Goal: Task Accomplishment & Management: Manage account settings

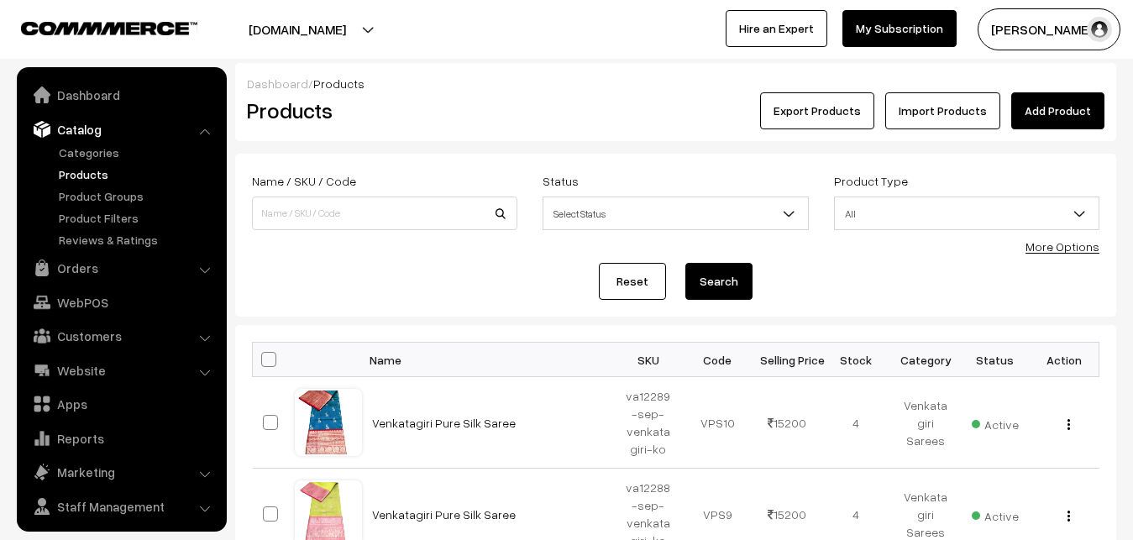
scroll to position [40, 0]
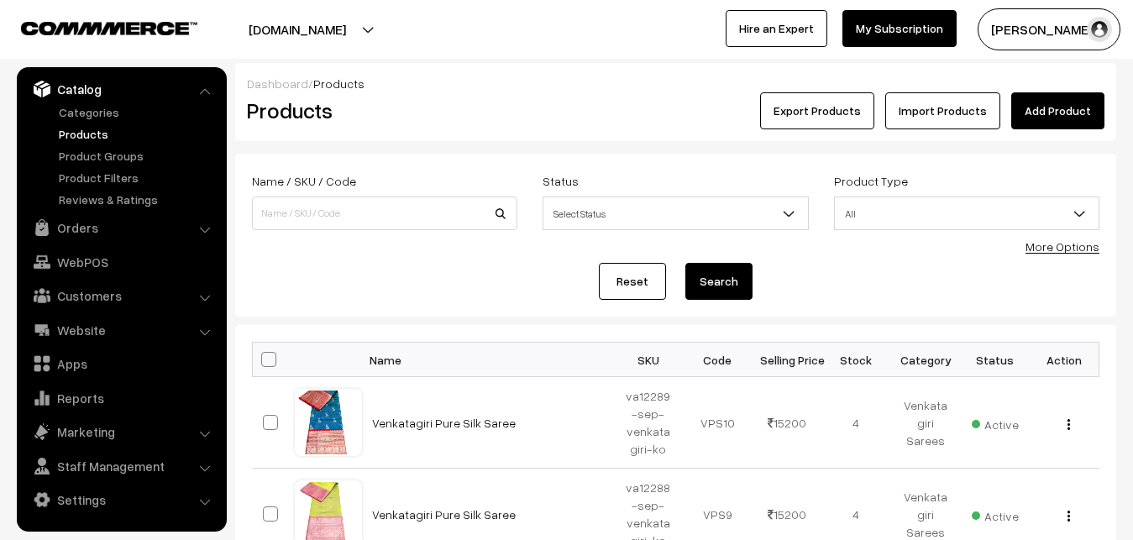
click at [1035, 34] on button "[PERSON_NAME]" at bounding box center [1049, 29] width 143 height 42
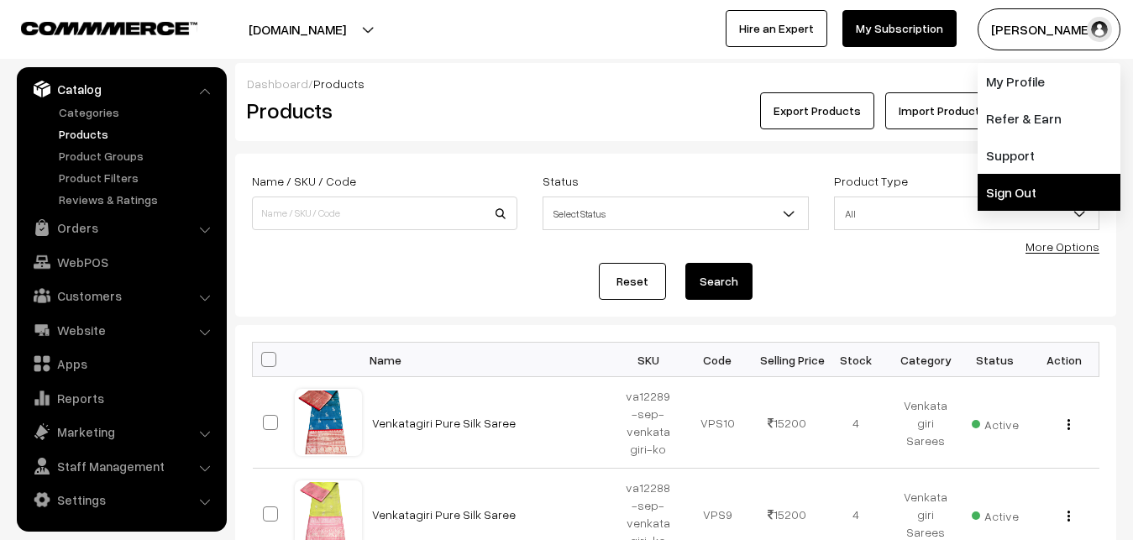
click at [1038, 204] on link "Sign Out" at bounding box center [1049, 192] width 143 height 37
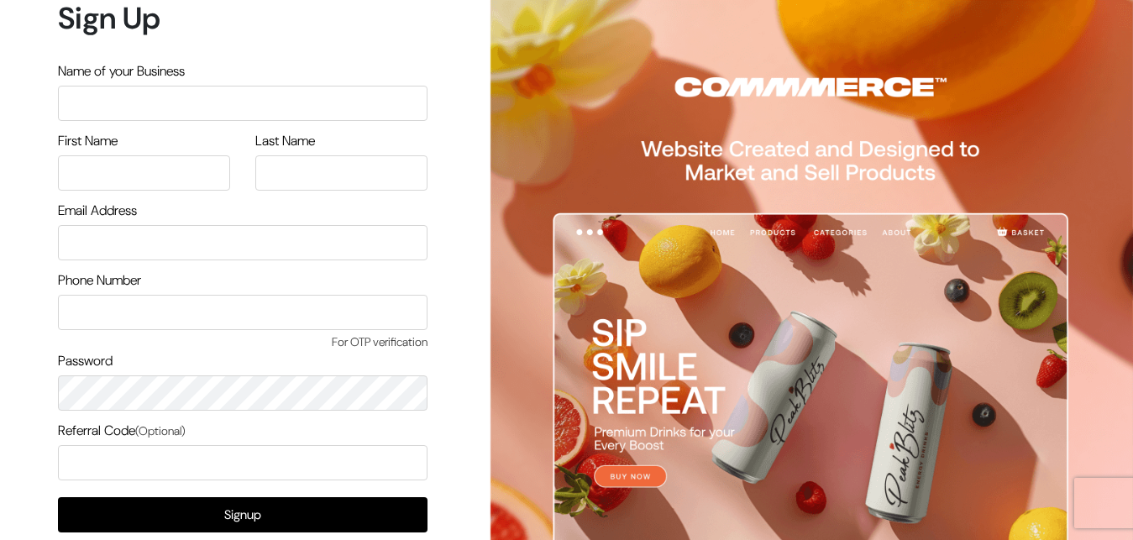
scroll to position [95, 0]
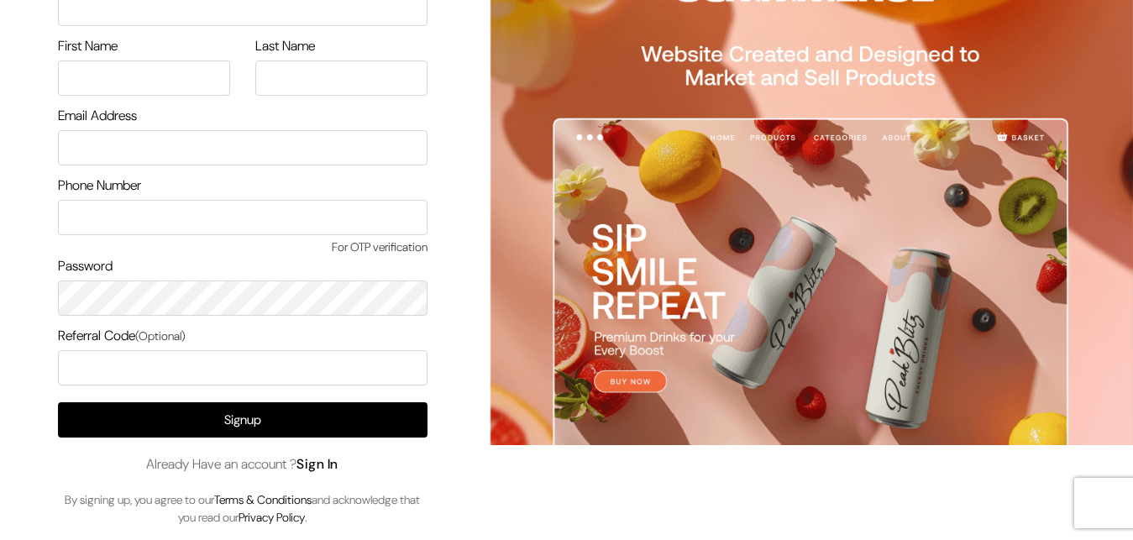
click at [326, 460] on link "Sign In" at bounding box center [318, 464] width 42 height 18
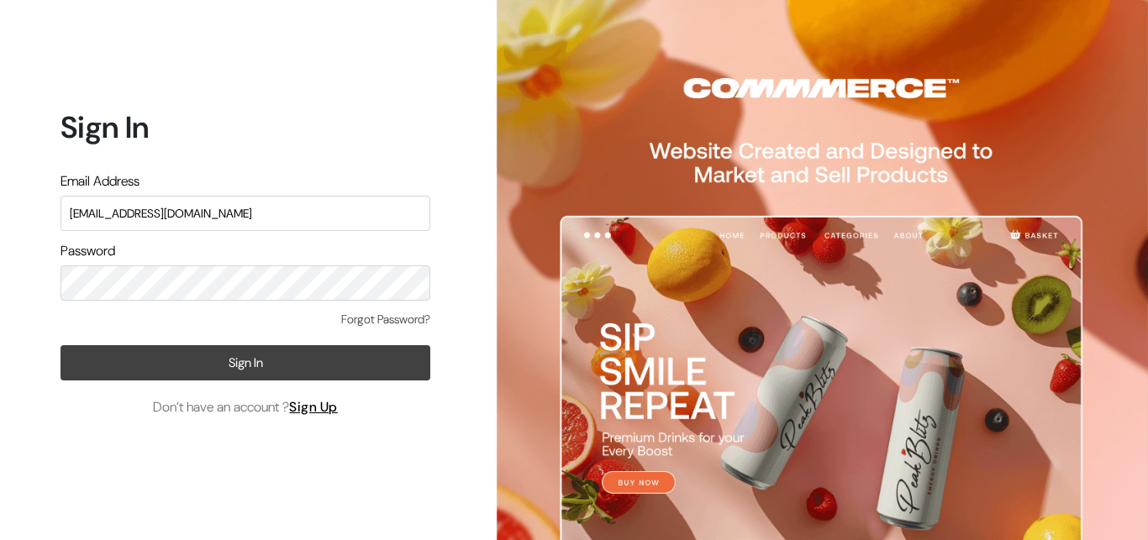
type input "ksnaturals9@gmail.com"
click at [218, 364] on button "Sign In" at bounding box center [245, 362] width 370 height 35
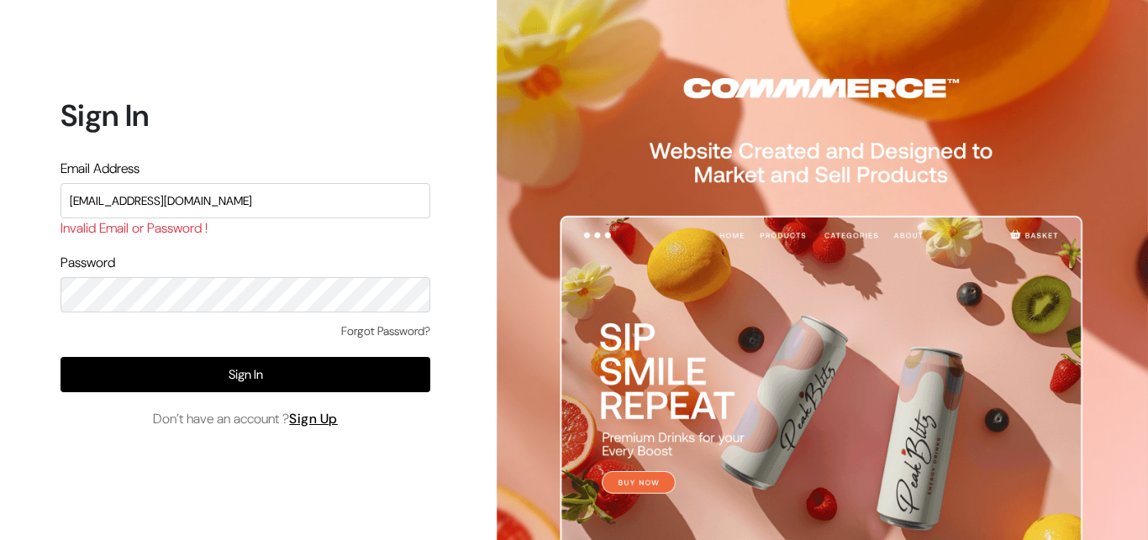
type input "[EMAIL_ADDRESS][DOMAIN_NAME]"
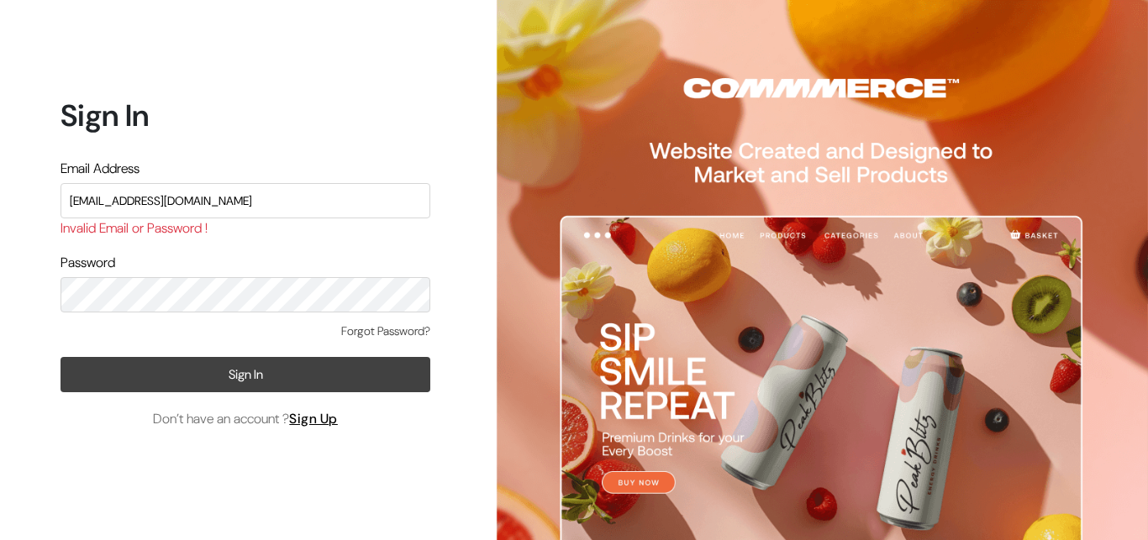
click at [250, 380] on button "Sign In" at bounding box center [245, 374] width 370 height 35
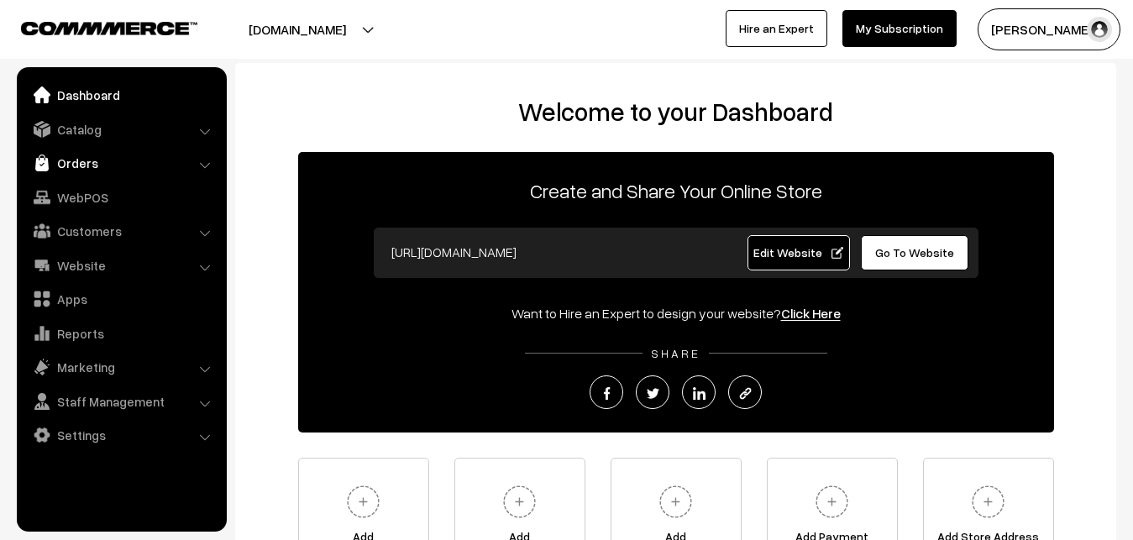
click at [120, 155] on link "Orders" at bounding box center [121, 163] width 200 height 30
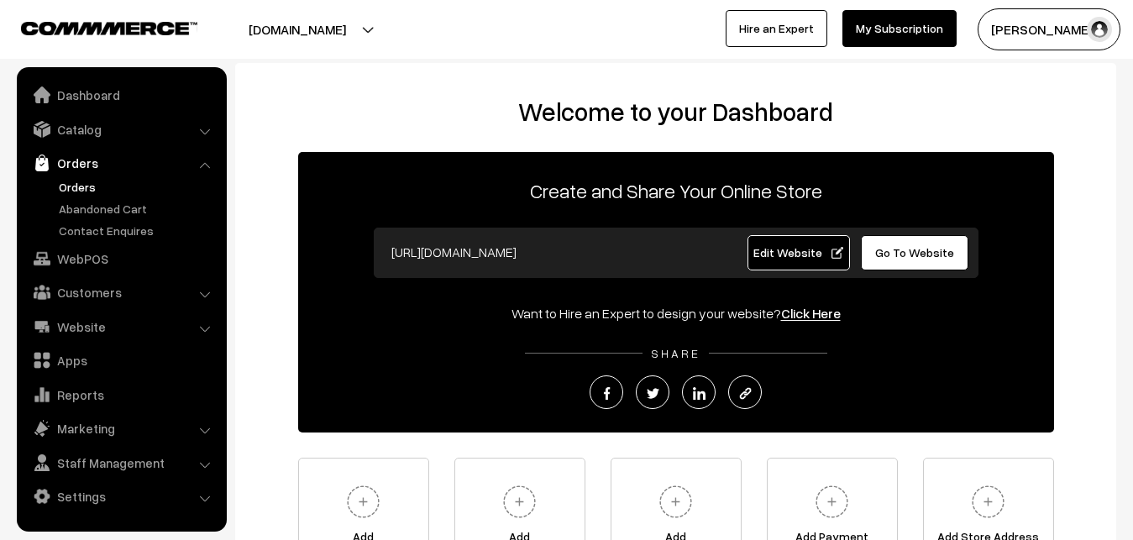
click at [103, 186] on link "Orders" at bounding box center [138, 187] width 166 height 18
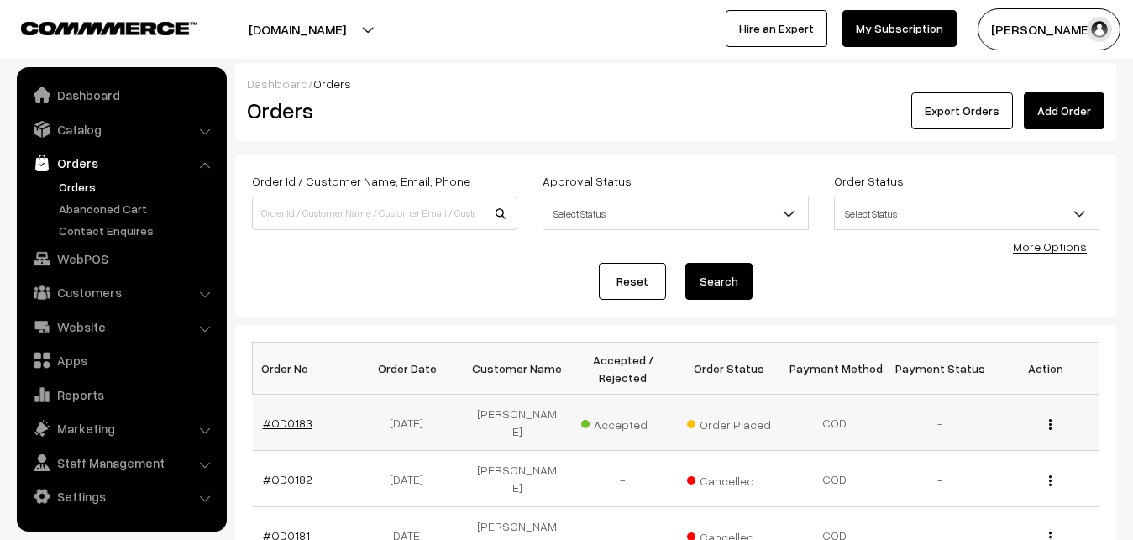
click at [279, 423] on link "#OD0183" at bounding box center [288, 423] width 50 height 14
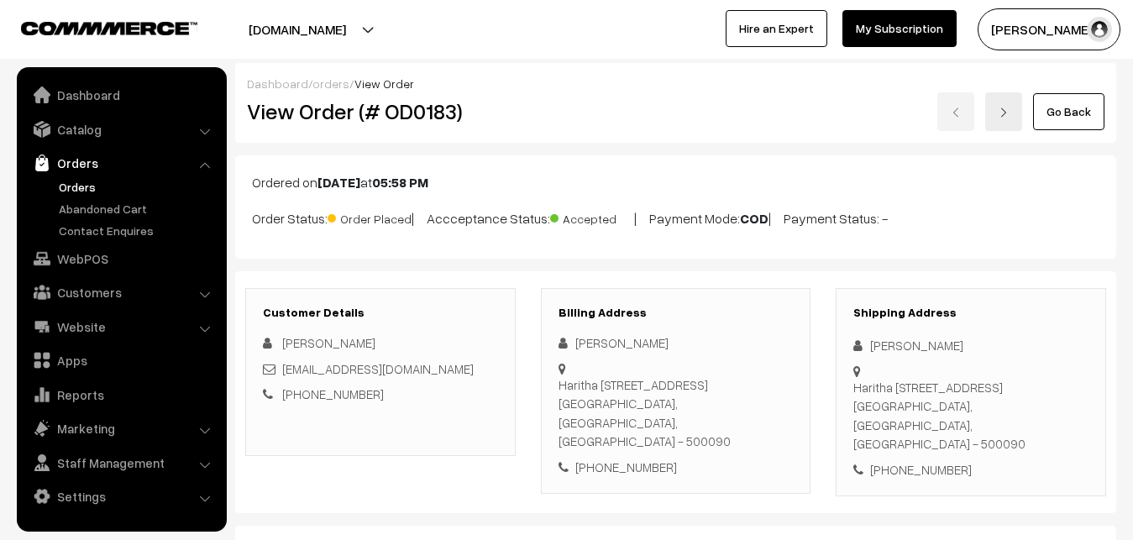
scroll to position [171, 0]
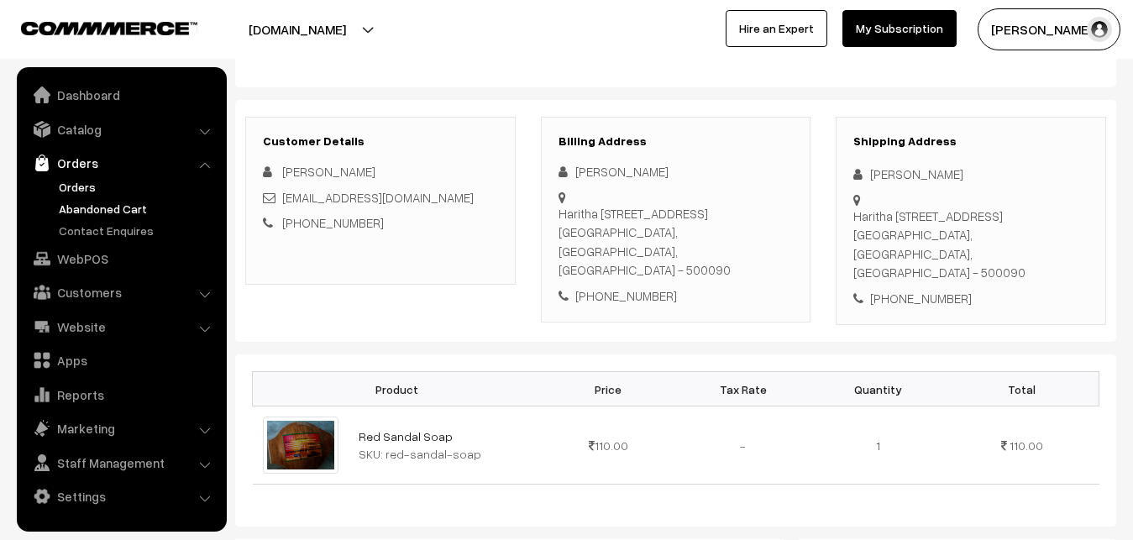
click at [100, 211] on link "Abandoned Cart" at bounding box center [138, 209] width 166 height 18
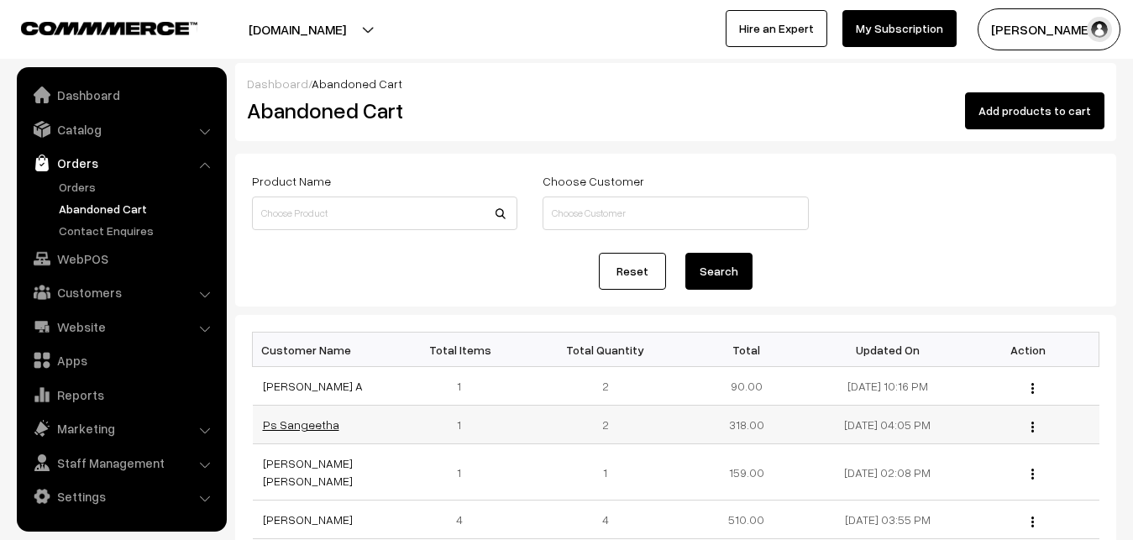
click at [292, 425] on link "Ps Sangeetha" at bounding box center [301, 425] width 76 height 14
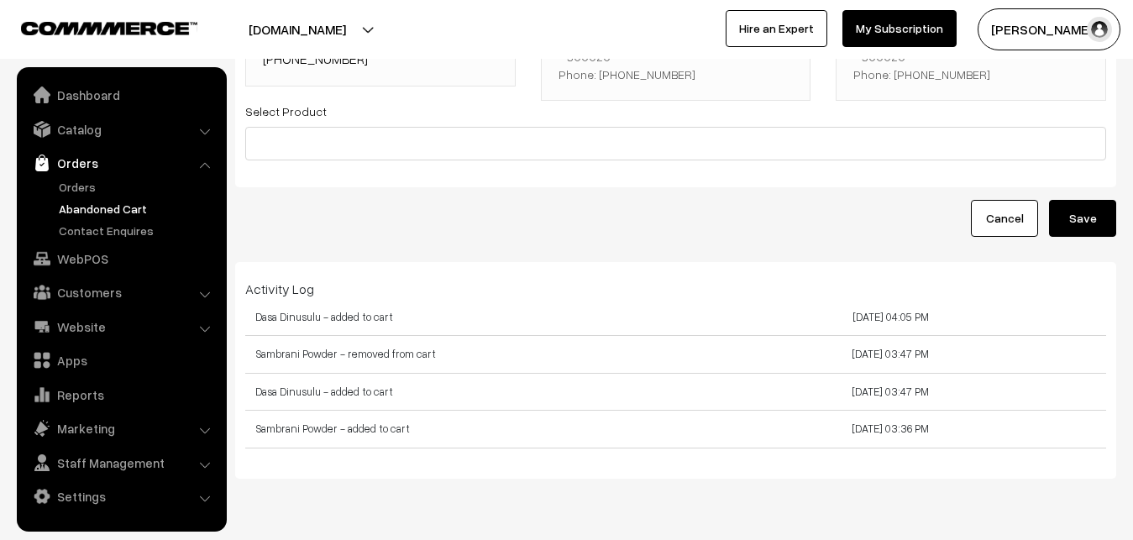
scroll to position [171, 0]
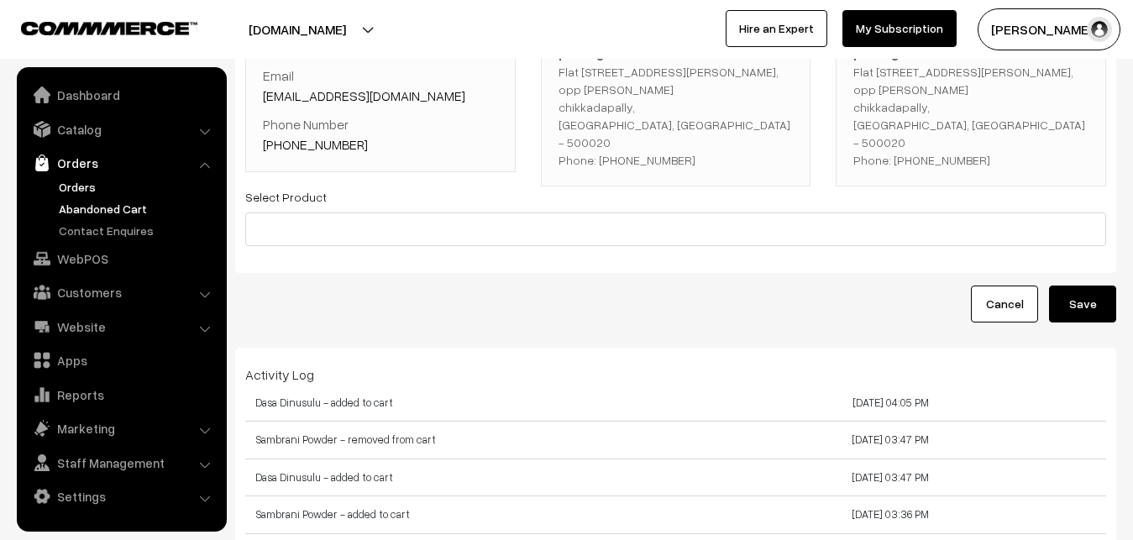
click at [74, 184] on link "Orders" at bounding box center [138, 187] width 166 height 18
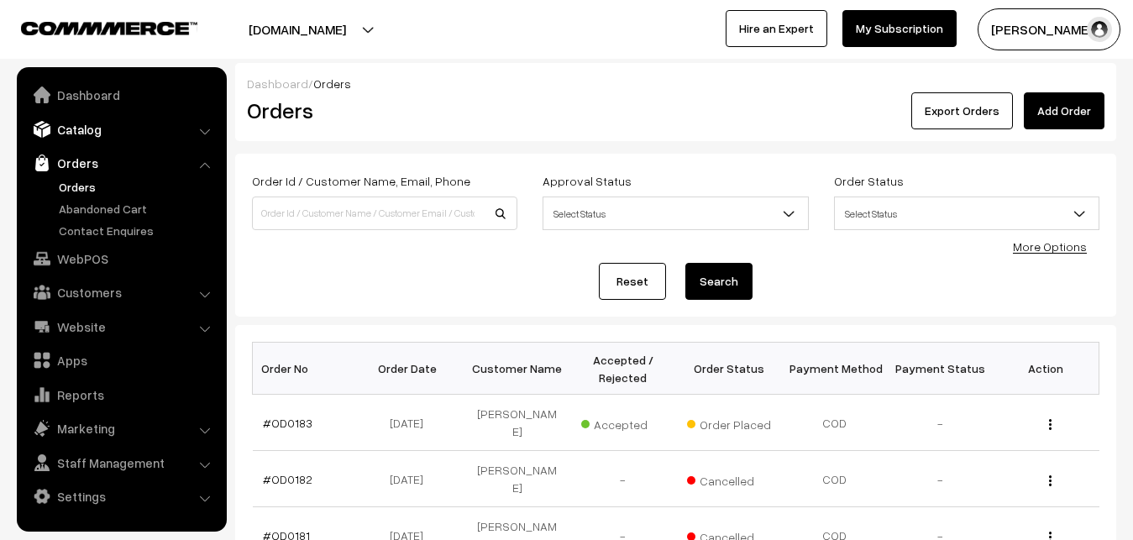
click at [86, 128] on link "Catalog" at bounding box center [121, 129] width 200 height 30
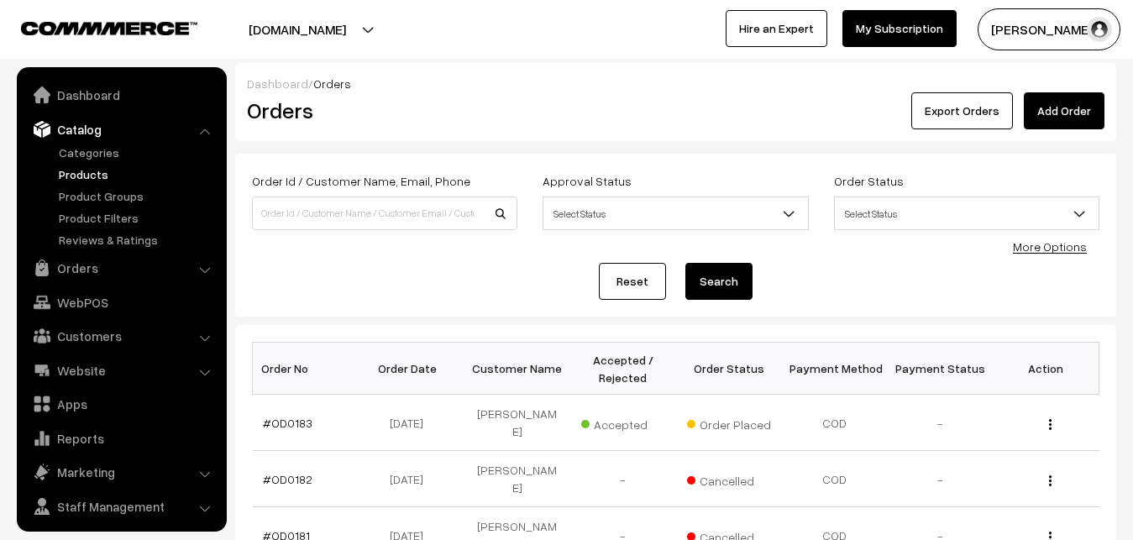
click at [90, 170] on link "Products" at bounding box center [138, 175] width 166 height 18
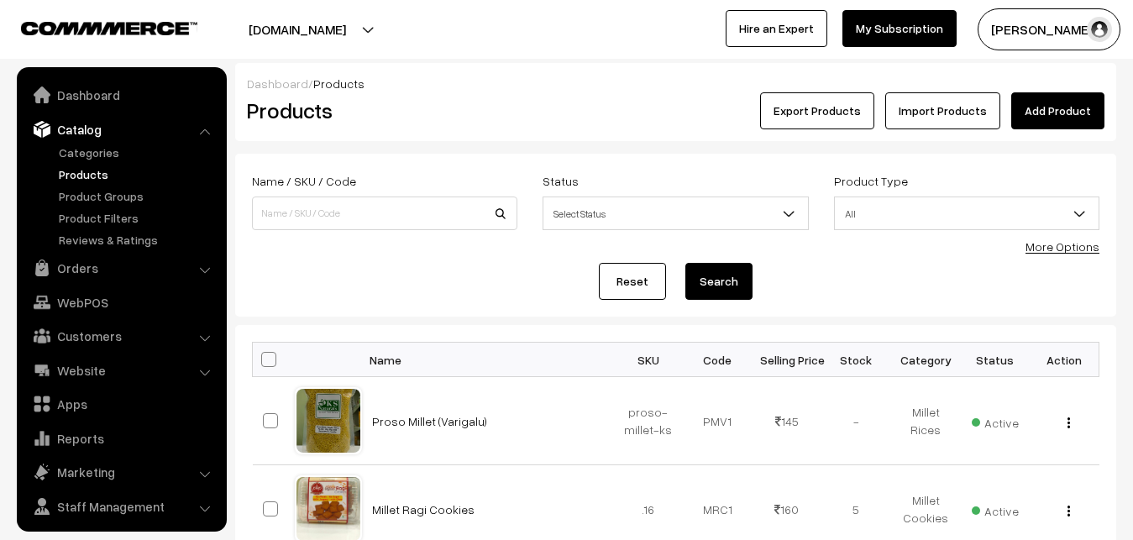
scroll to position [40, 0]
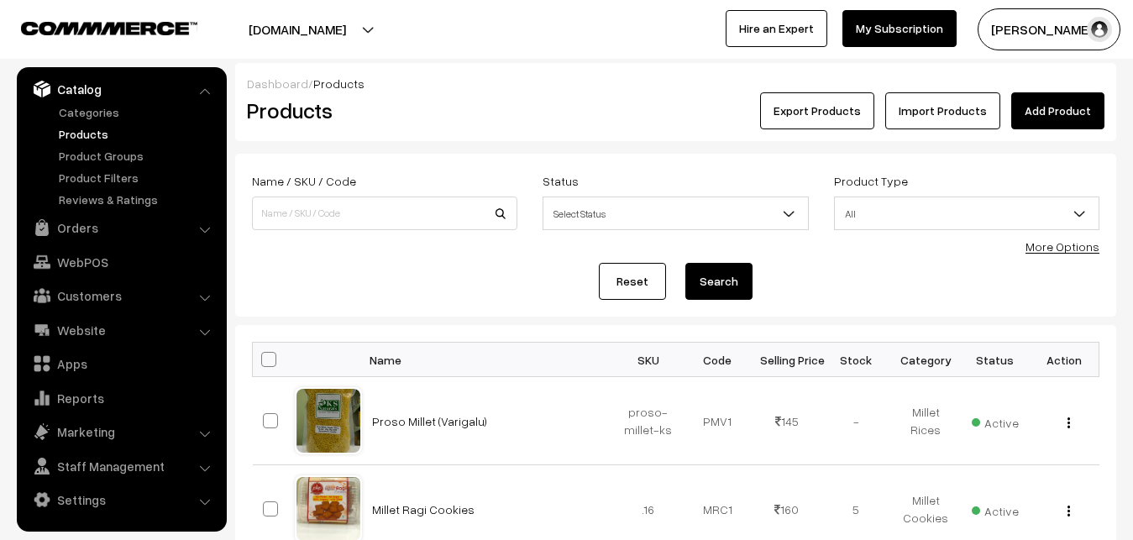
click at [266, 367] on span at bounding box center [268, 359] width 15 height 15
click at [264, 365] on input "checkbox" at bounding box center [258, 359] width 11 height 11
checkbox input "true"
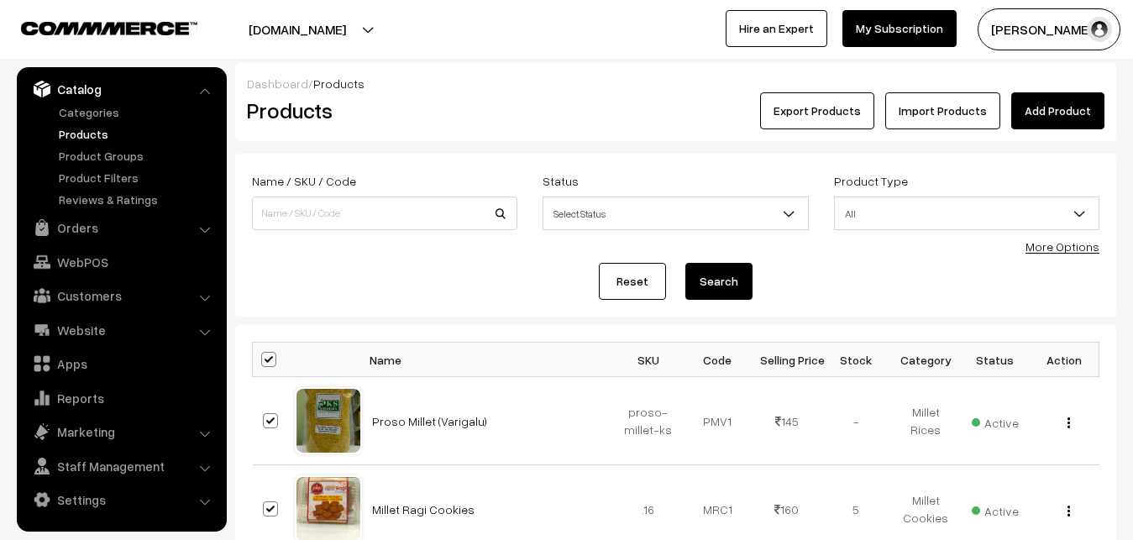
checkbox input "true"
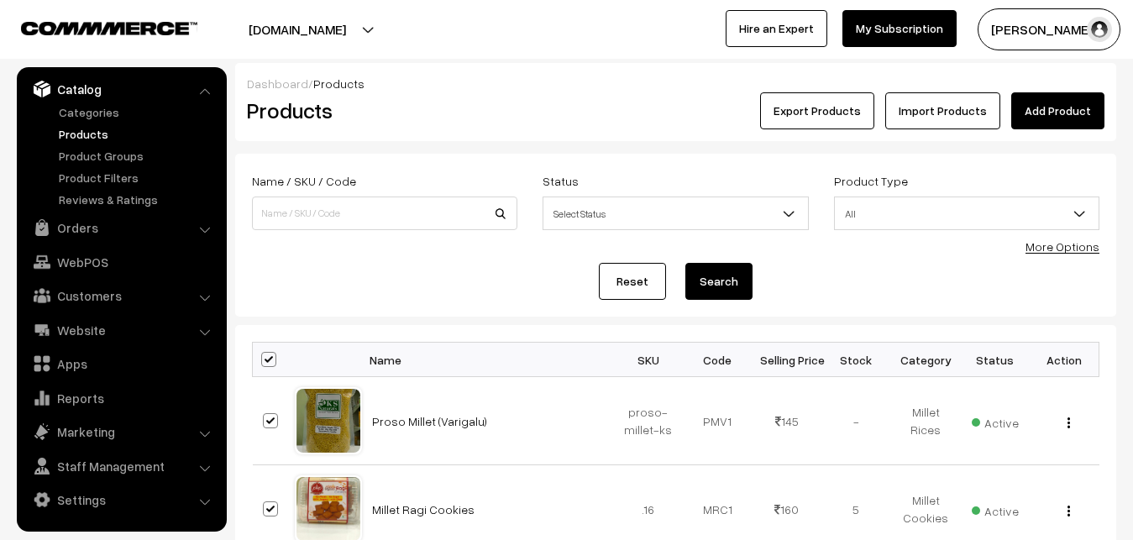
checkbox input "true"
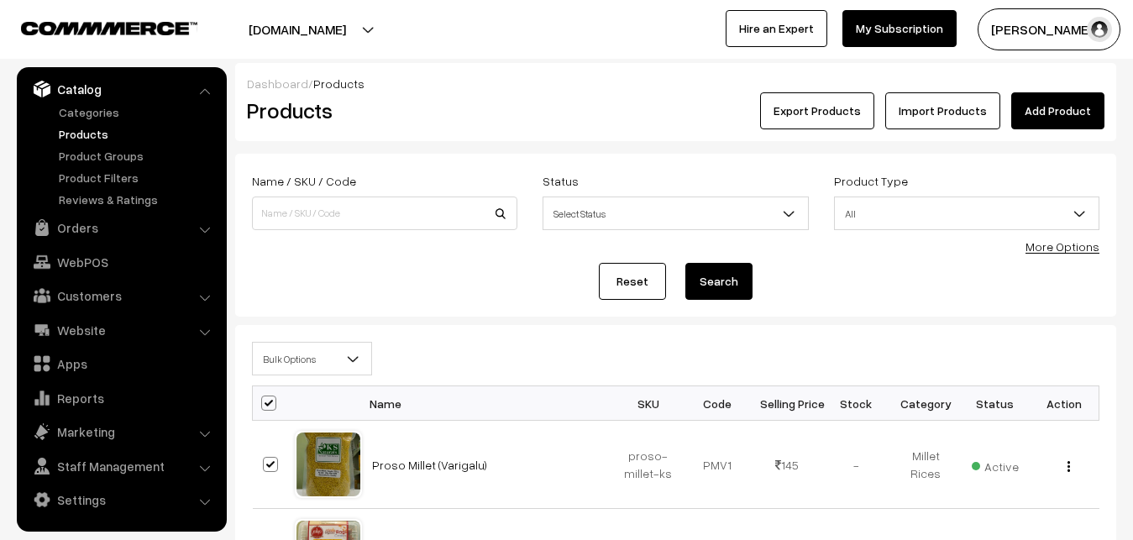
click at [369, 359] on span "Bulk Options" at bounding box center [312, 358] width 118 height 29
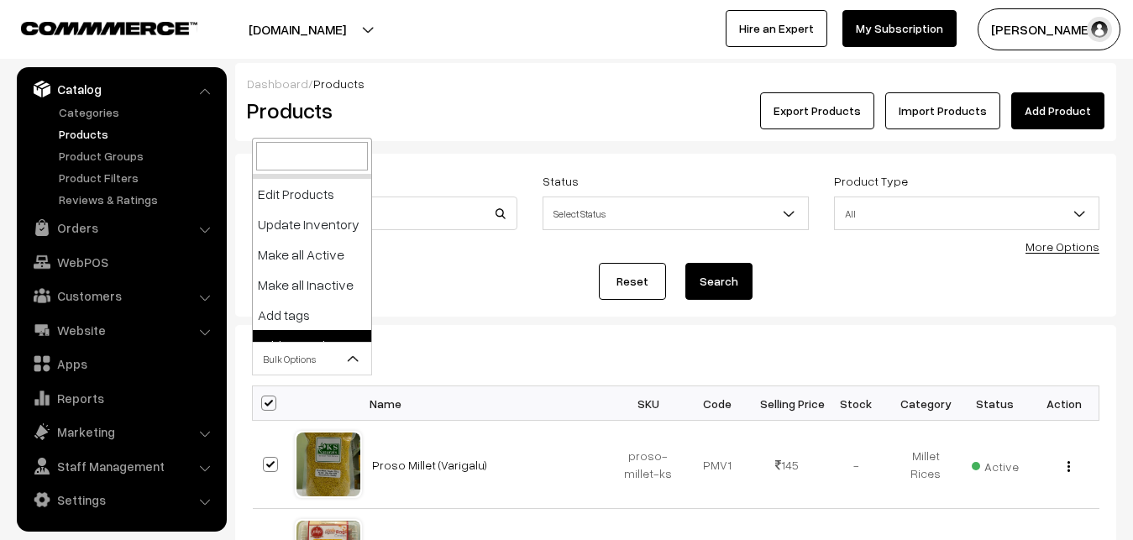
scroll to position [0, 0]
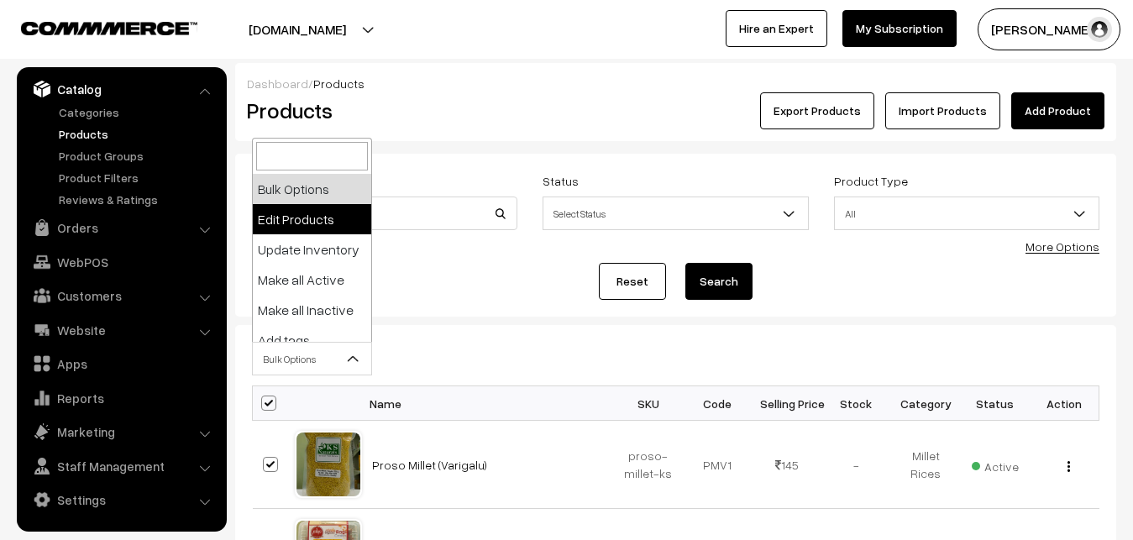
select select "editProduct"
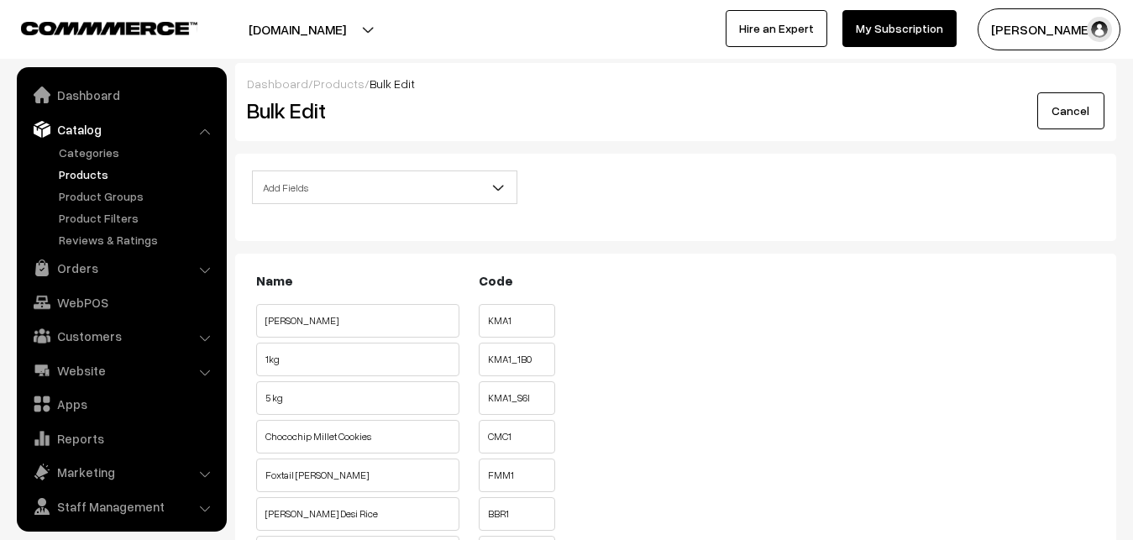
scroll to position [40, 0]
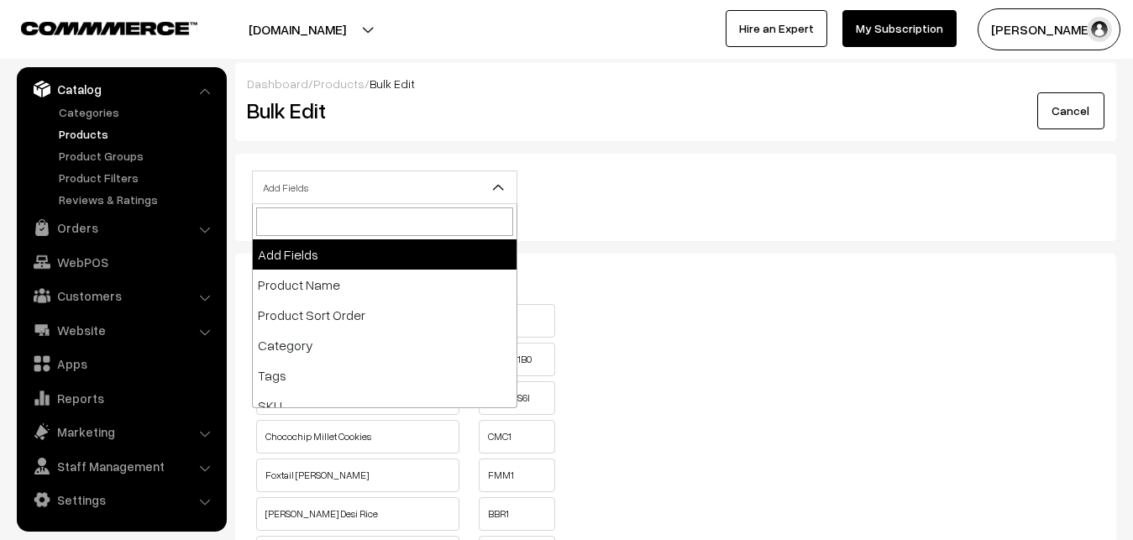
click at [502, 192] on b at bounding box center [498, 187] width 17 height 17
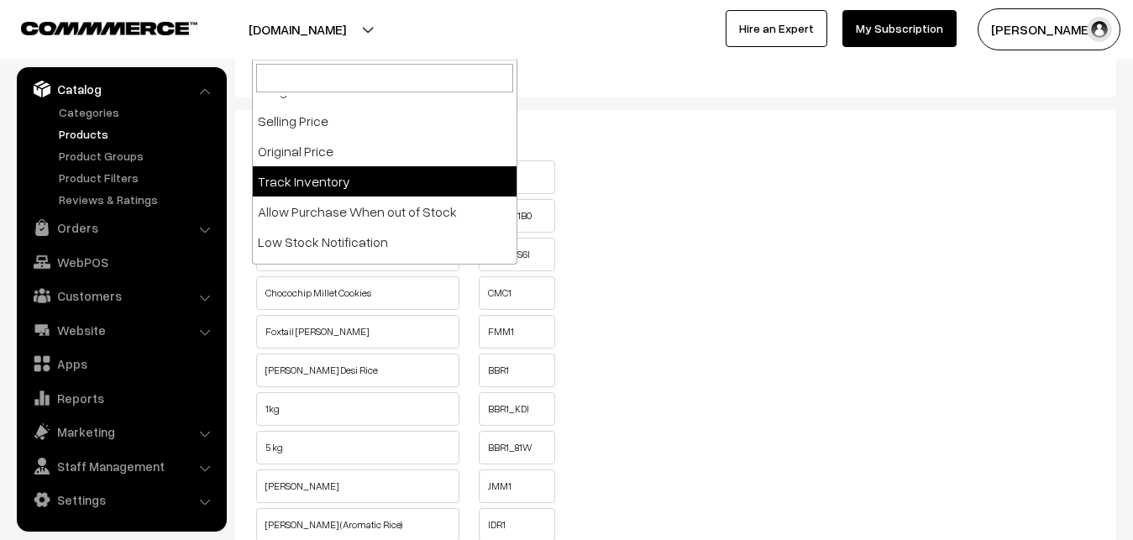
scroll to position [0, 0]
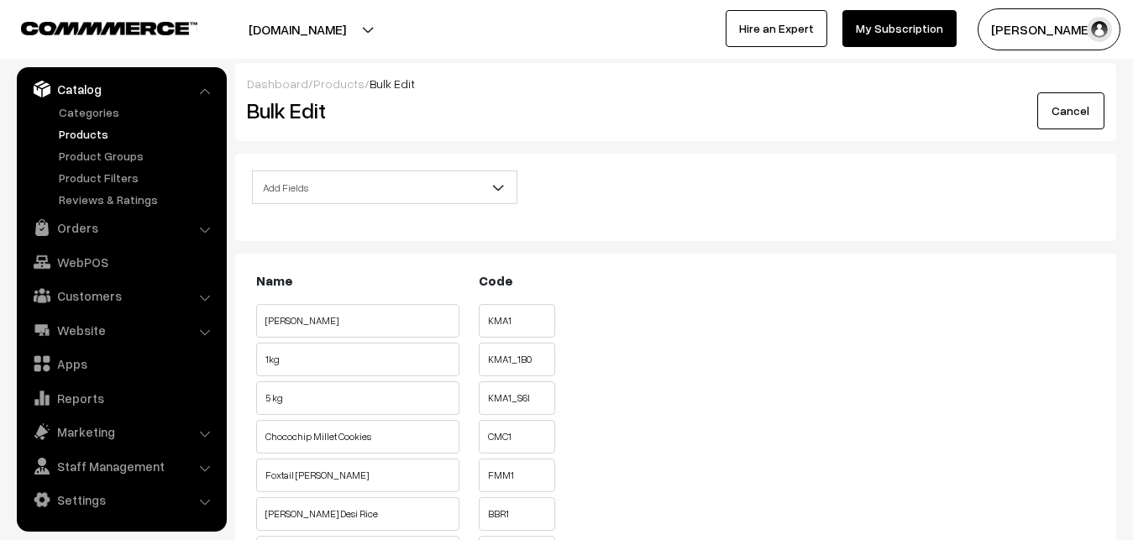
click at [73, 139] on link "Products" at bounding box center [138, 134] width 166 height 18
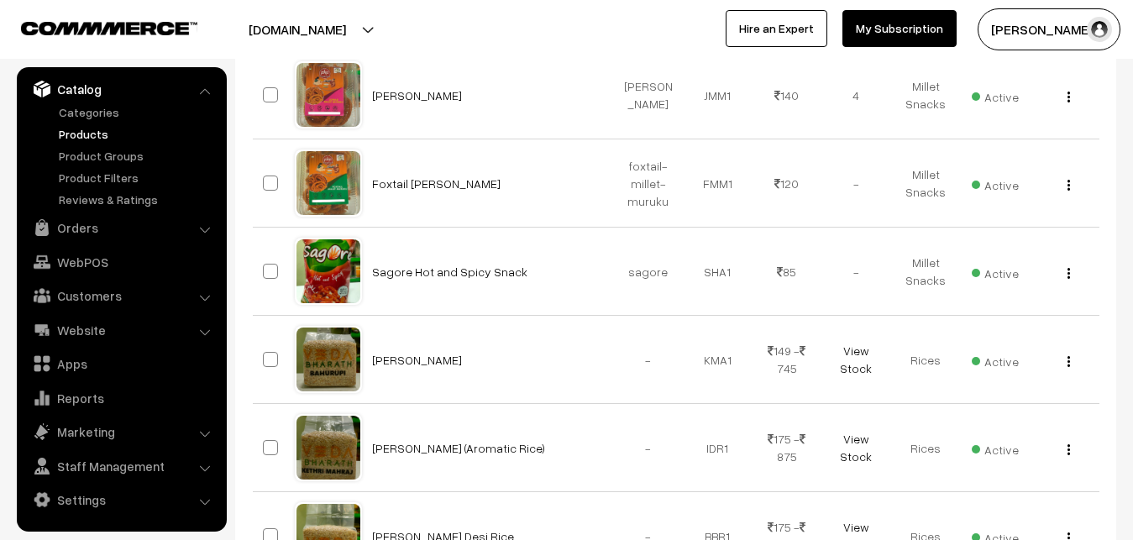
scroll to position [933, 0]
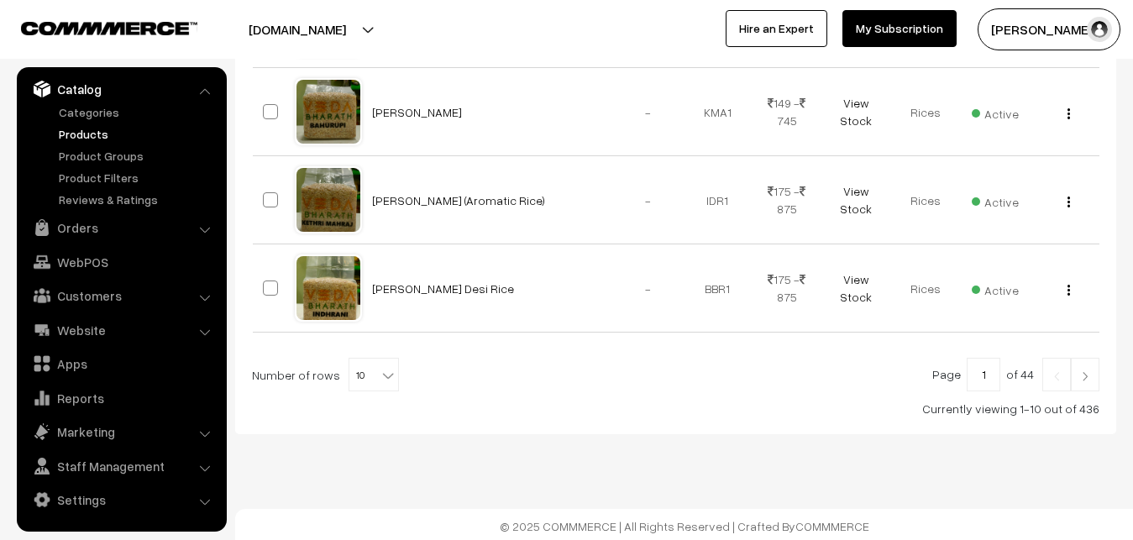
click at [380, 369] on b at bounding box center [388, 375] width 17 height 17
select select "100"
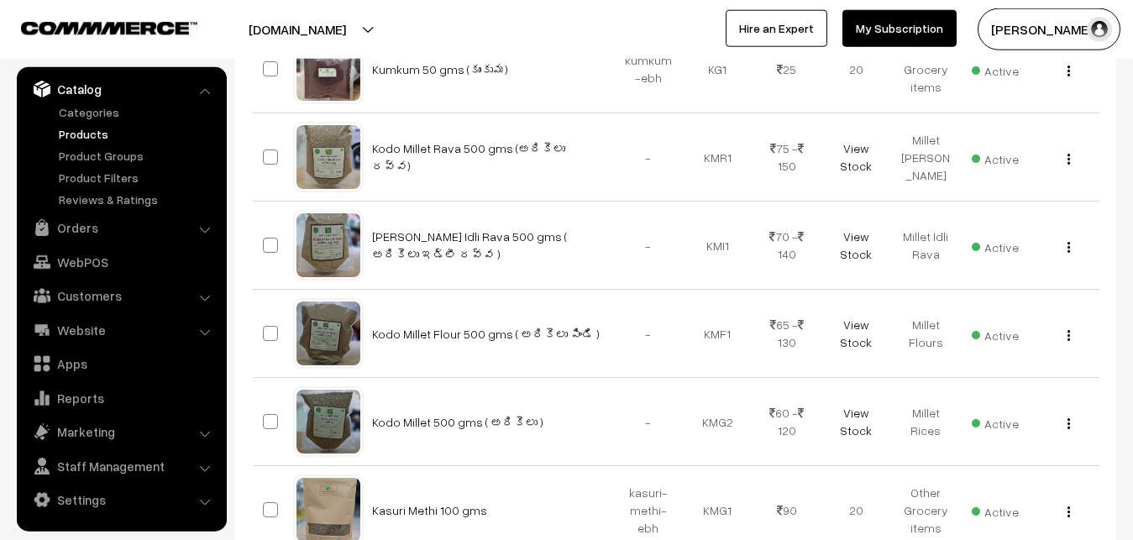
scroll to position [9966, 0]
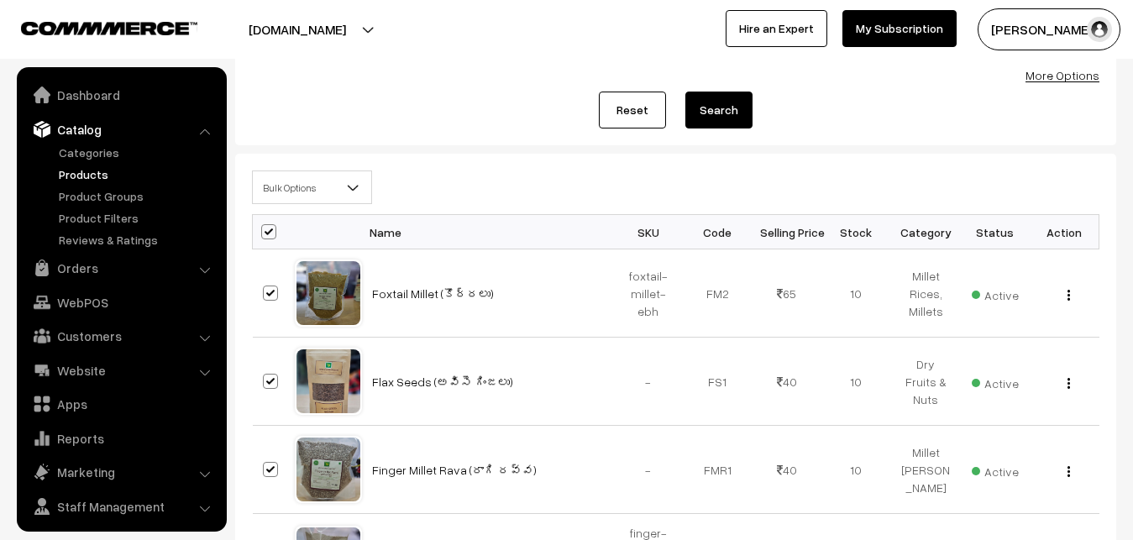
scroll to position [40, 0]
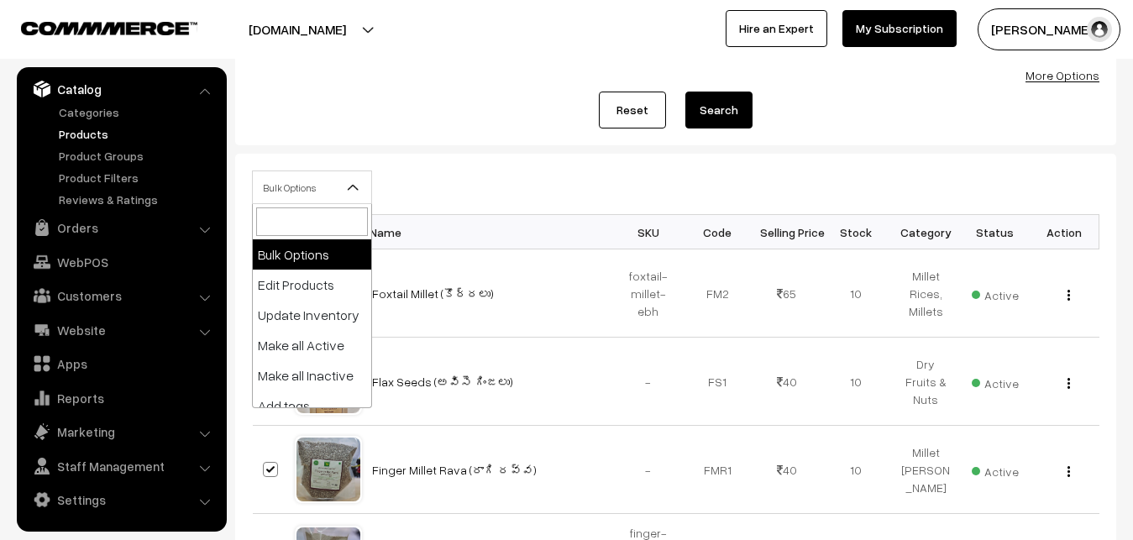
click at [349, 187] on b at bounding box center [352, 187] width 17 height 17
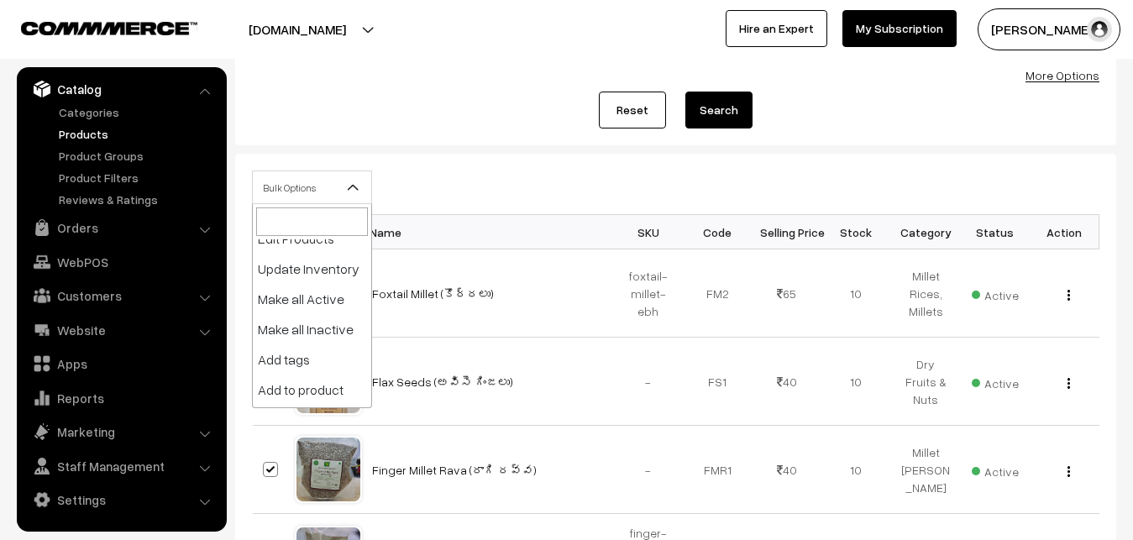
scroll to position [0, 0]
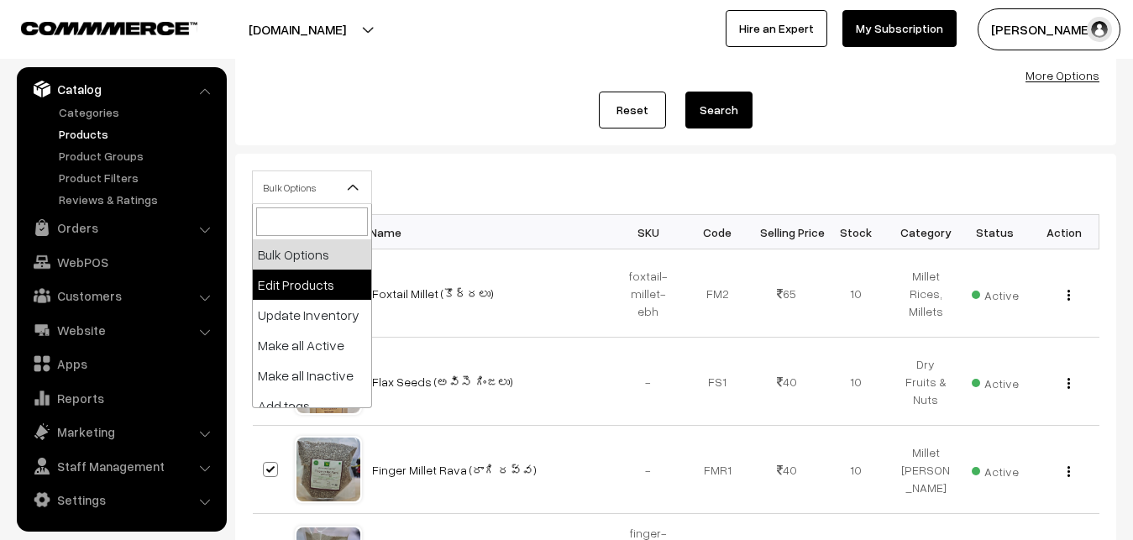
select select "editProduct"
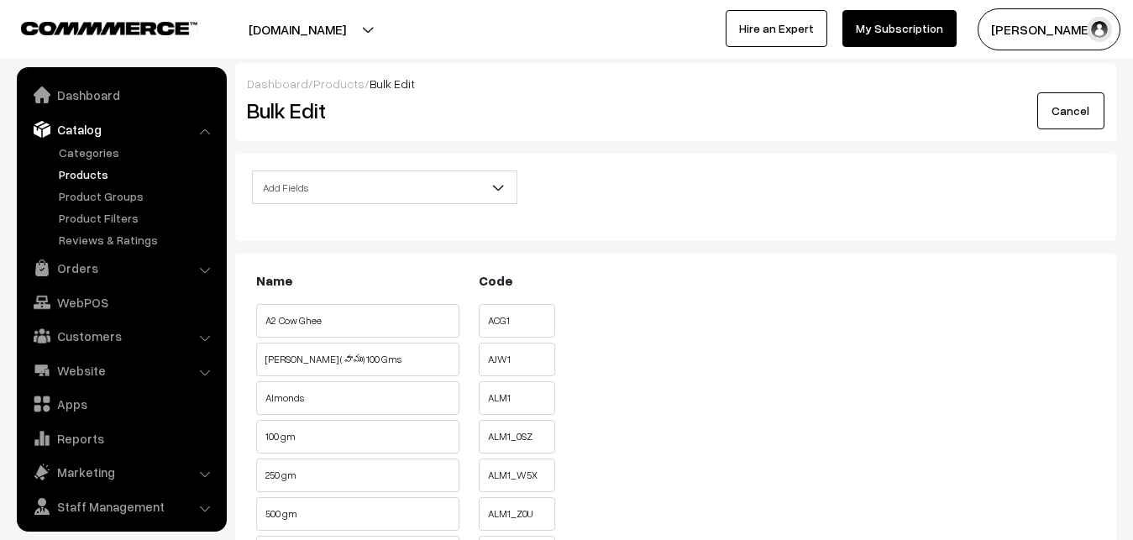
scroll to position [40, 0]
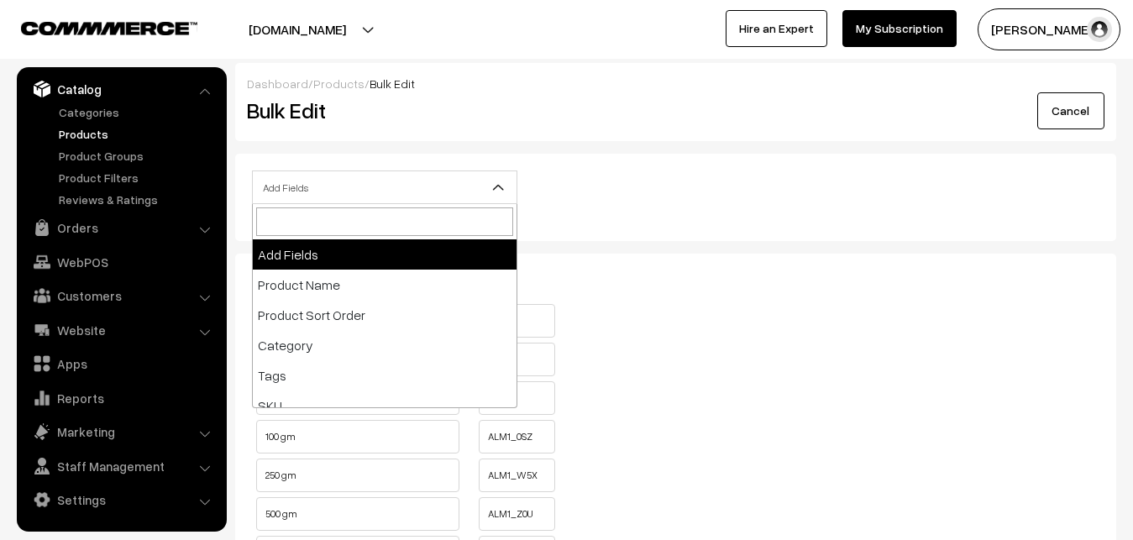
click at [503, 177] on span at bounding box center [505, 192] width 17 height 42
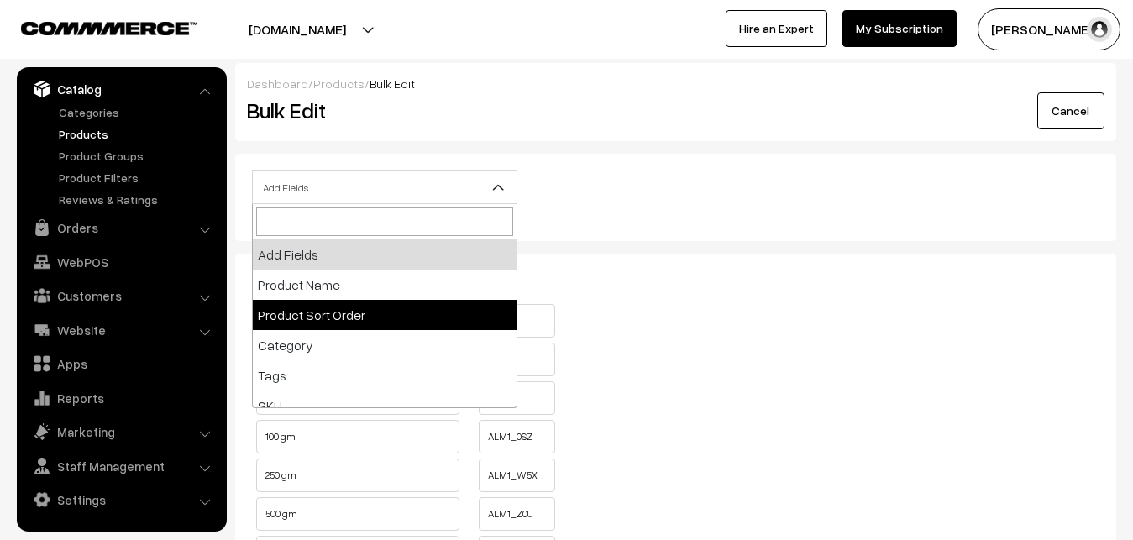
scroll to position [376, 0]
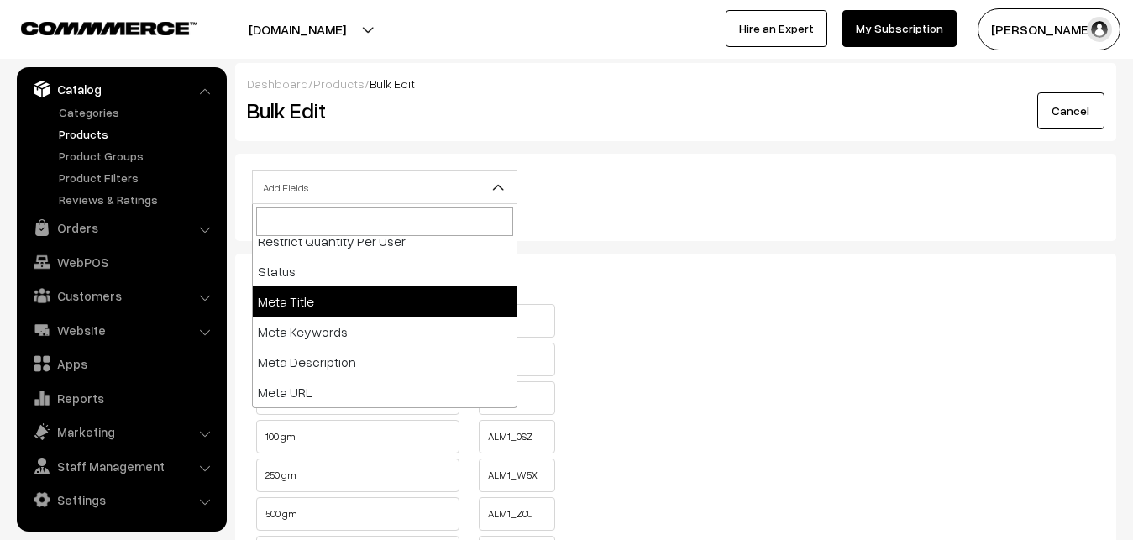
select select "meta-title"
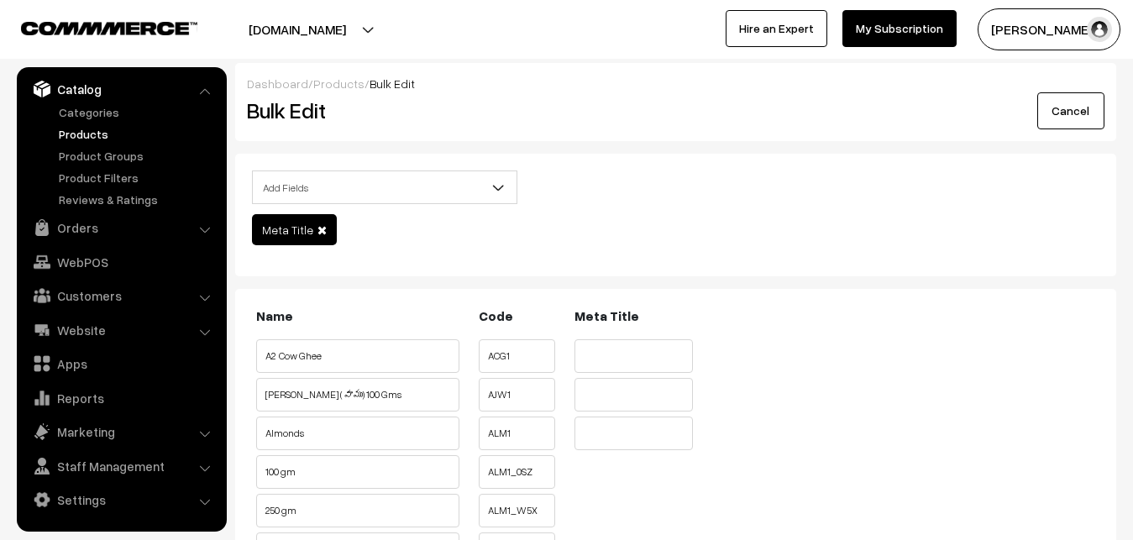
click at [497, 191] on b at bounding box center [498, 187] width 17 height 17
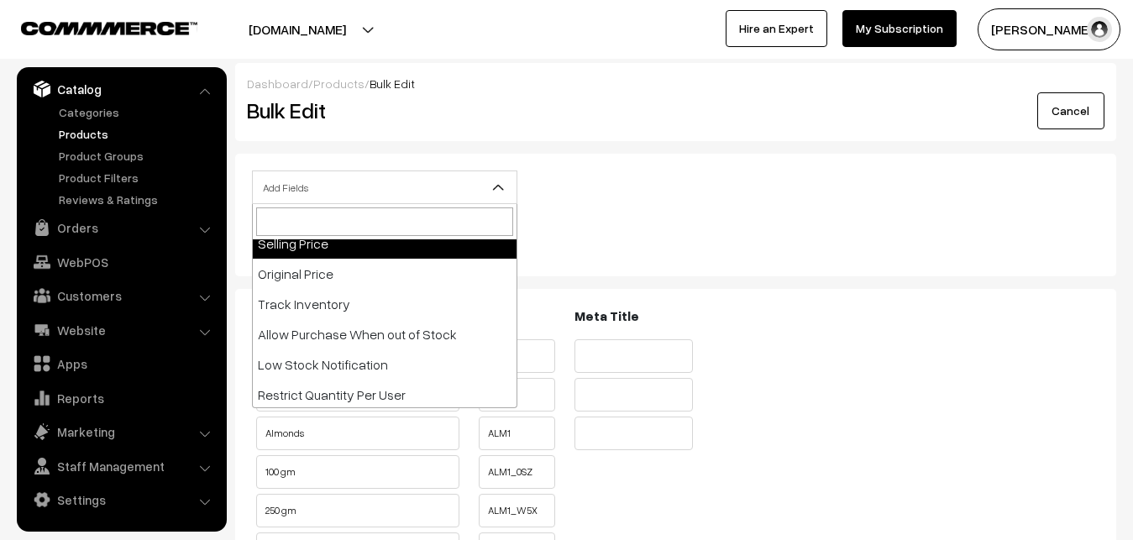
scroll to position [376, 0]
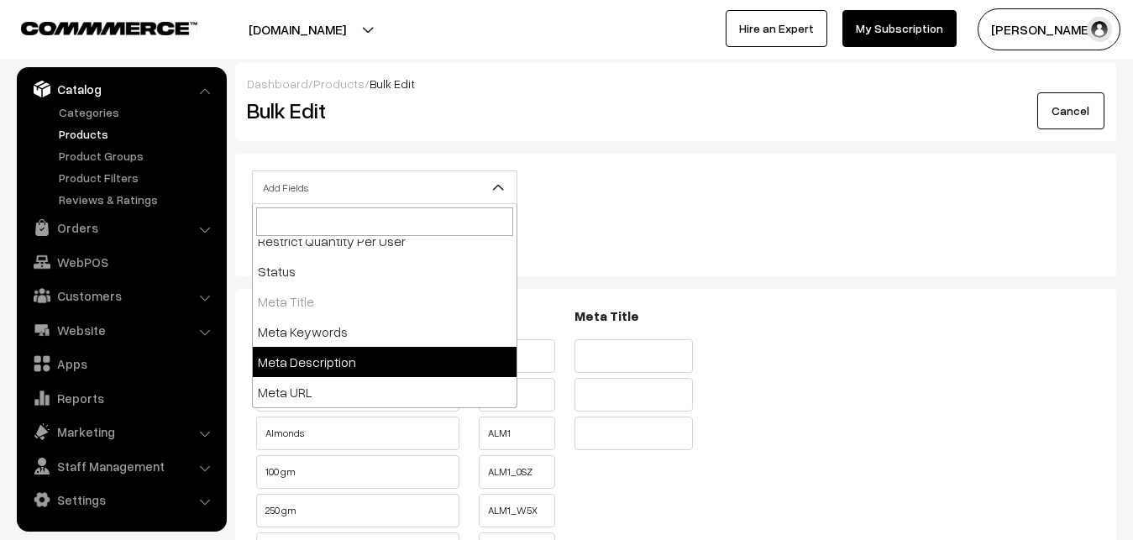
select select "meta-description"
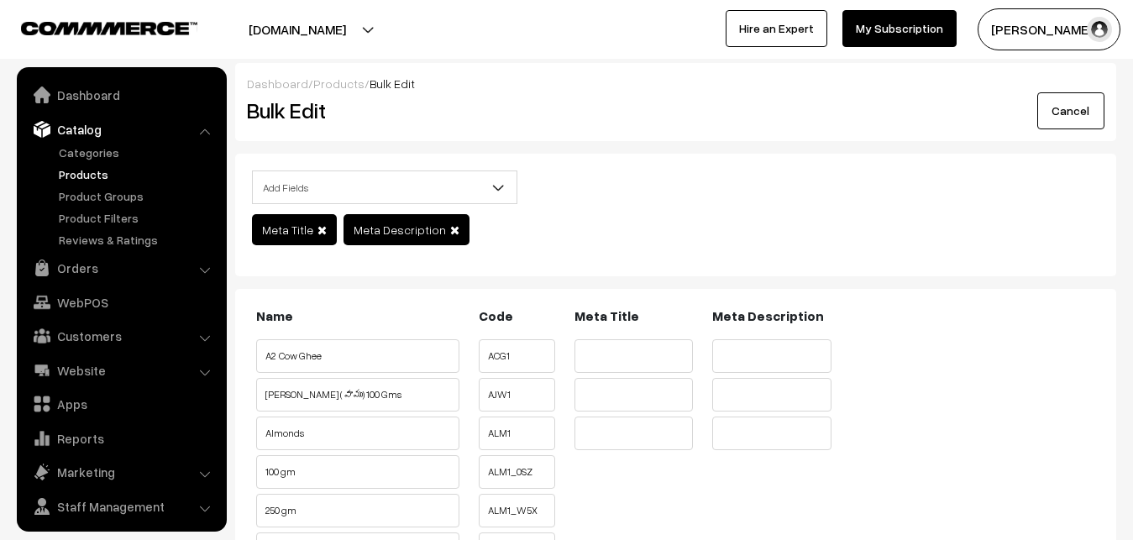
scroll to position [40, 0]
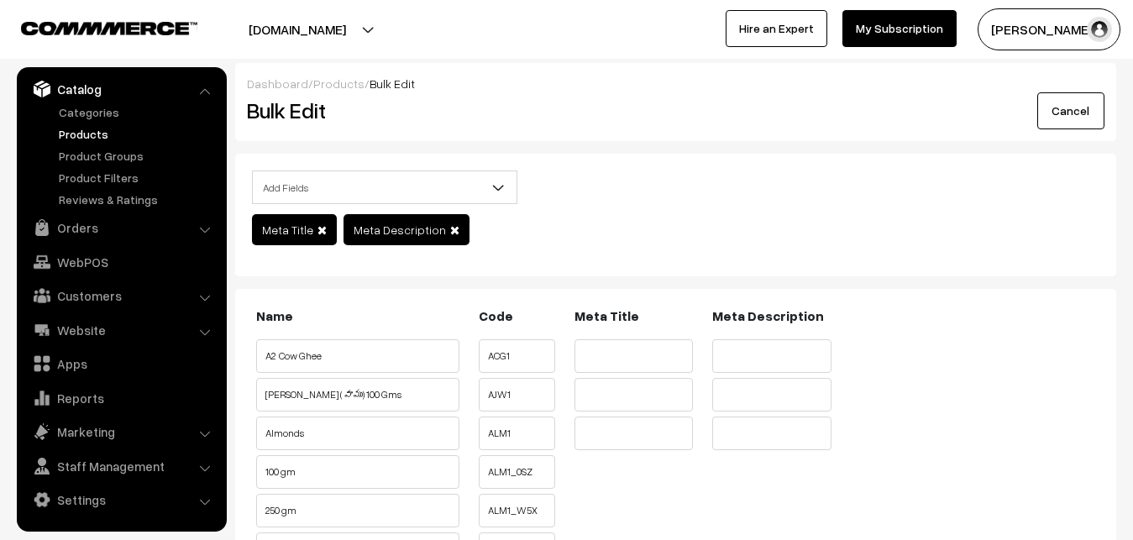
click at [502, 191] on b at bounding box center [498, 187] width 17 height 17
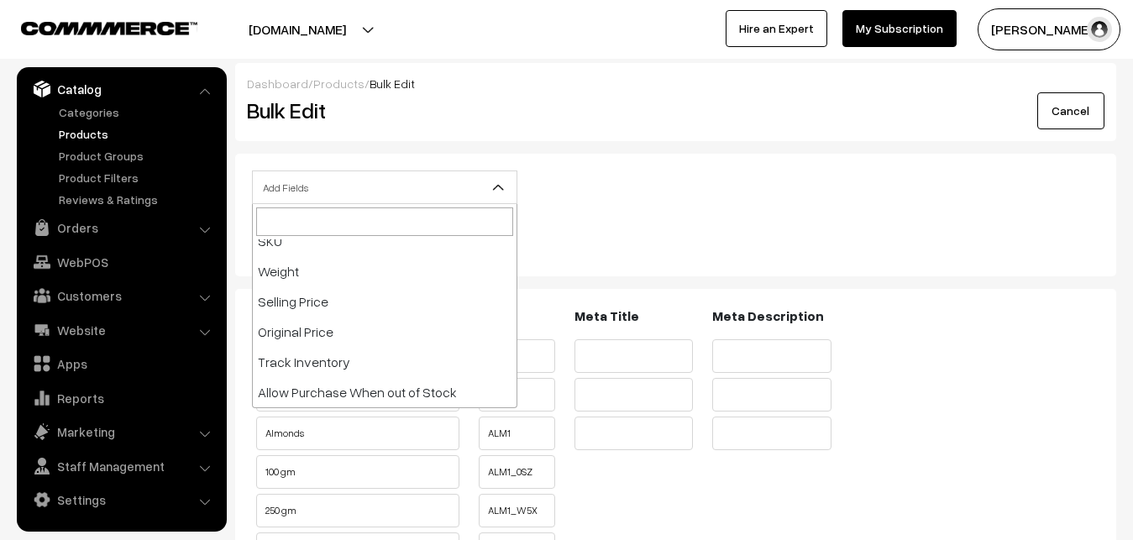
scroll to position [376, 0]
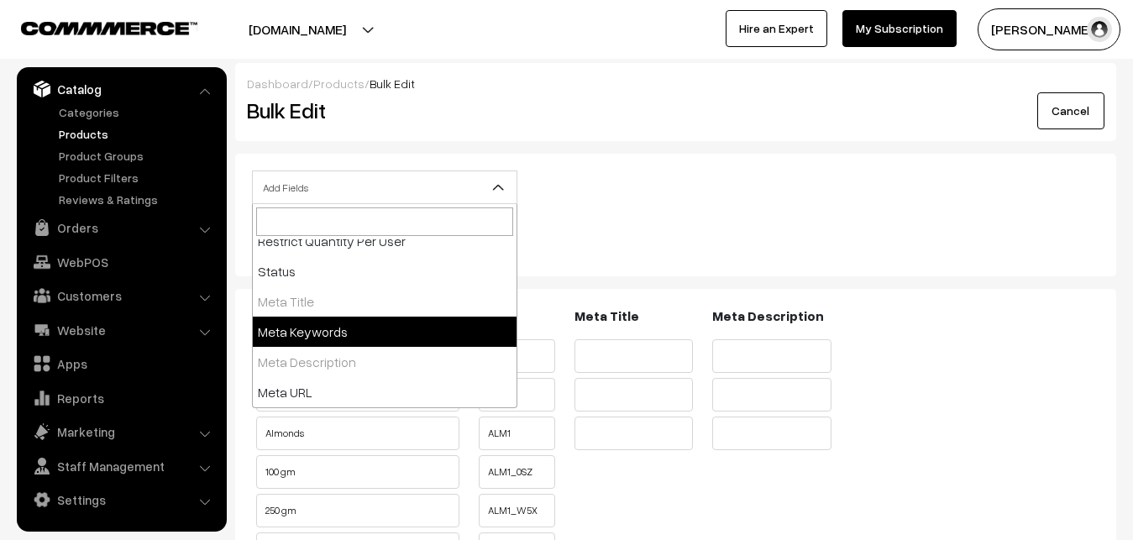
select select "meta-keywords"
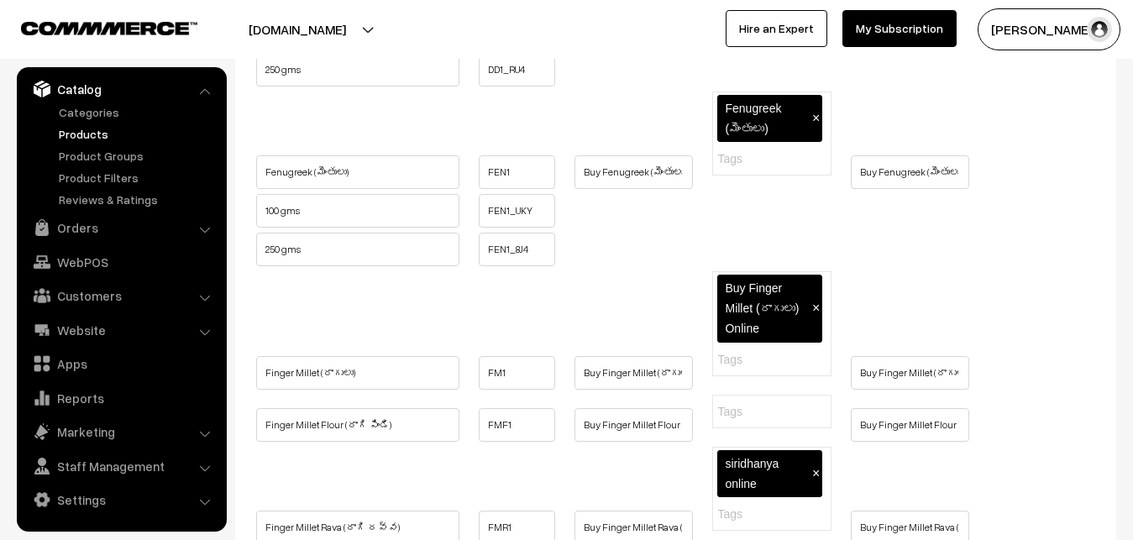
scroll to position [3088, 0]
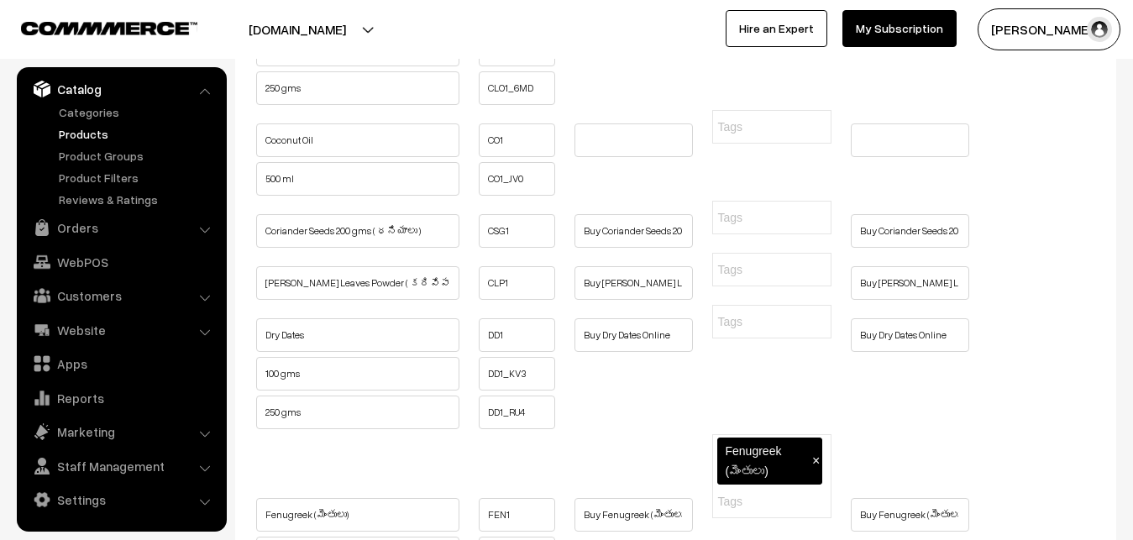
click at [68, 128] on link "Products" at bounding box center [138, 134] width 166 height 18
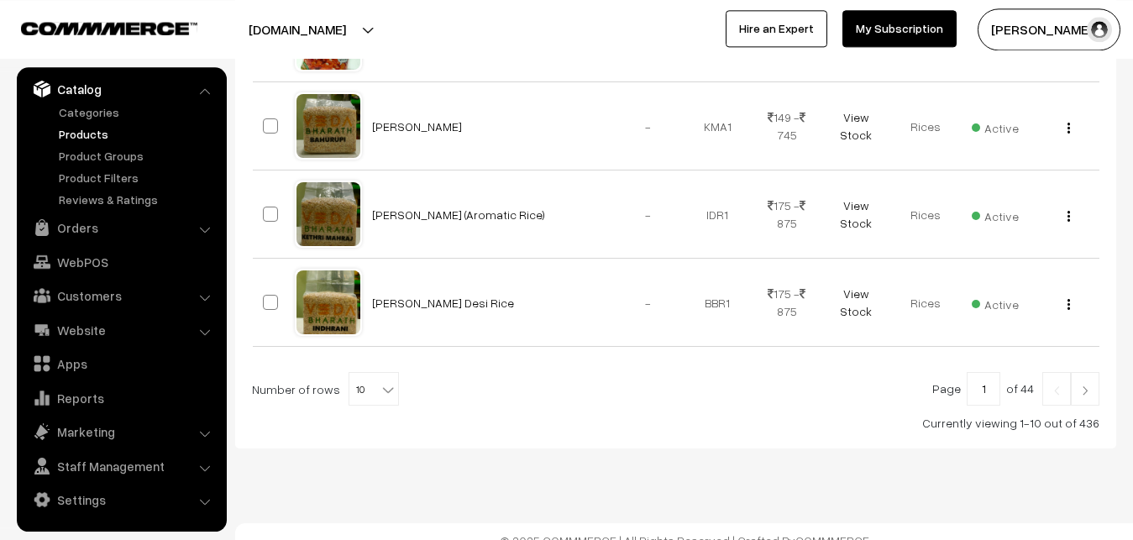
scroll to position [933, 0]
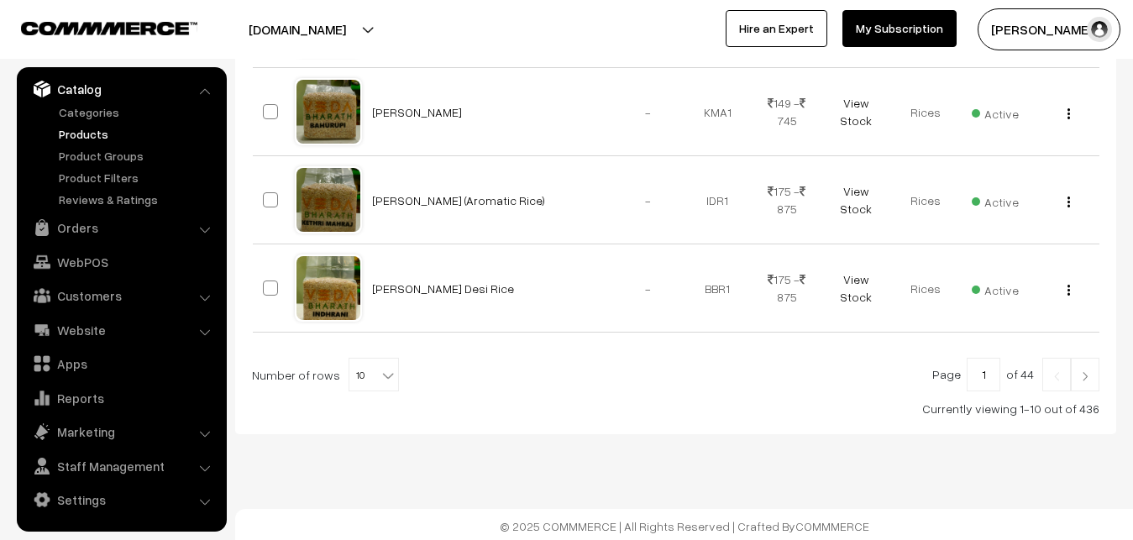
click at [380, 376] on b at bounding box center [388, 375] width 17 height 17
select select "100"
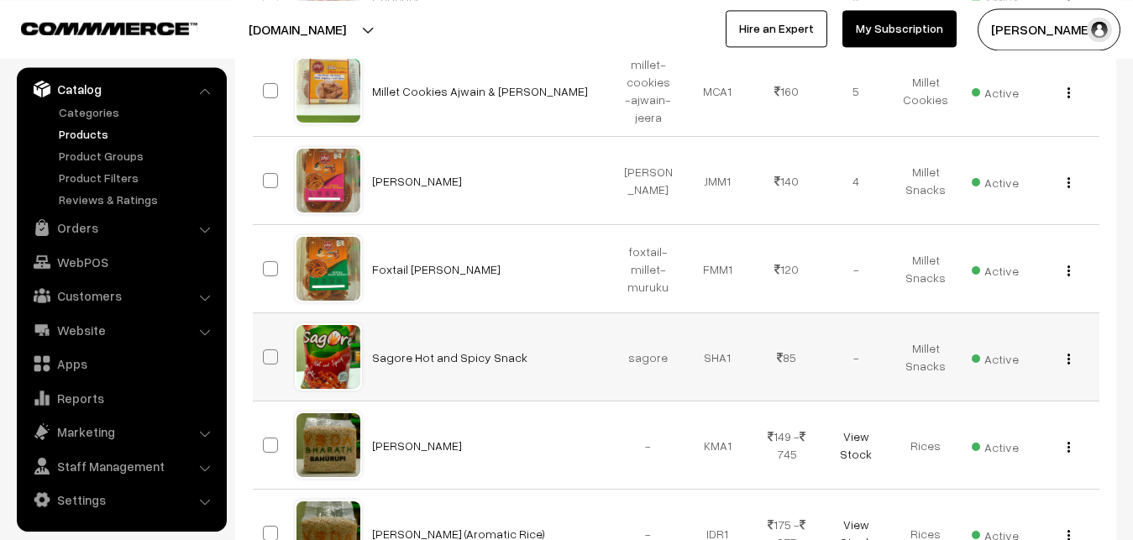
scroll to position [591, 0]
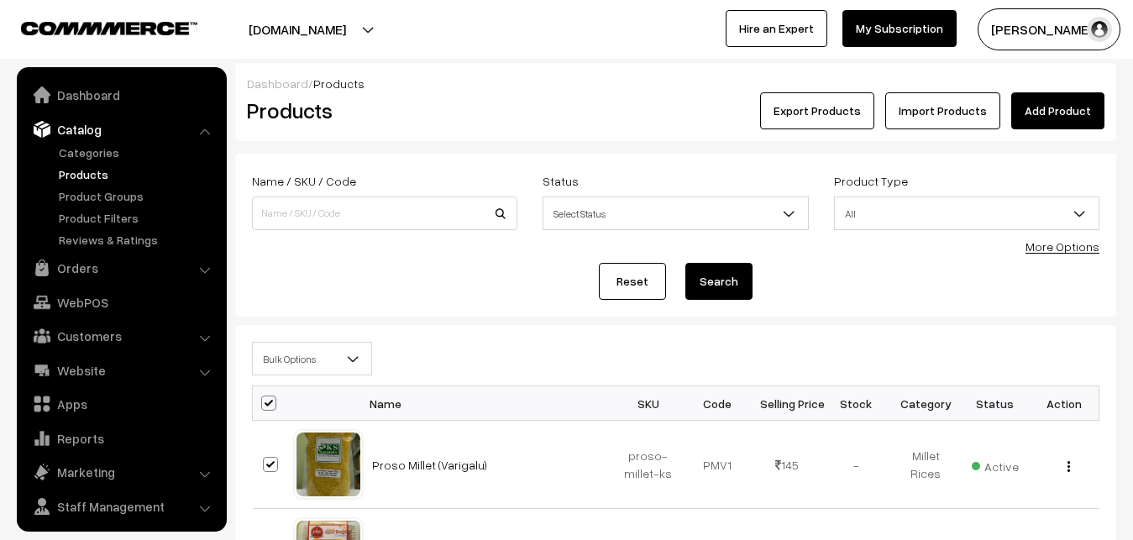
scroll to position [40, 0]
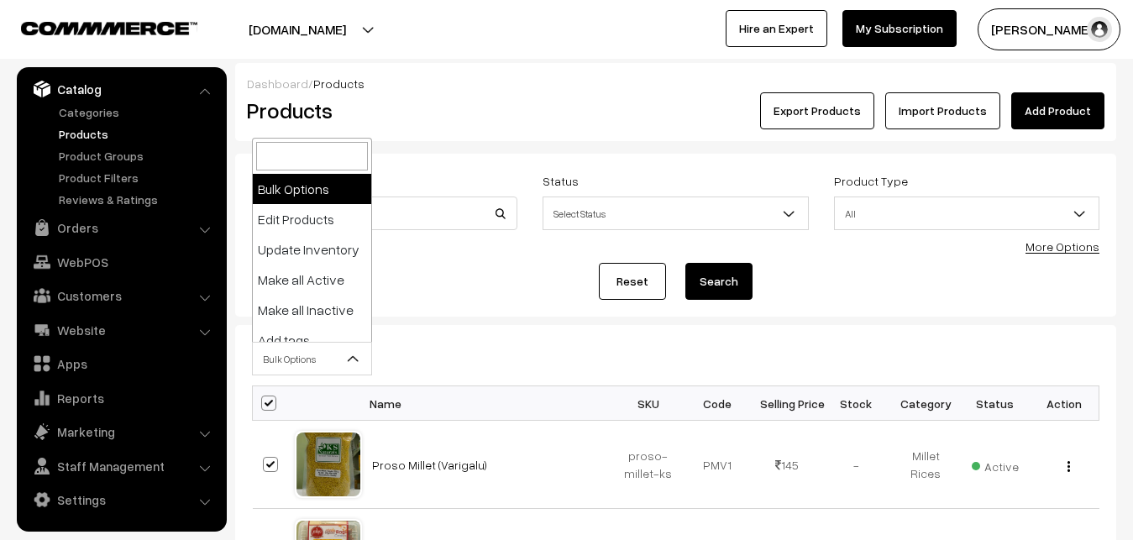
click b
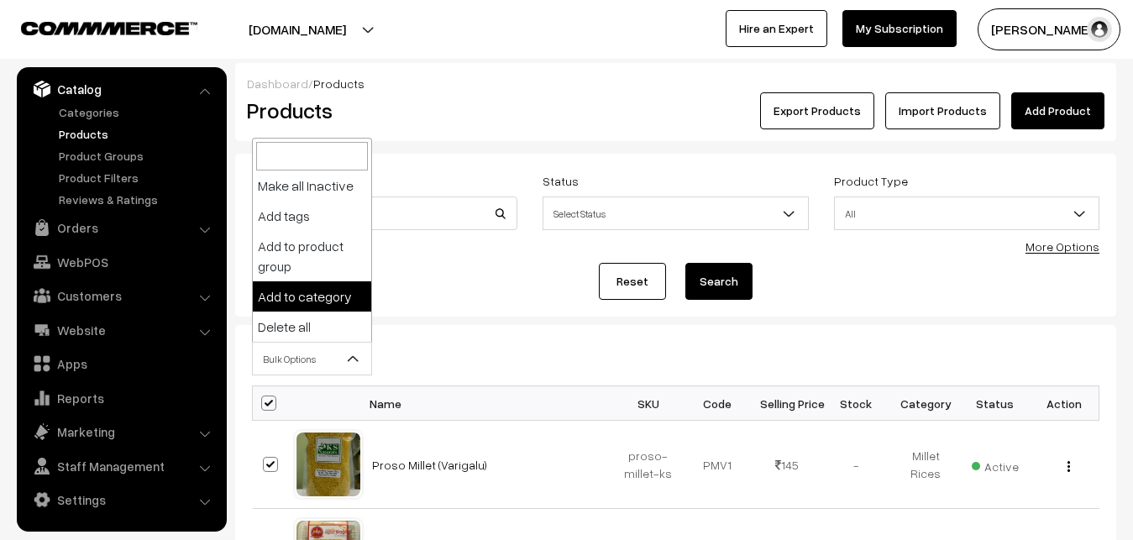
scroll to position [0, 0]
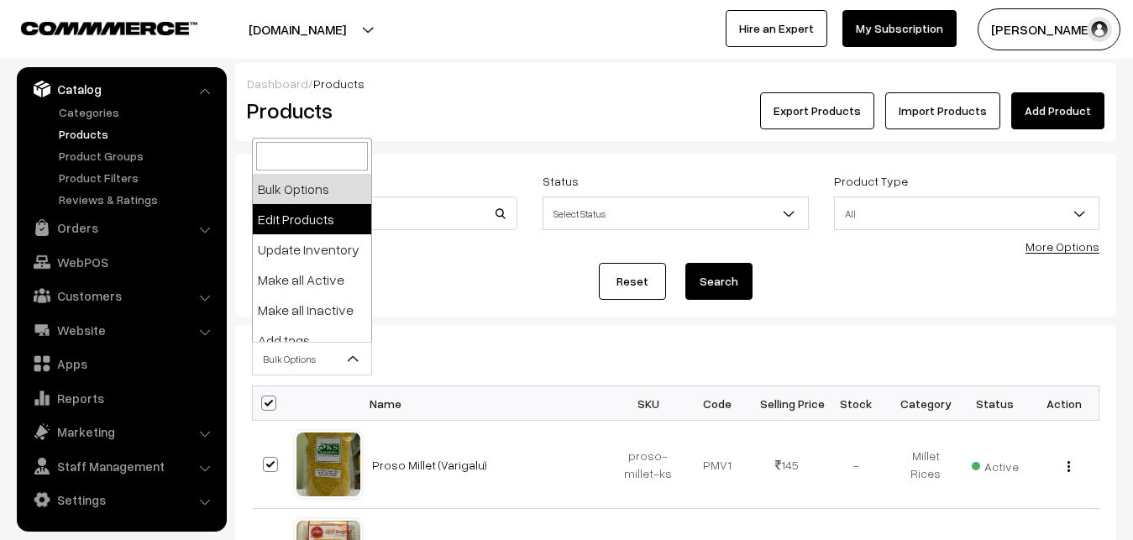
select select "editProduct"
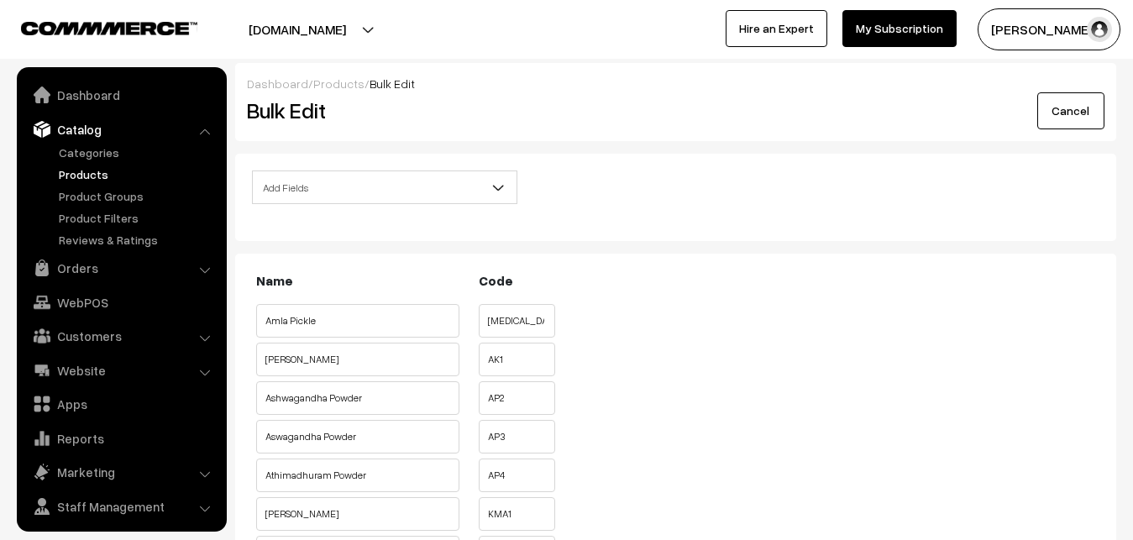
scroll to position [40, 0]
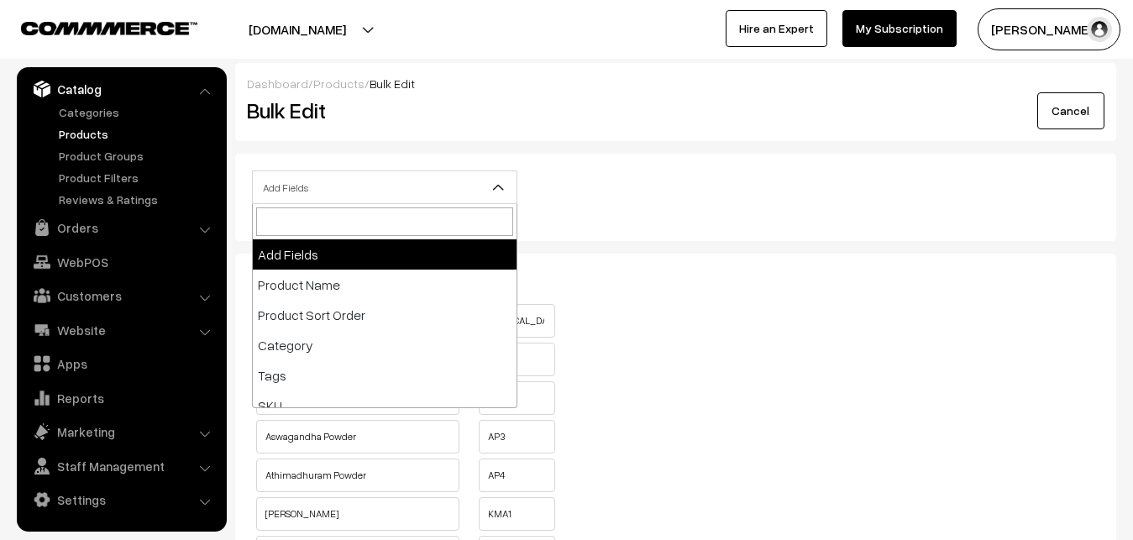
click at [504, 184] on b at bounding box center [498, 187] width 17 height 17
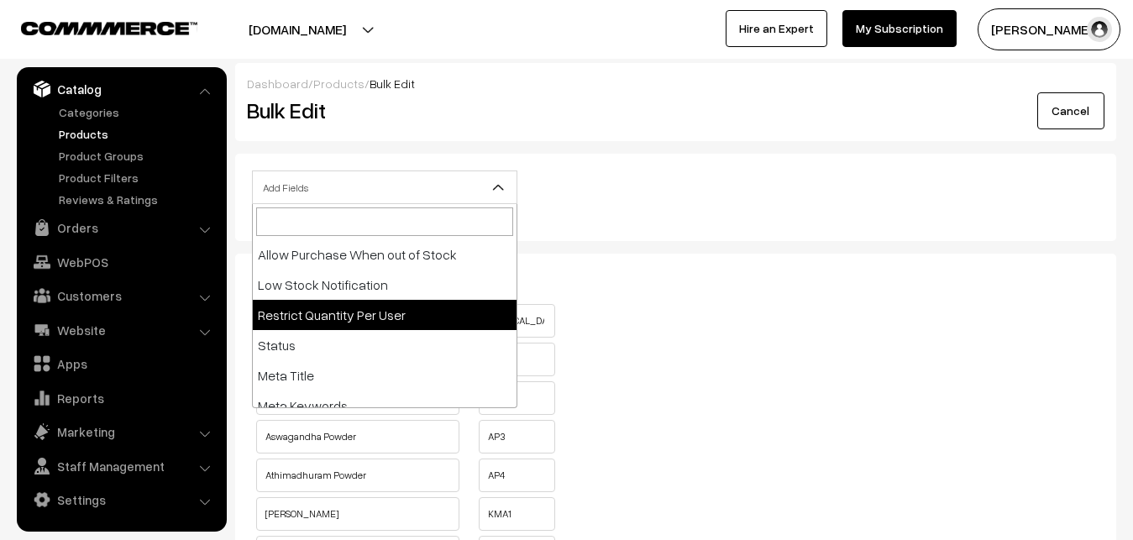
scroll to position [376, 0]
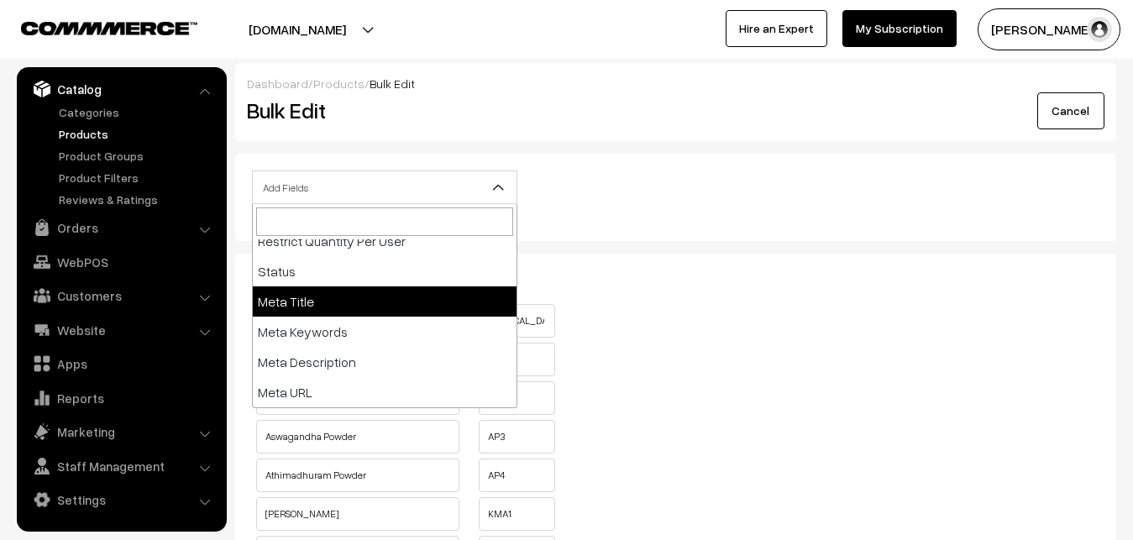
select select "meta-title"
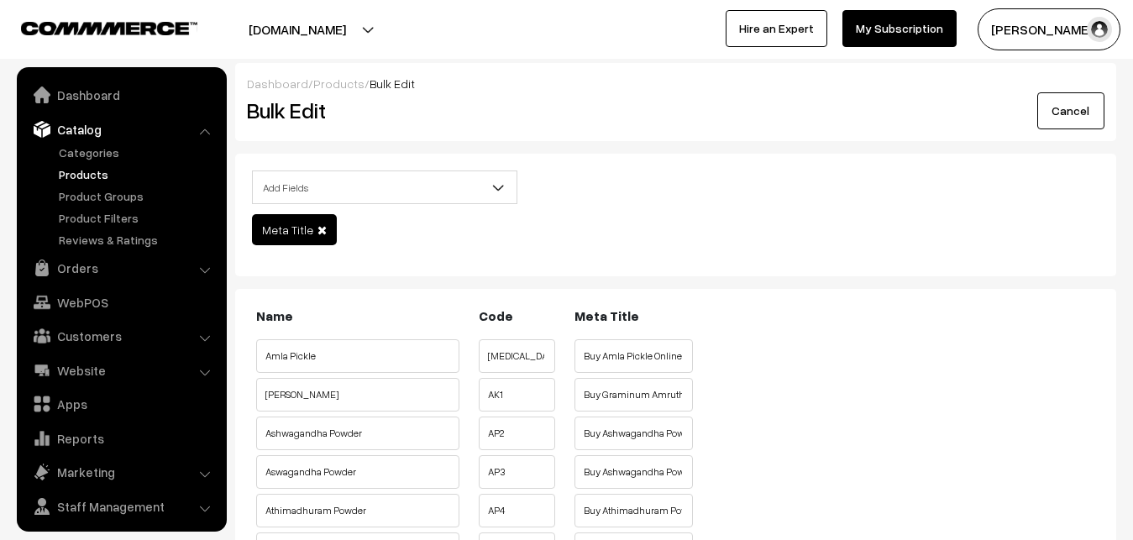
scroll to position [40, 0]
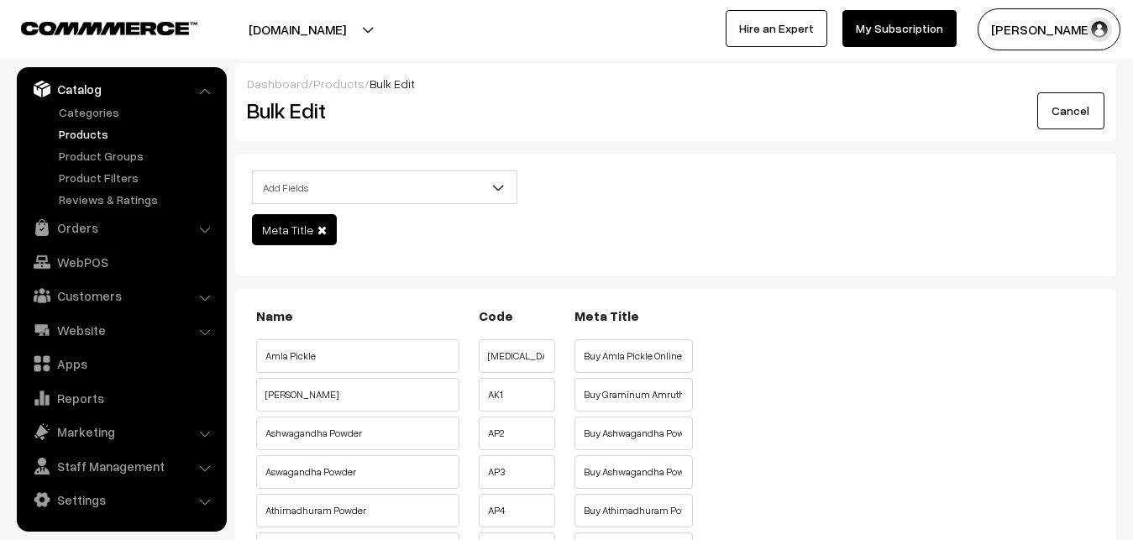
click at [441, 193] on span "Add Fields" at bounding box center [385, 187] width 264 height 29
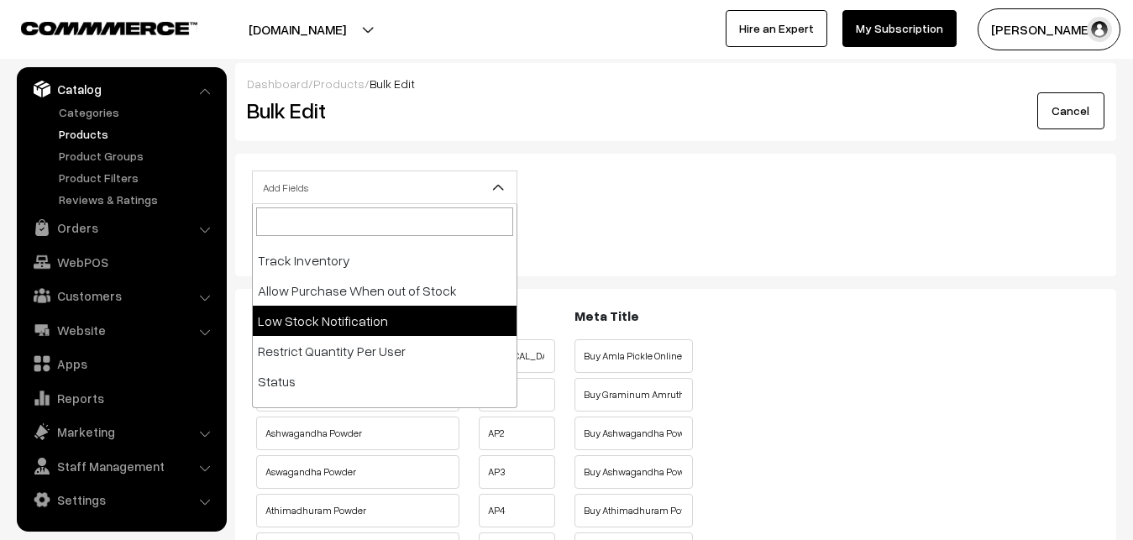
scroll to position [376, 0]
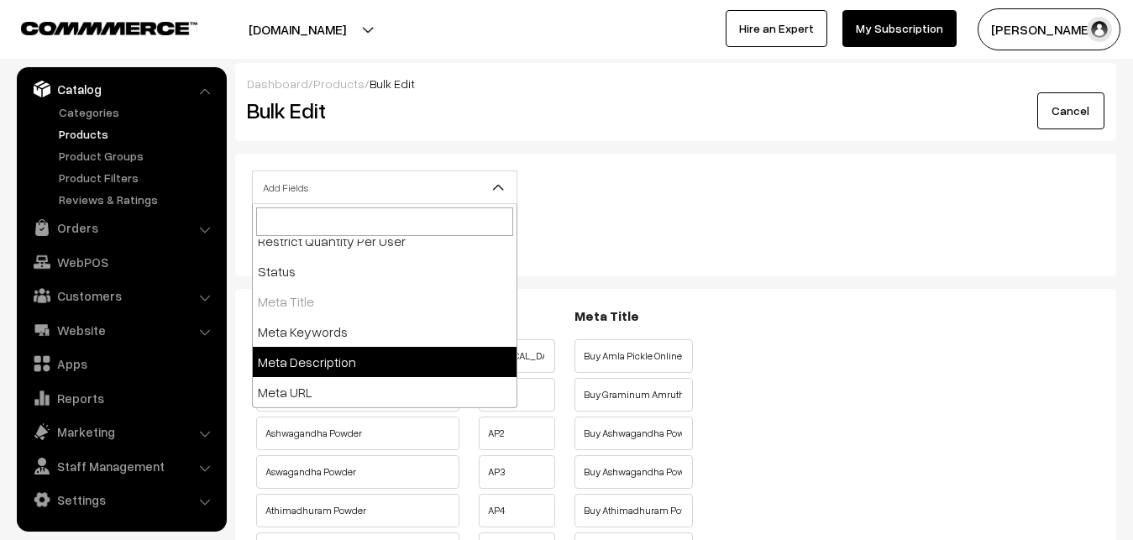
select select "meta-description"
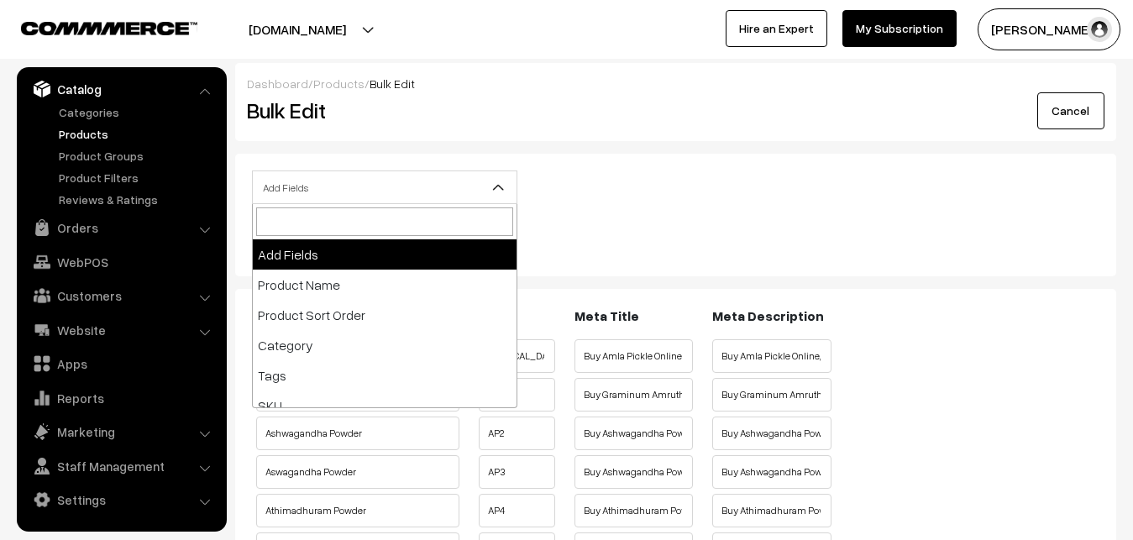
click at [411, 187] on span "Add Fields" at bounding box center [385, 187] width 264 height 29
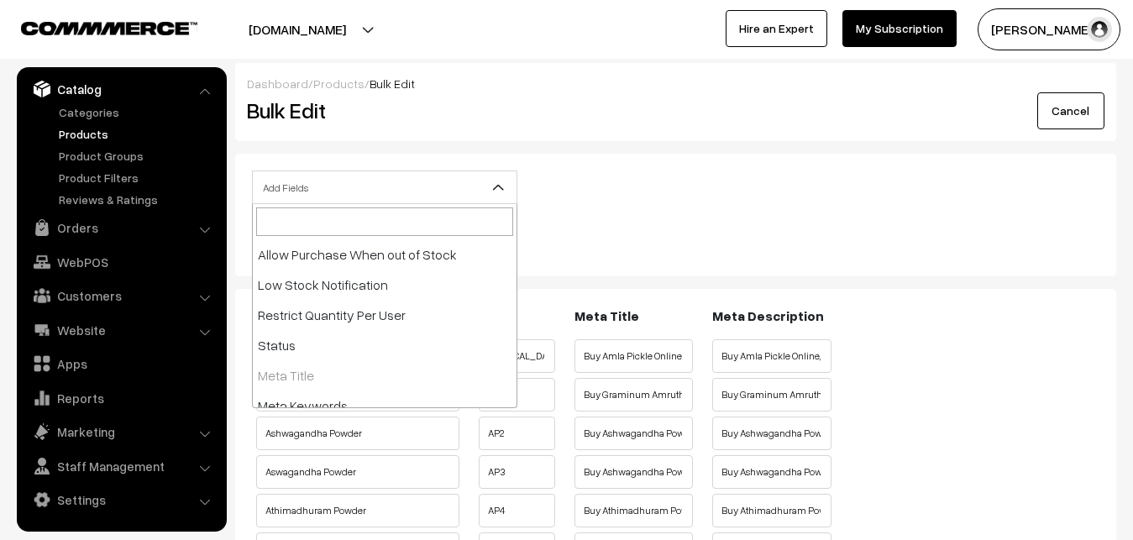
scroll to position [376, 0]
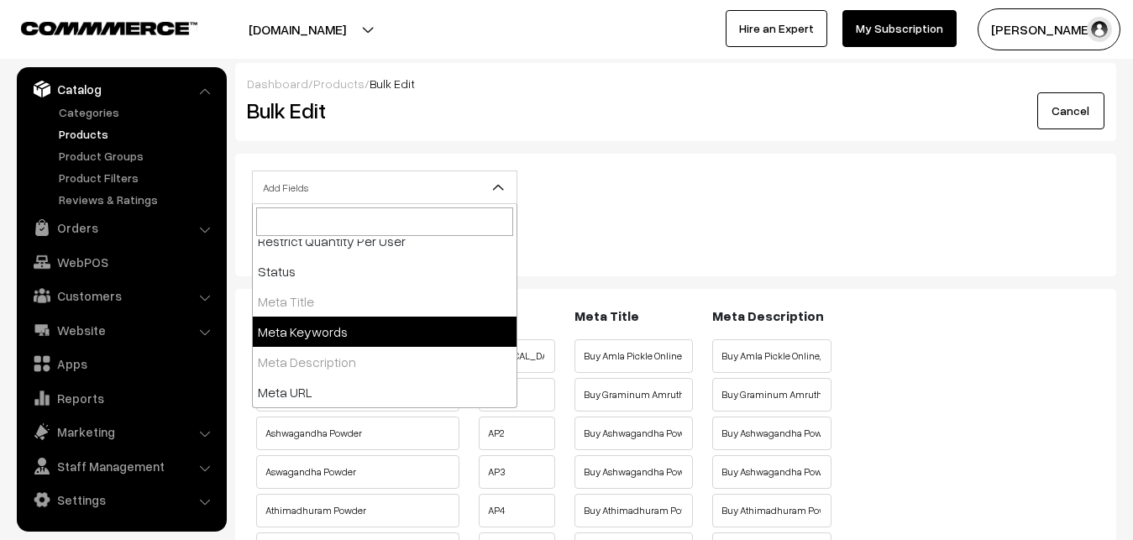
select select "meta-keywords"
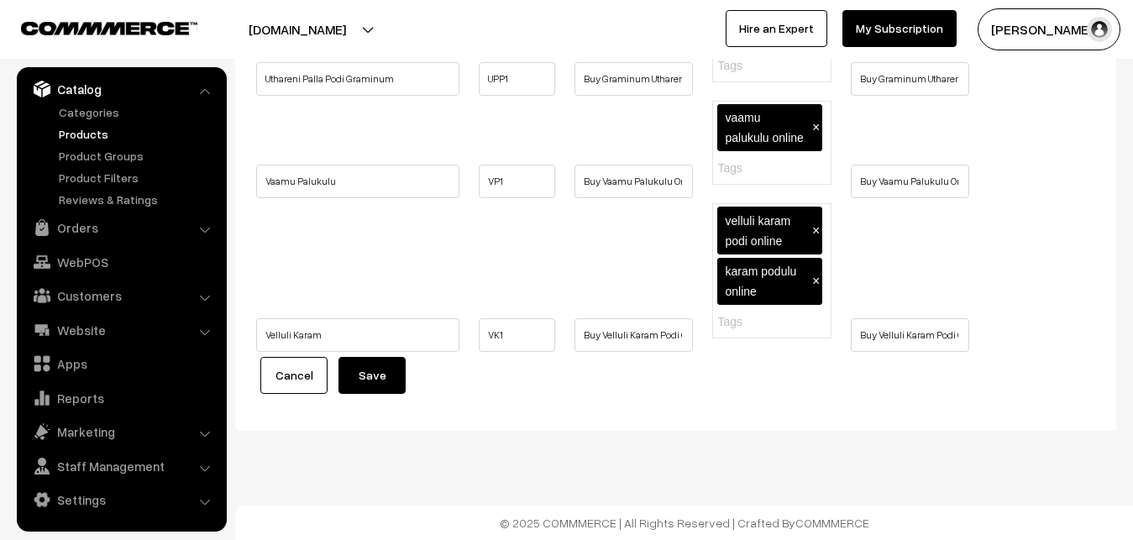
scroll to position [12811, 0]
click at [92, 131] on link "Products" at bounding box center [138, 134] width 166 height 18
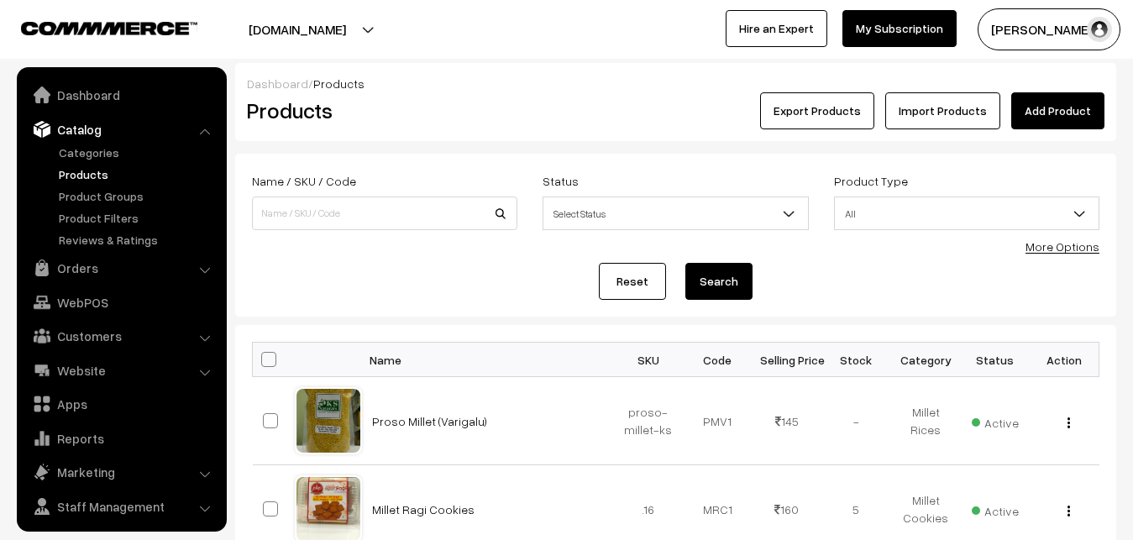
scroll to position [40, 0]
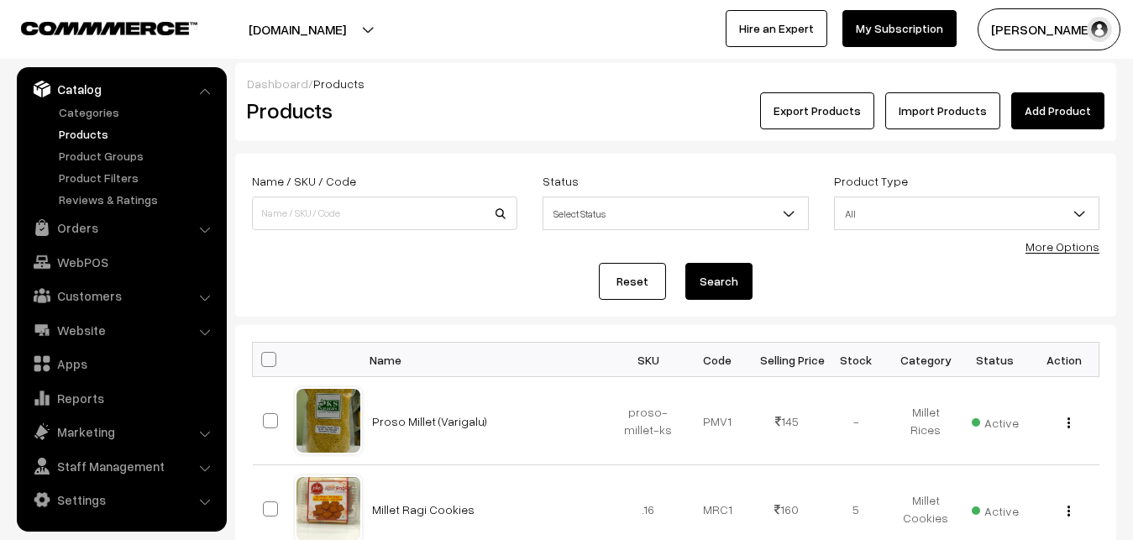
click at [767, 215] on span "Select Status" at bounding box center [676, 213] width 264 height 29
click at [1048, 249] on link "More Options" at bounding box center [1063, 246] width 74 height 14
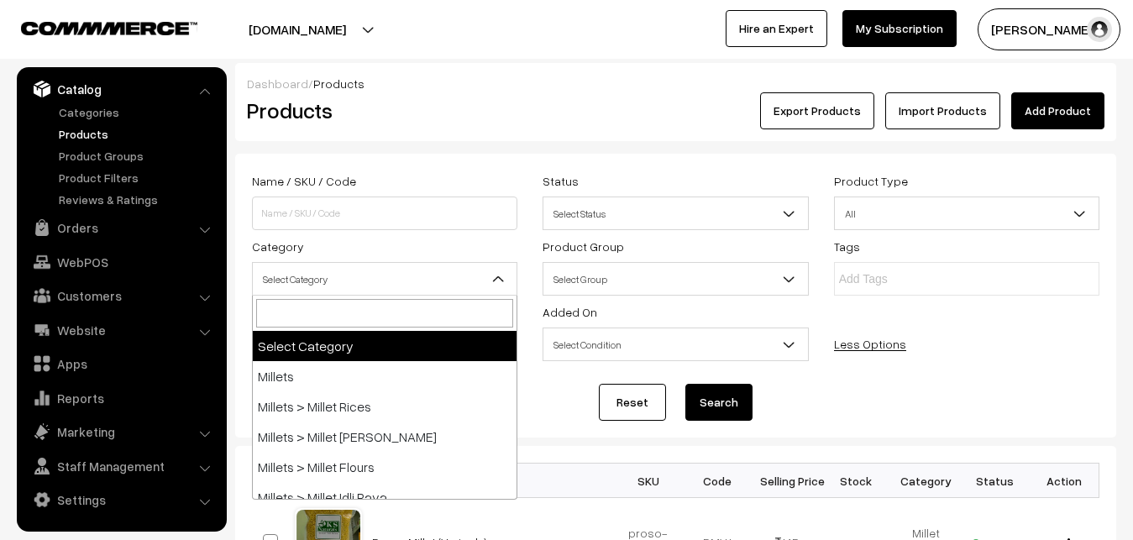
click at [498, 284] on b at bounding box center [498, 279] width 17 height 17
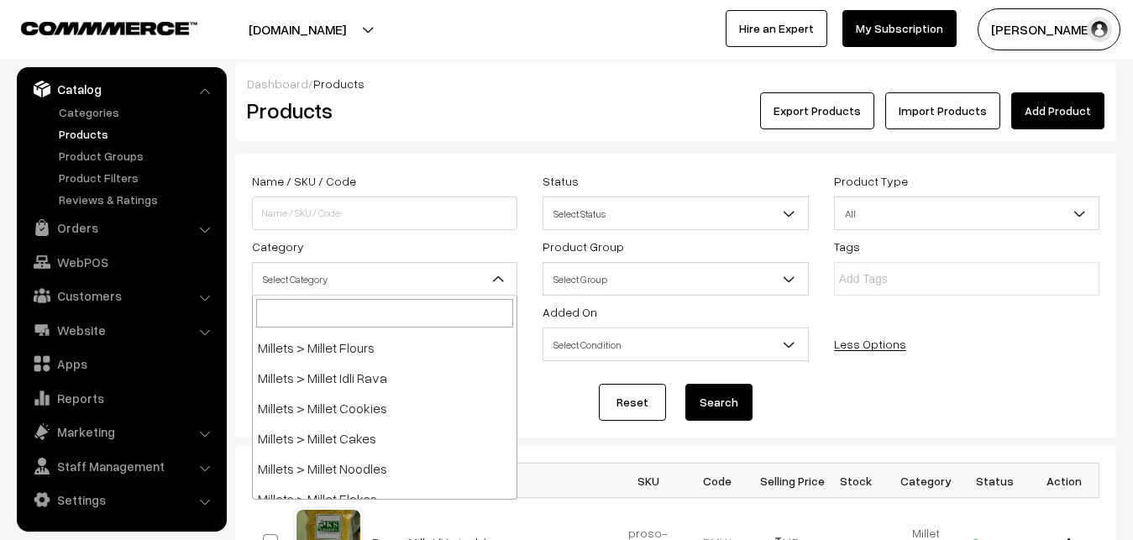
scroll to position [202, 0]
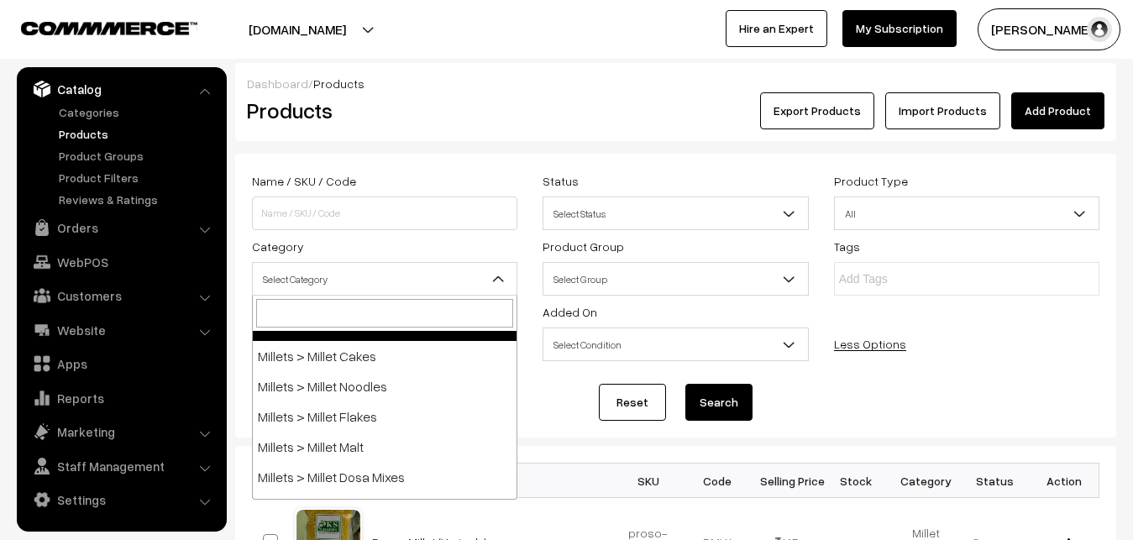
click at [340, 312] on input "search" at bounding box center [384, 313] width 257 height 29
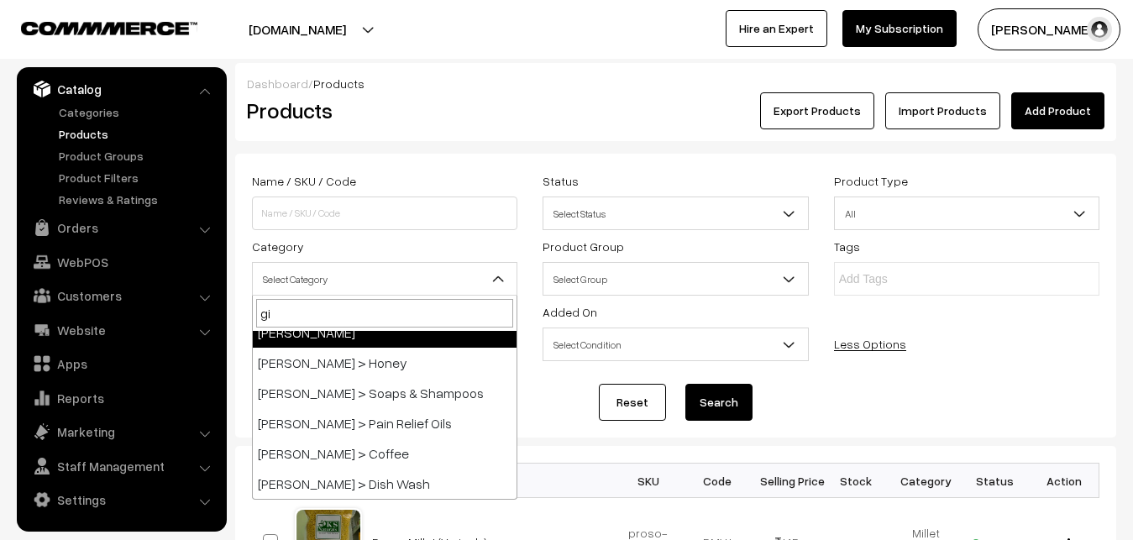
scroll to position [13, 0]
type input "giri"
select select "27"
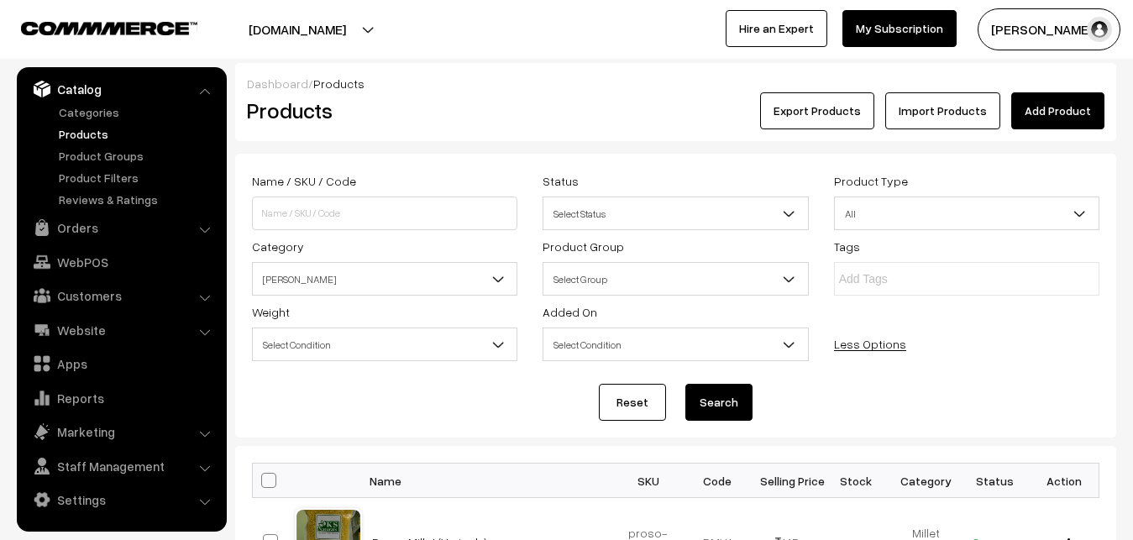
click at [711, 404] on button "Search" at bounding box center [719, 402] width 67 height 37
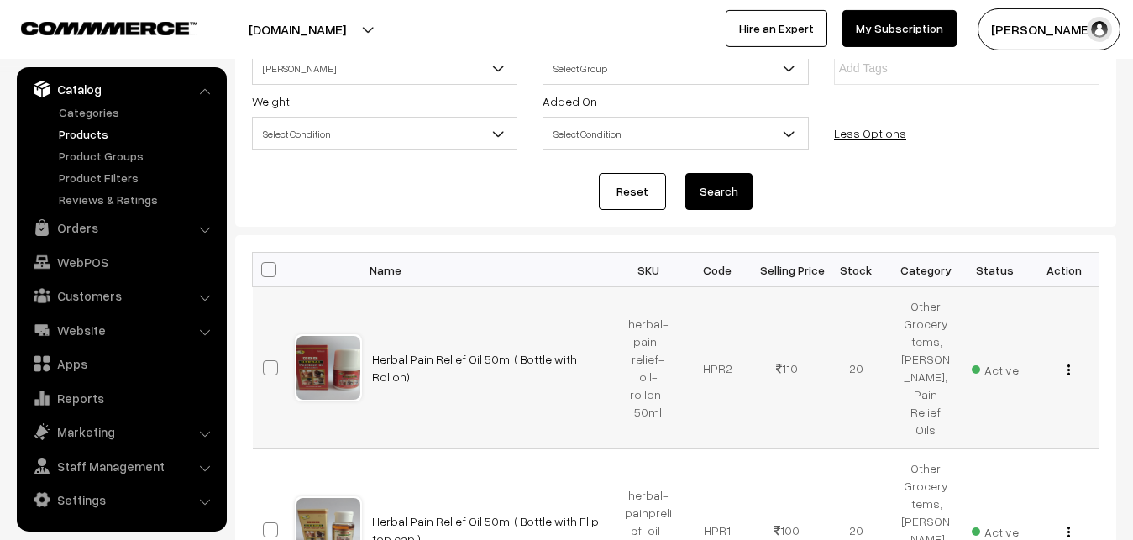
scroll to position [171, 0]
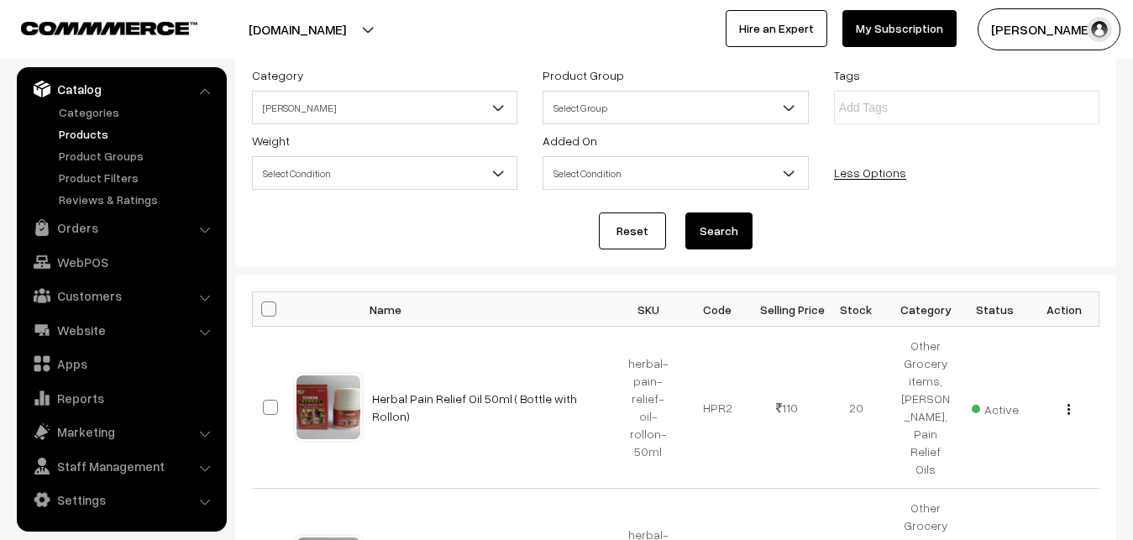
click at [264, 315] on span at bounding box center [268, 309] width 15 height 15
click at [264, 314] on input "checkbox" at bounding box center [258, 308] width 11 height 11
checkbox input "true"
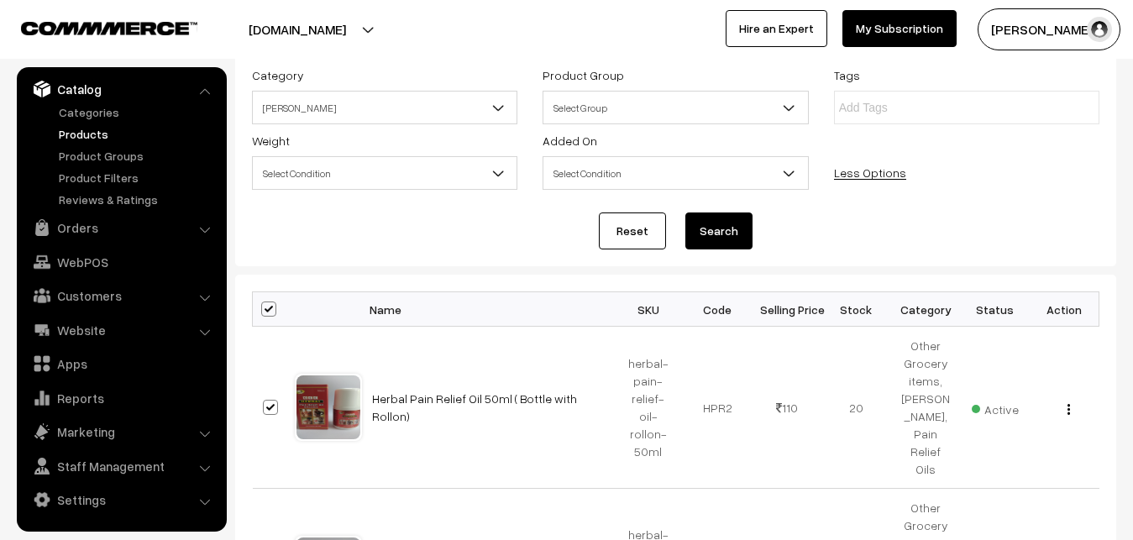
checkbox input "true"
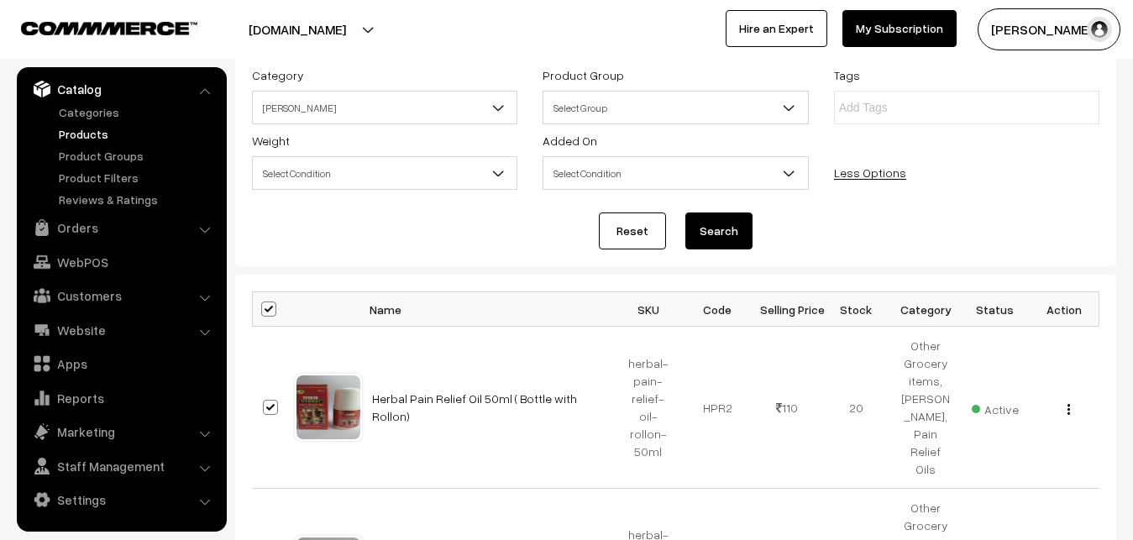
checkbox input "true"
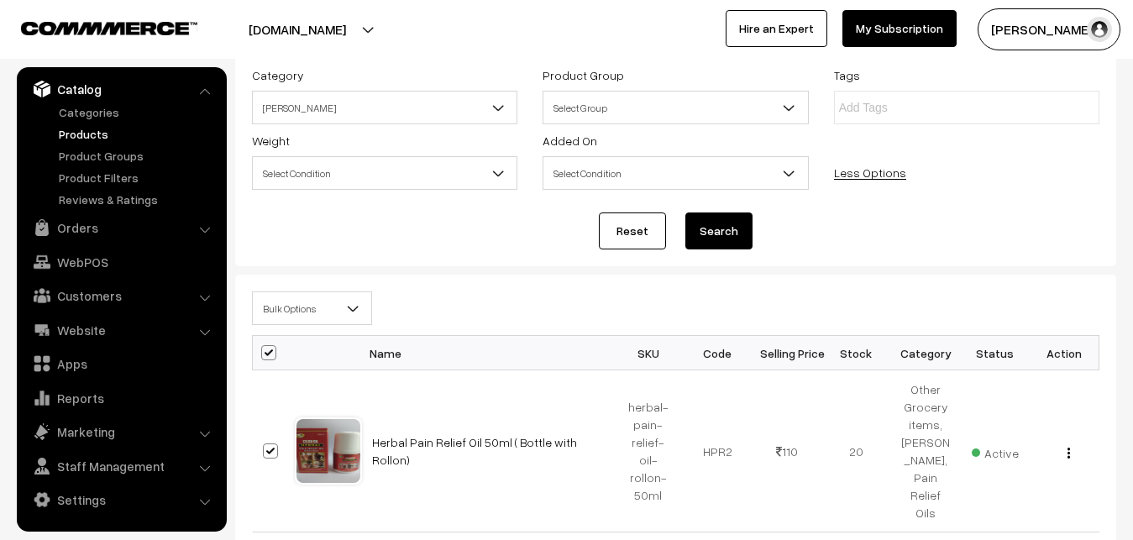
click at [344, 307] on span "Bulk Options" at bounding box center [312, 308] width 118 height 29
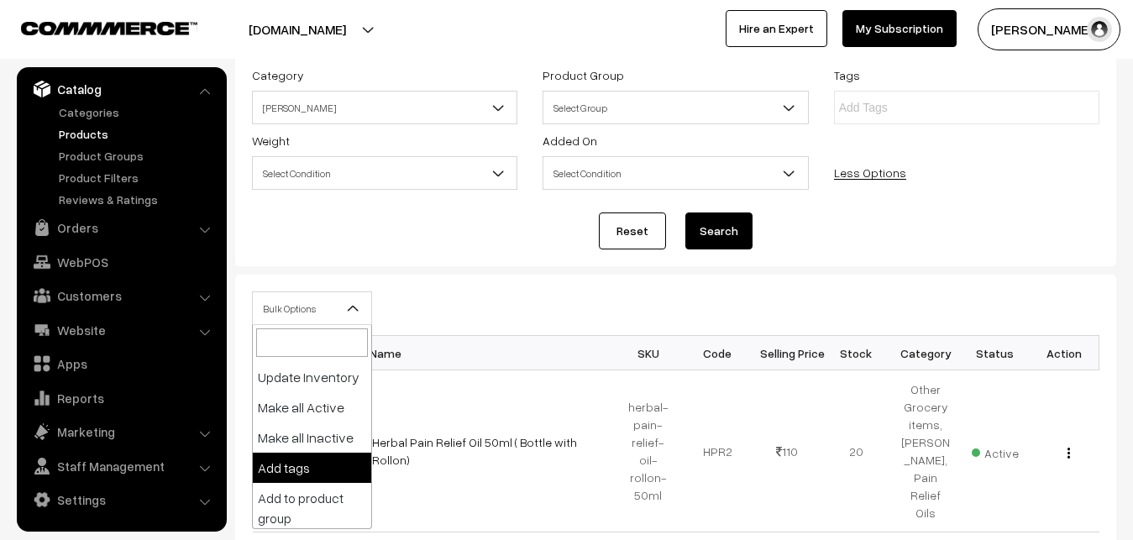
scroll to position [0, 0]
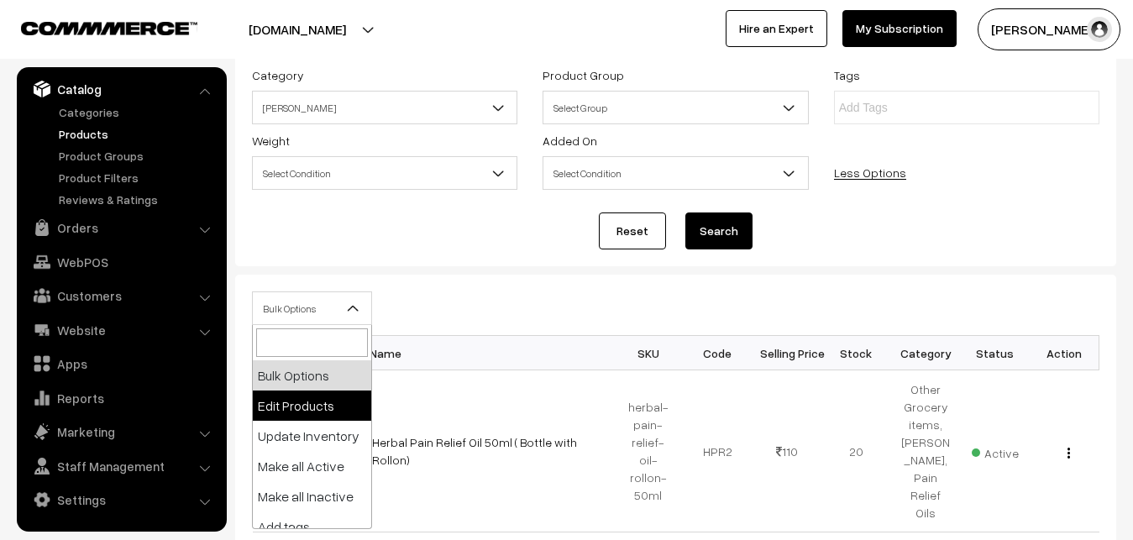
select select "editProduct"
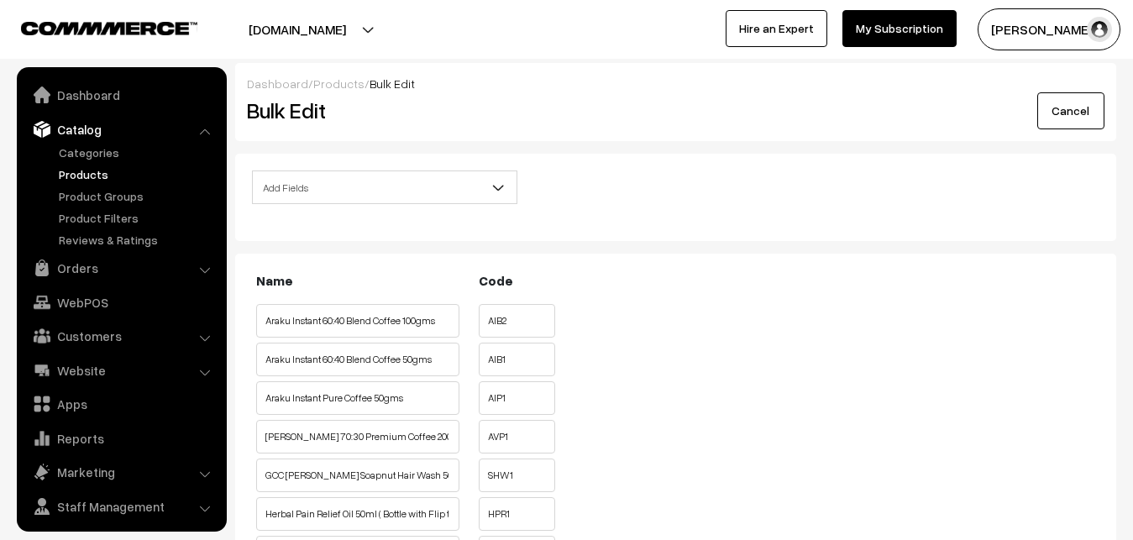
scroll to position [40, 0]
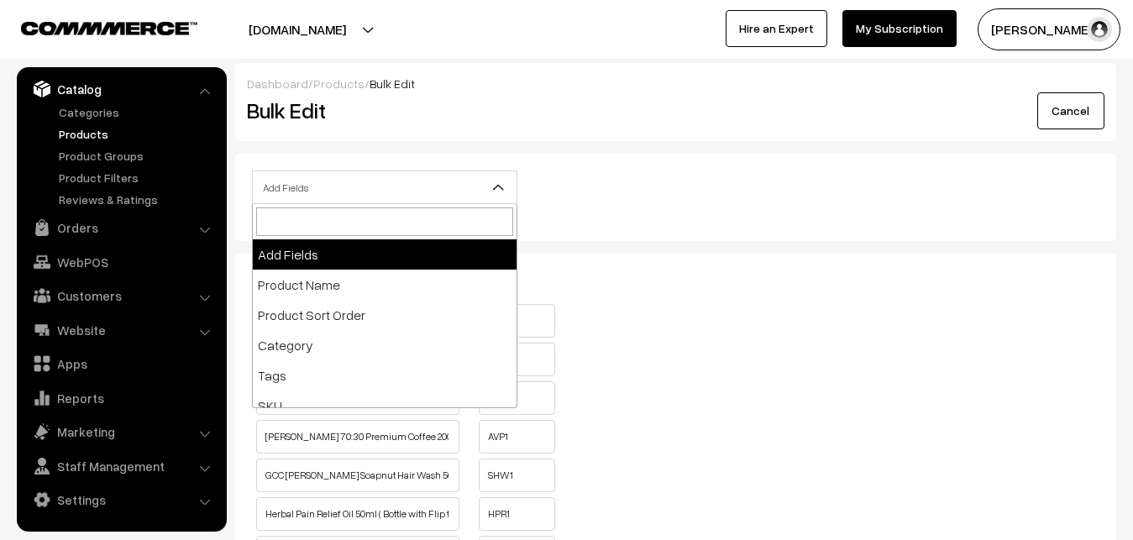
click at [497, 190] on b at bounding box center [498, 187] width 17 height 17
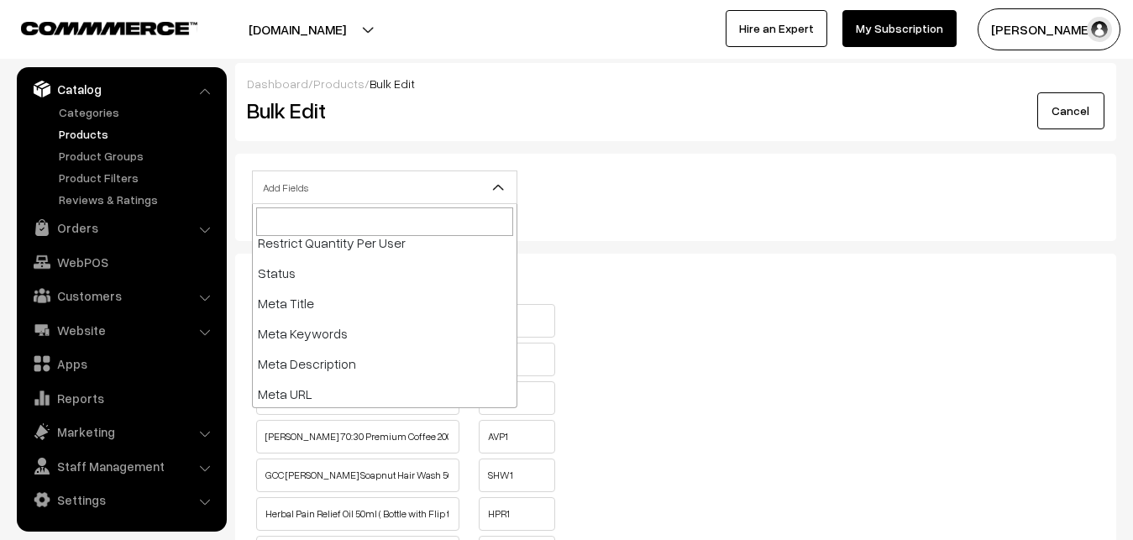
scroll to position [376, 0]
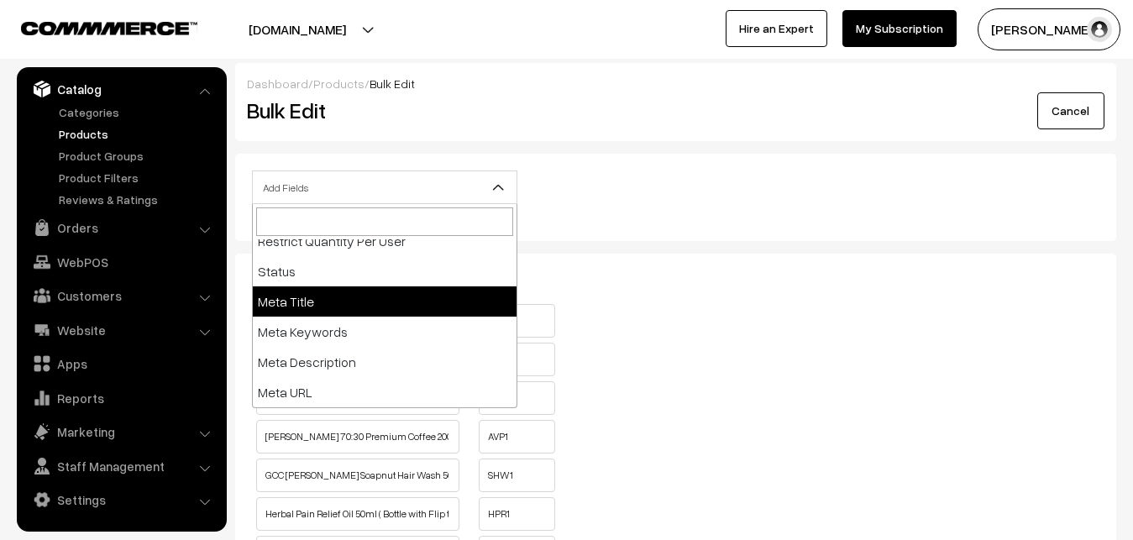
select select "meta-title"
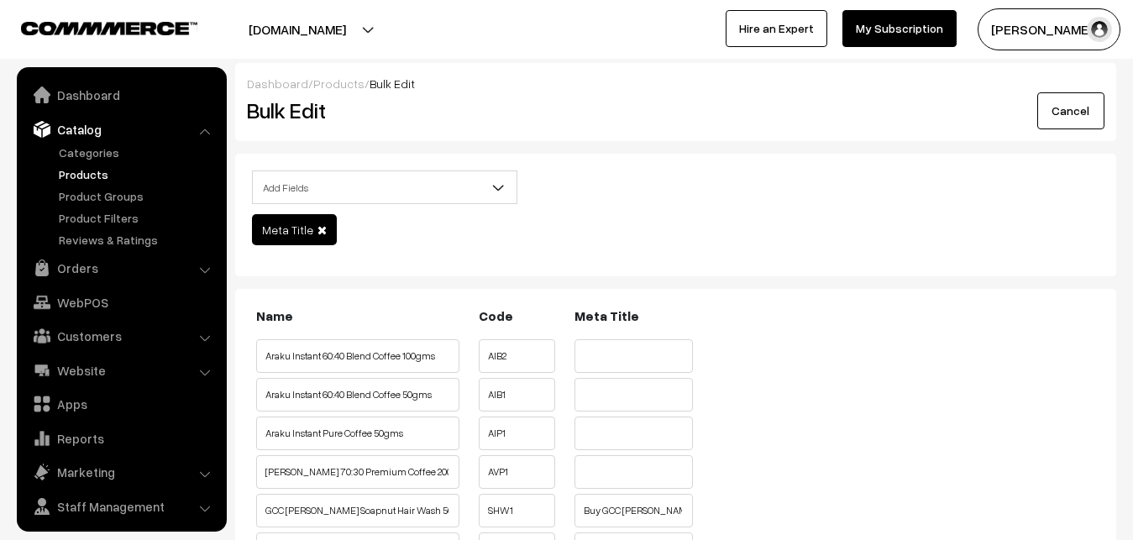
scroll to position [40, 0]
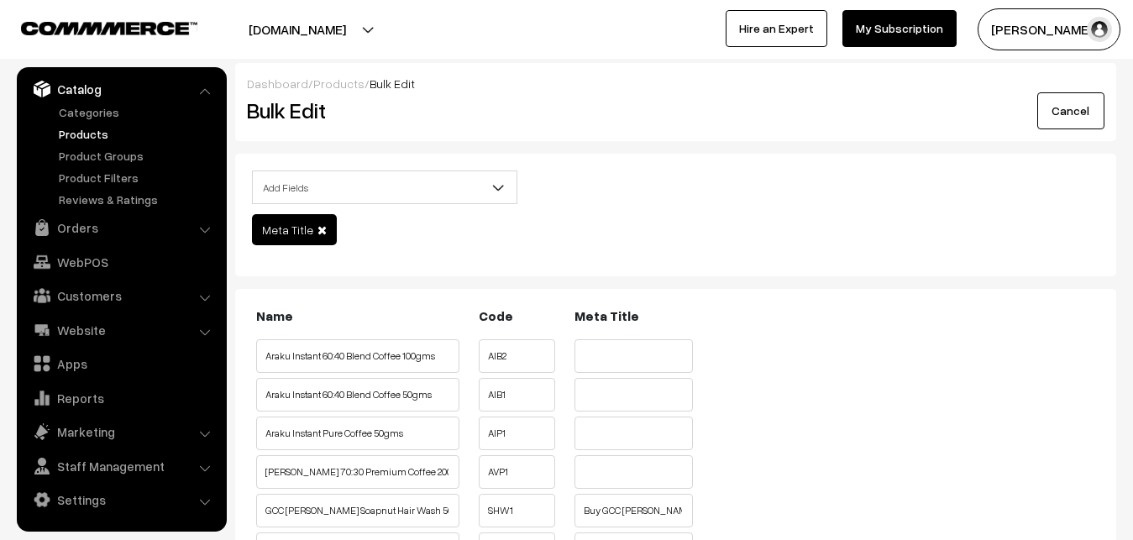
click at [504, 187] on b at bounding box center [498, 187] width 17 height 17
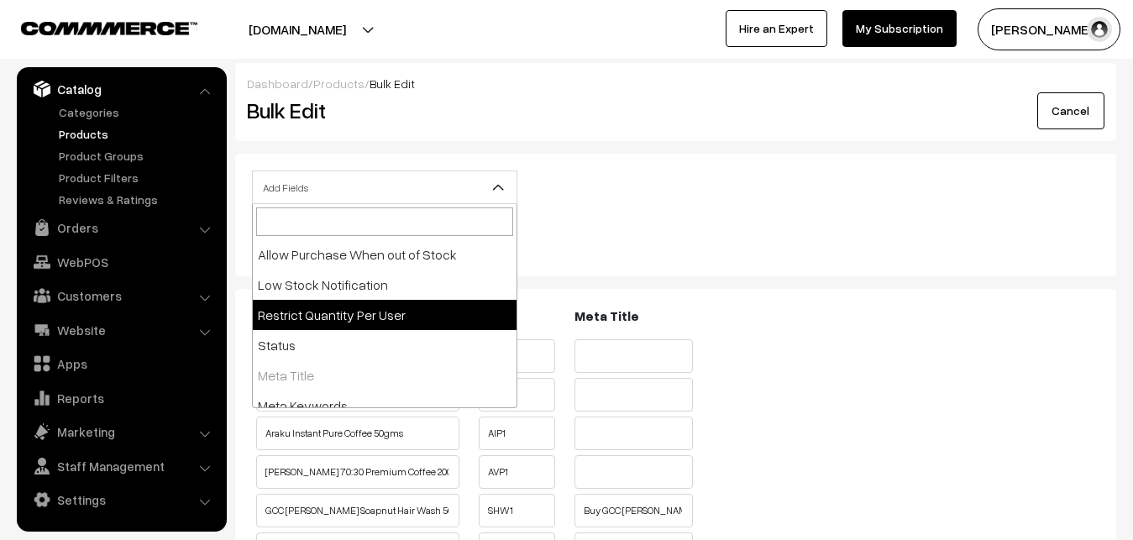
scroll to position [376, 0]
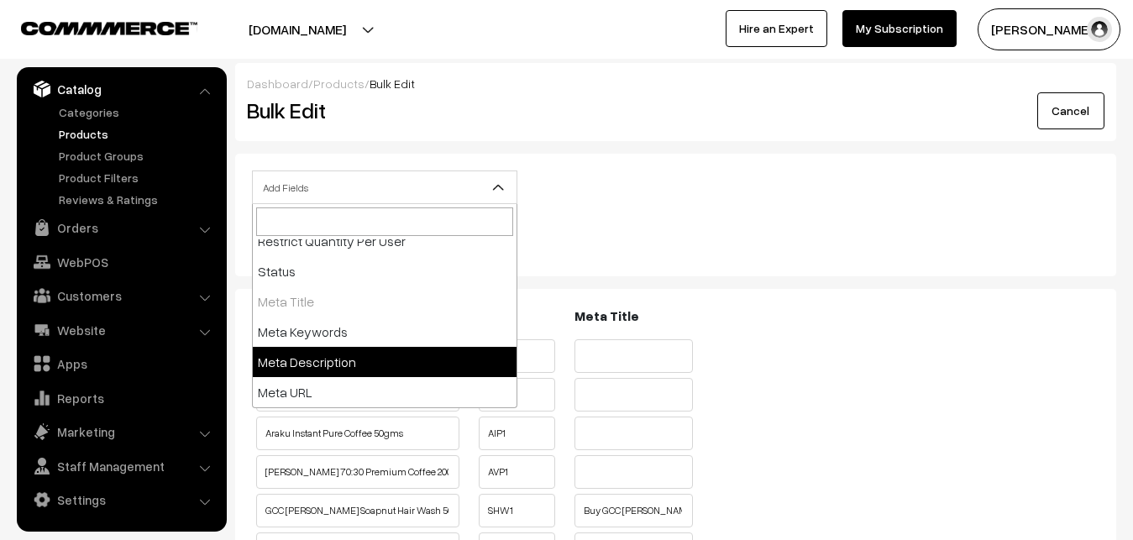
select select "meta-description"
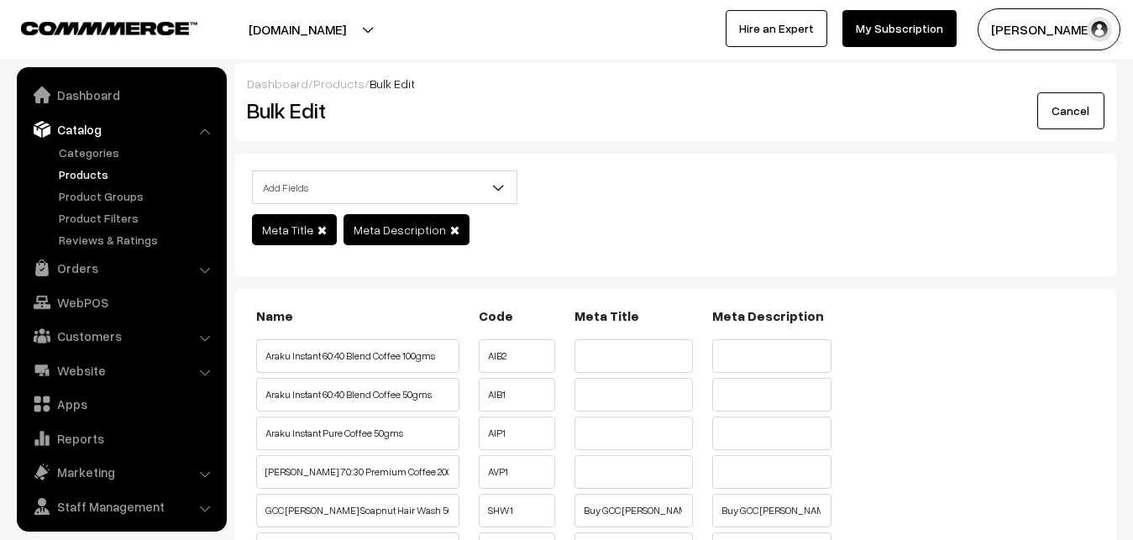
scroll to position [40, 0]
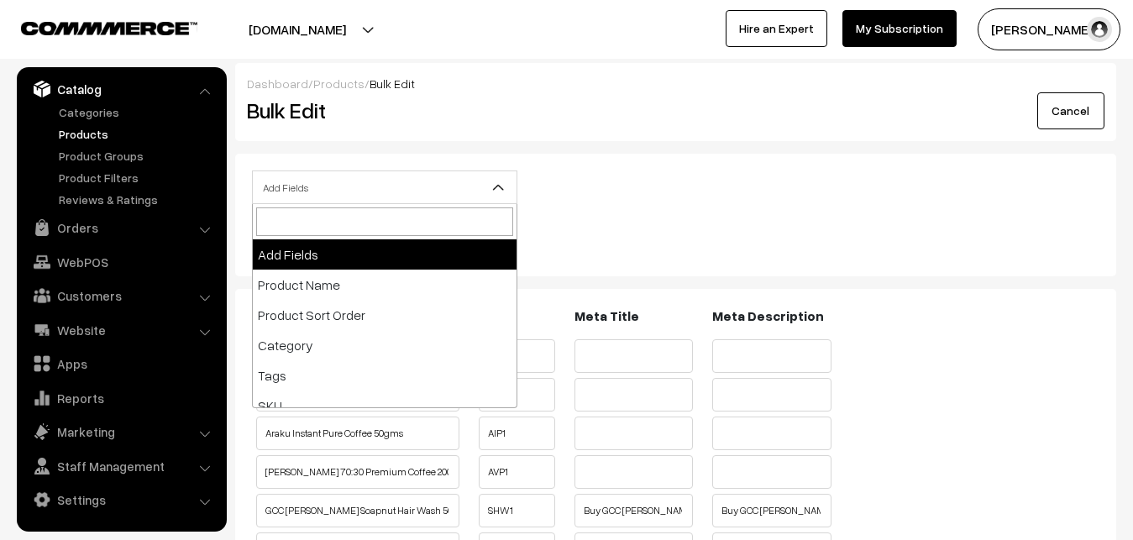
click at [492, 189] on b at bounding box center [498, 187] width 17 height 17
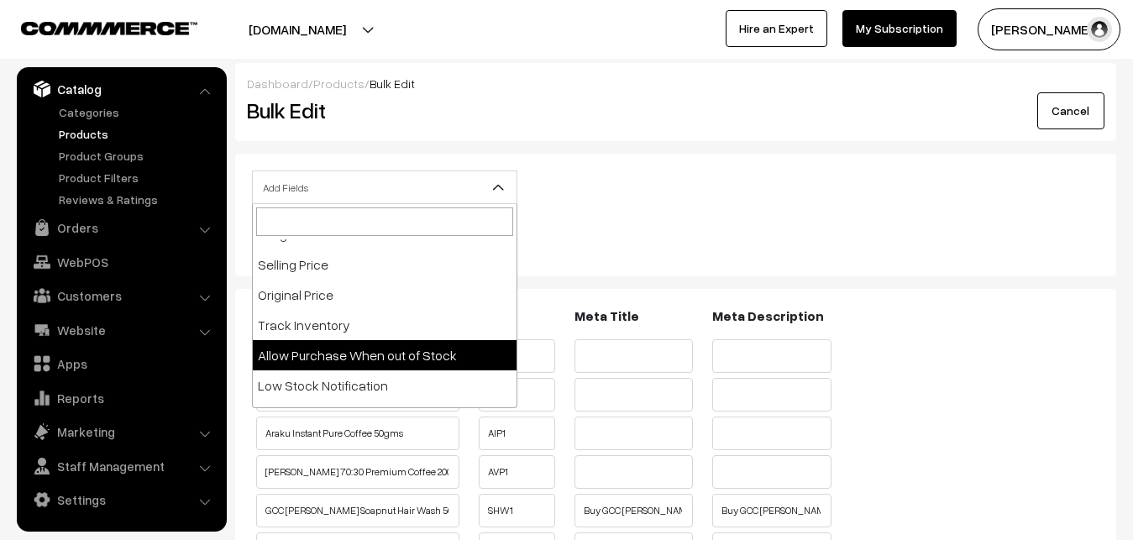
scroll to position [376, 0]
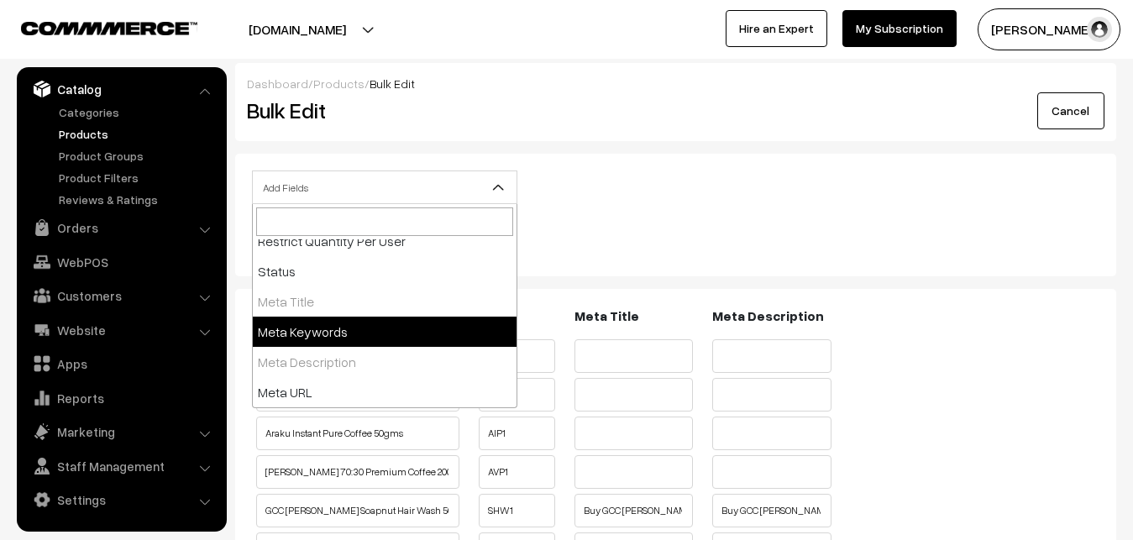
select select "meta-keywords"
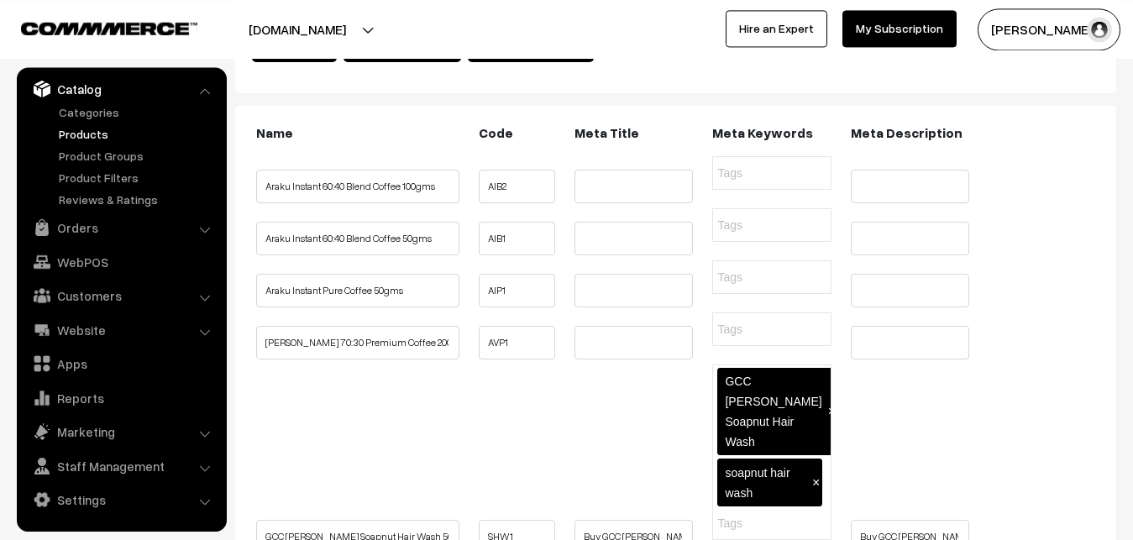
scroll to position [86, 0]
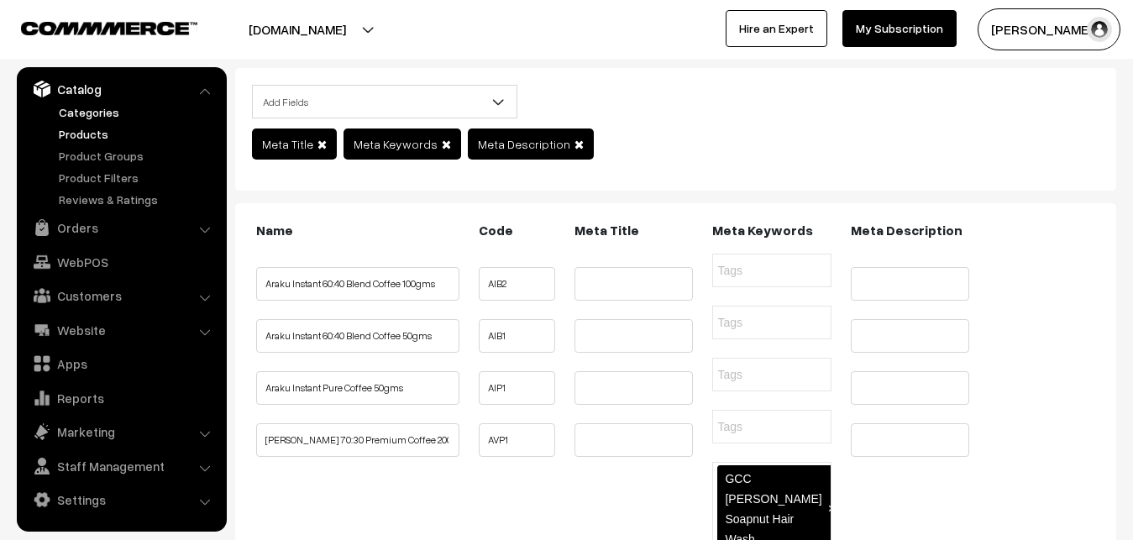
click at [90, 112] on link "Categories" at bounding box center [138, 112] width 166 height 18
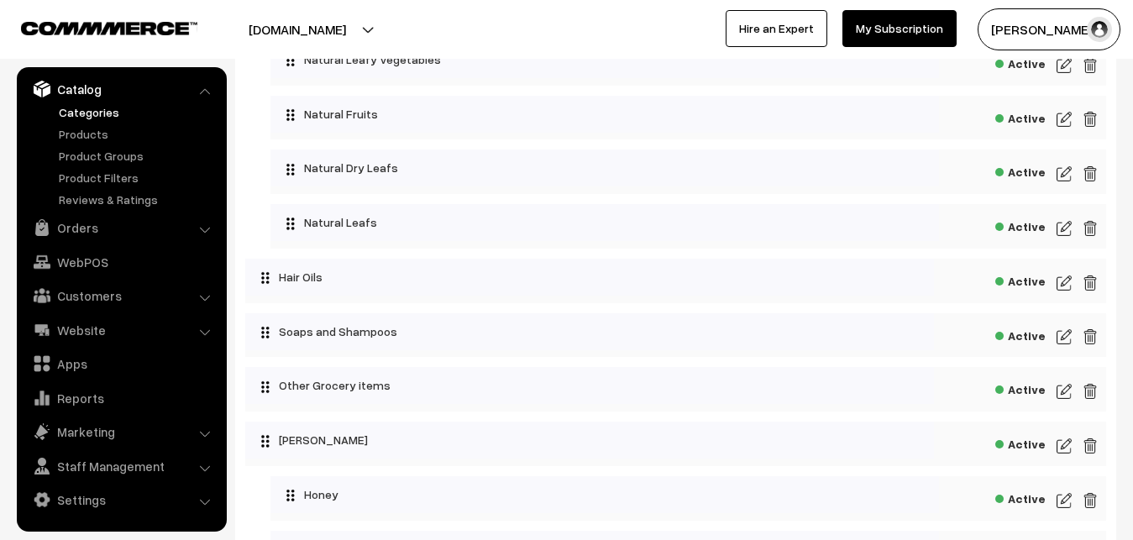
scroll to position [2228, 0]
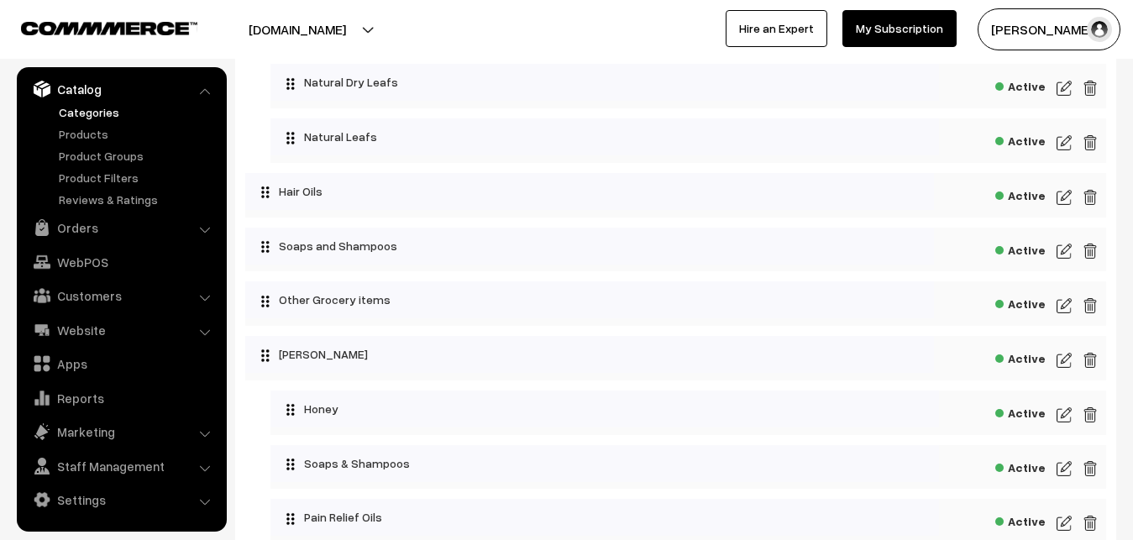
click at [1065, 425] on img at bounding box center [1064, 415] width 15 height 20
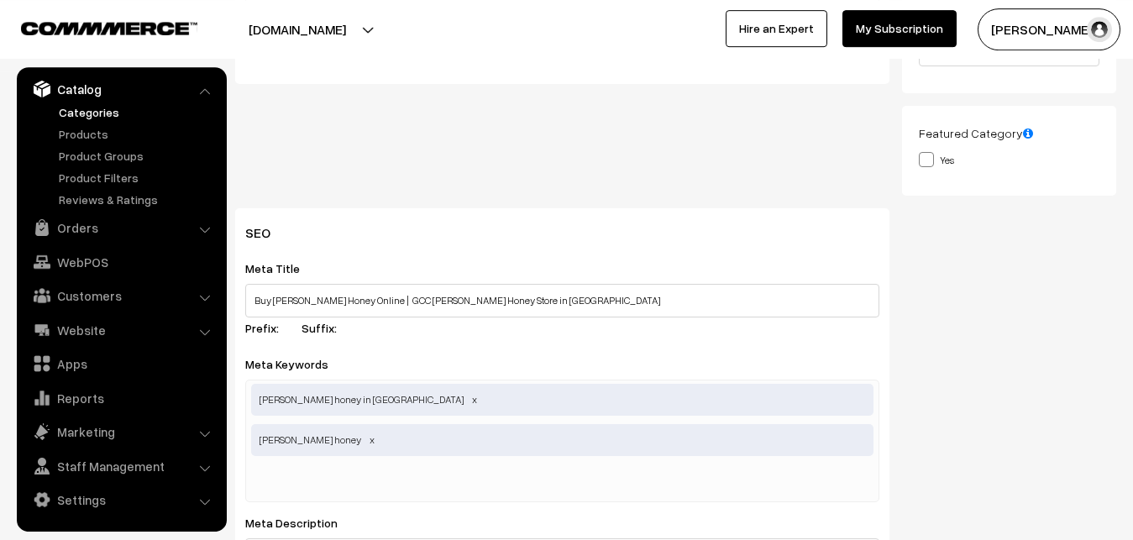
scroll to position [428, 0]
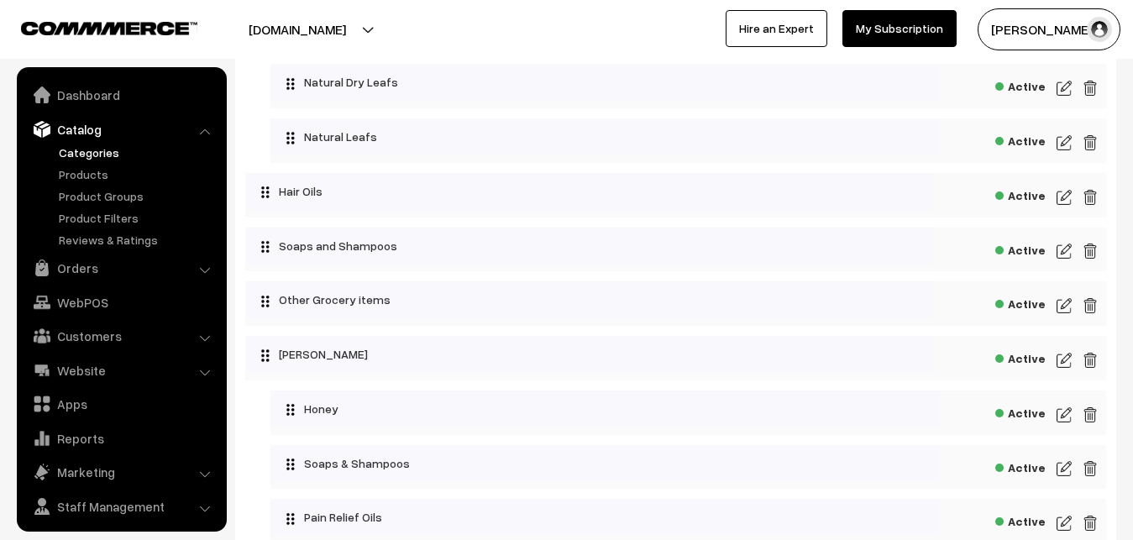
scroll to position [40, 0]
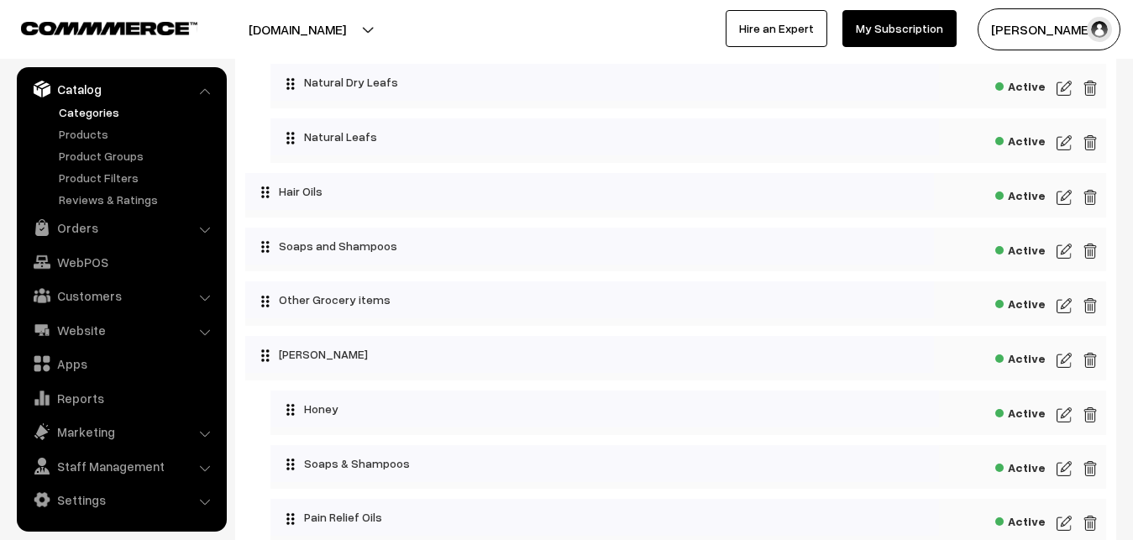
click at [1068, 479] on img at bounding box center [1064, 469] width 15 height 20
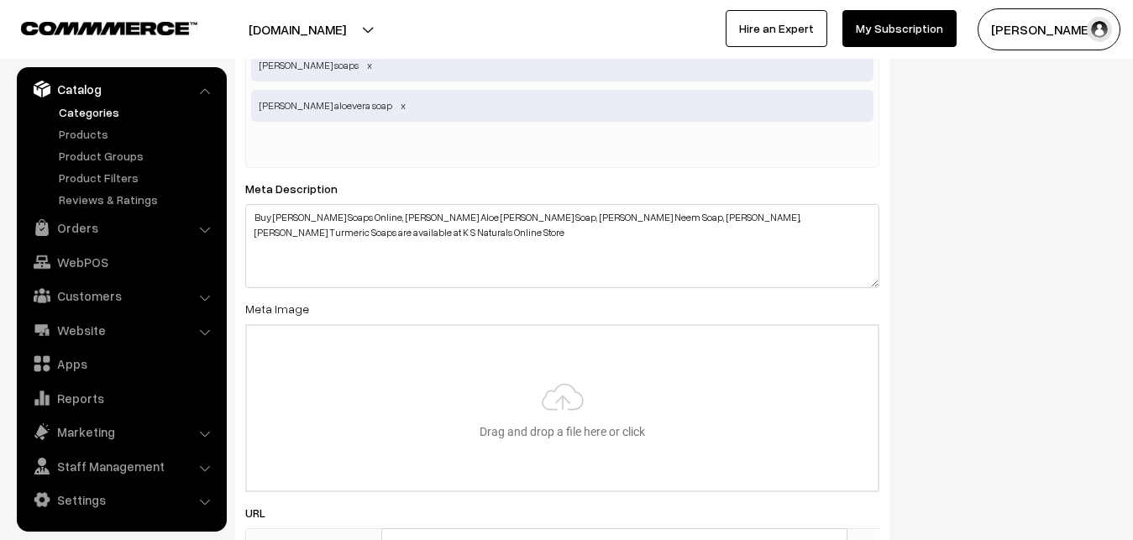
scroll to position [686, 0]
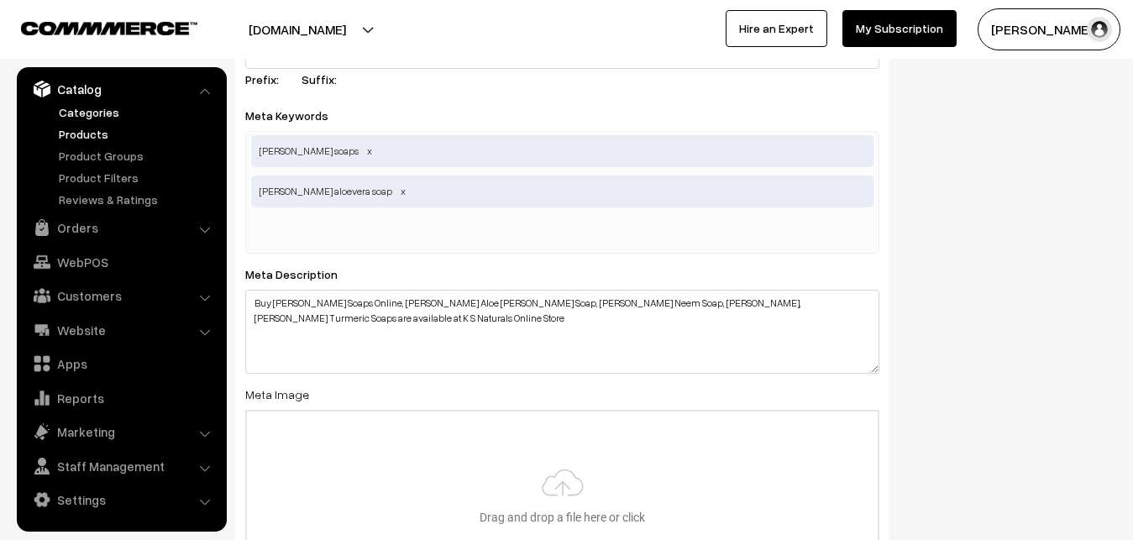
click at [92, 134] on link "Products" at bounding box center [138, 134] width 166 height 18
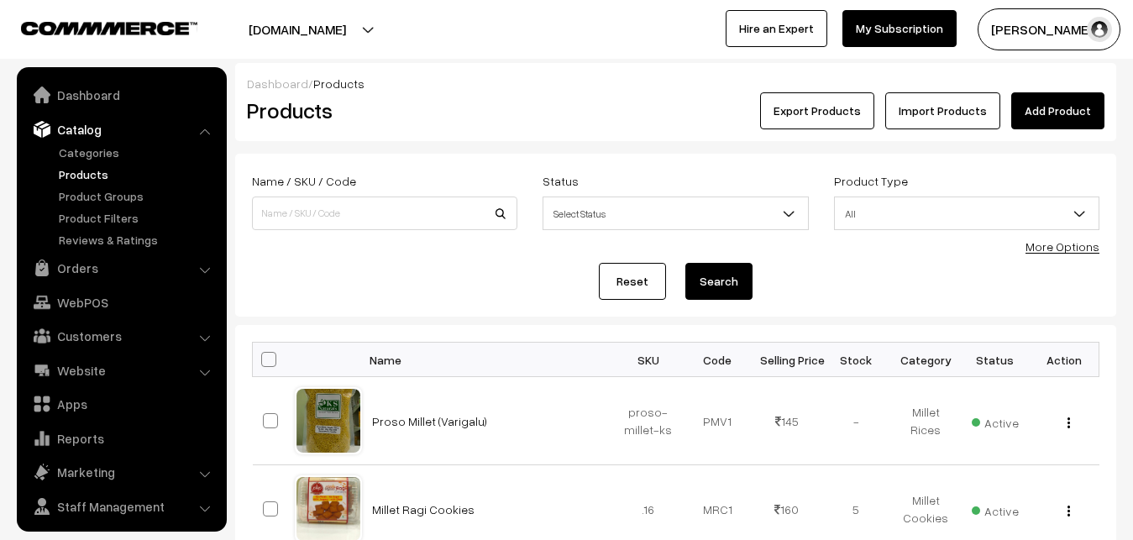
scroll to position [40, 0]
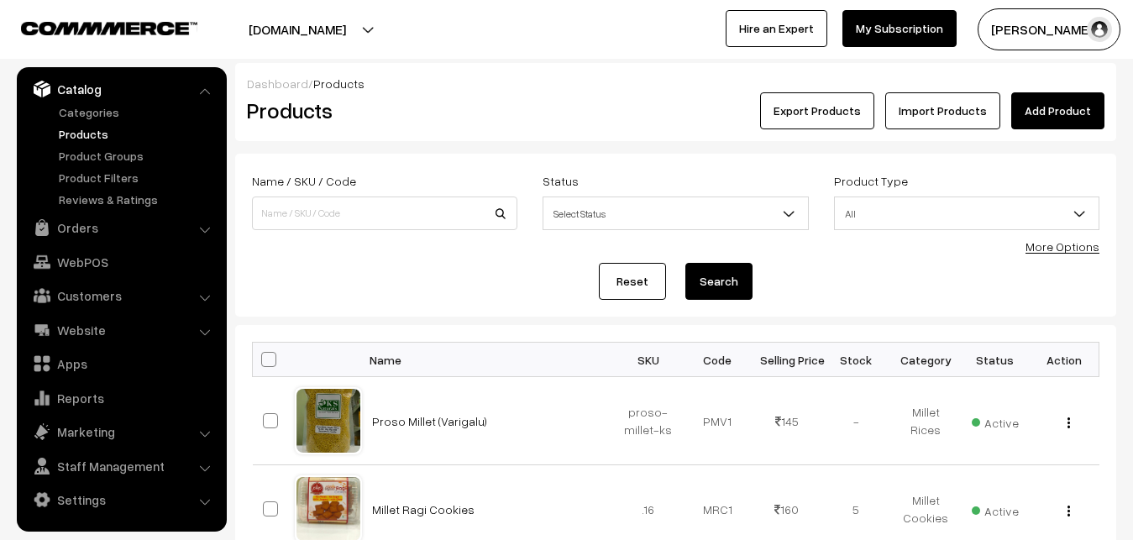
click at [78, 140] on link "Products" at bounding box center [138, 134] width 166 height 18
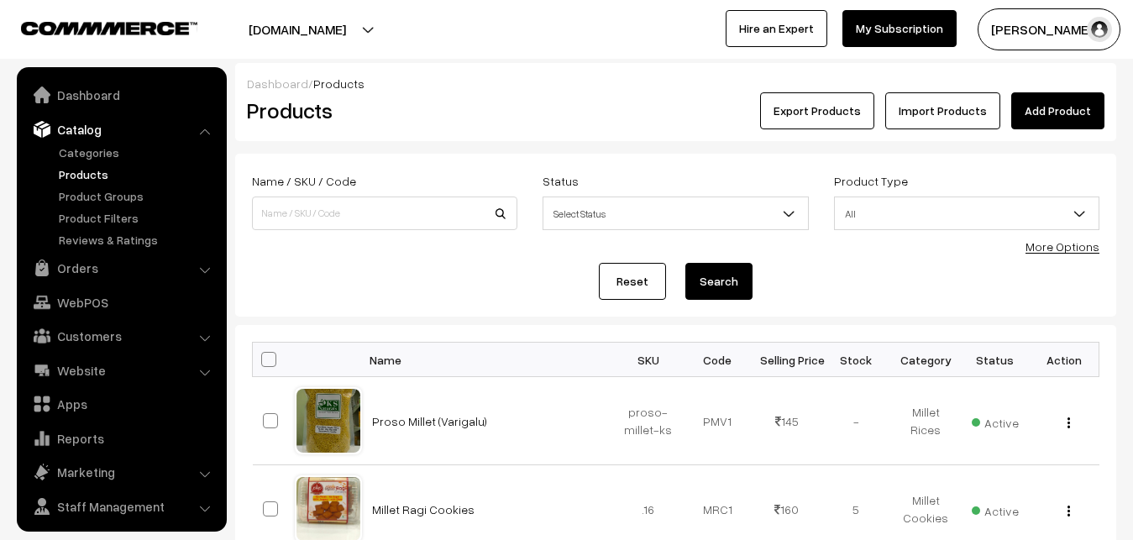
scroll to position [40, 0]
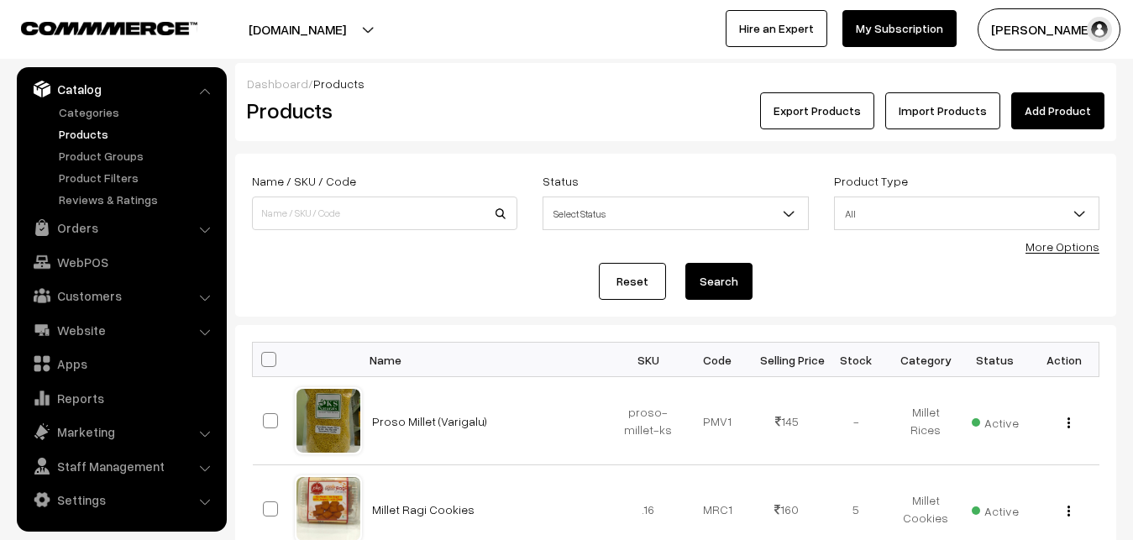
click at [83, 121] on ul "Categories" at bounding box center [122, 155] width 202 height 105
click at [86, 111] on link "Categories" at bounding box center [138, 112] width 166 height 18
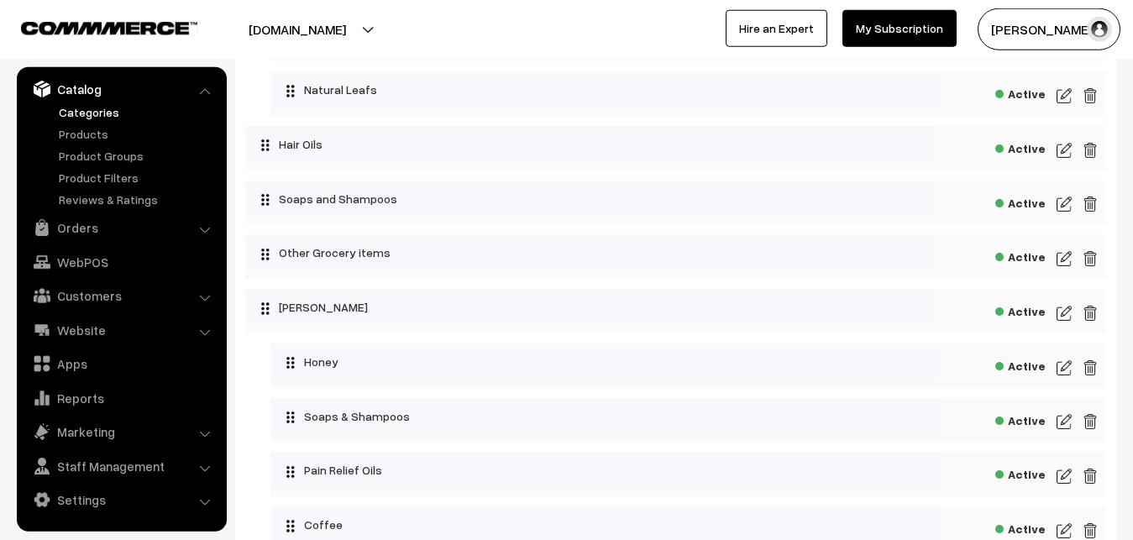
scroll to position [2314, 0]
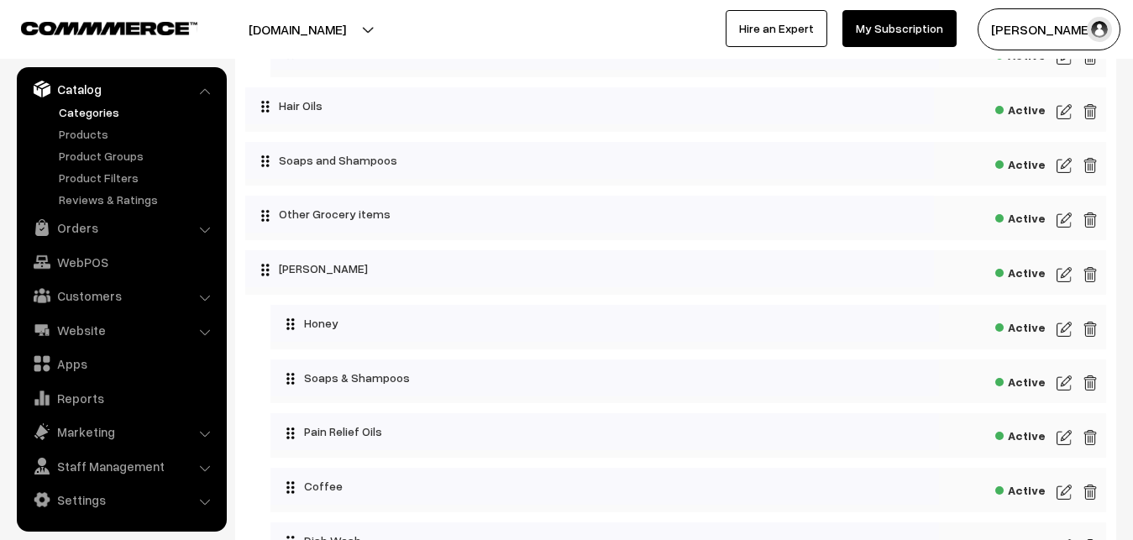
click at [1069, 393] on img at bounding box center [1064, 383] width 15 height 20
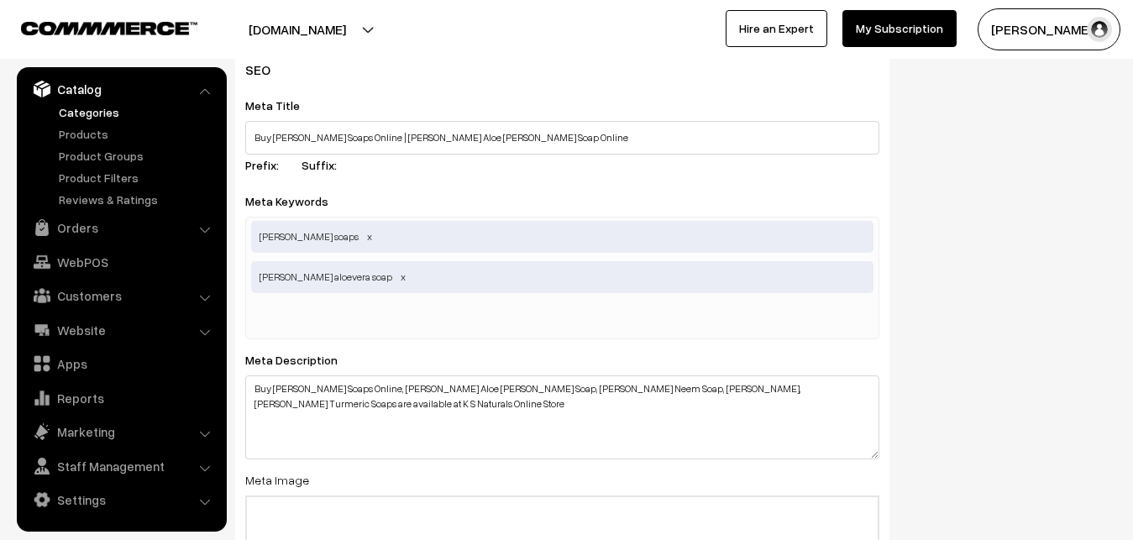
scroll to position [257, 0]
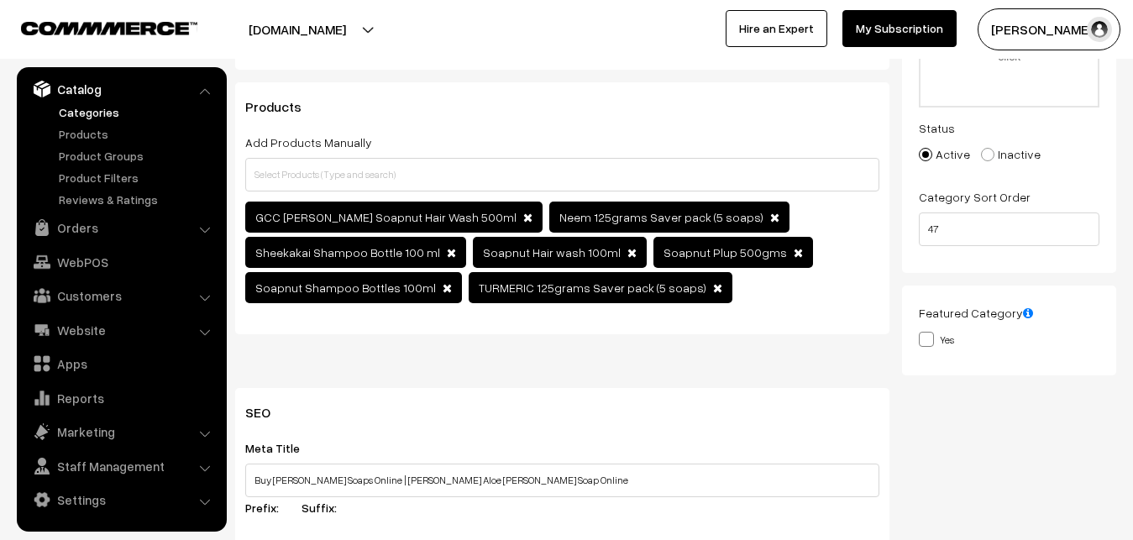
click at [89, 118] on link "Categories" at bounding box center [138, 112] width 166 height 18
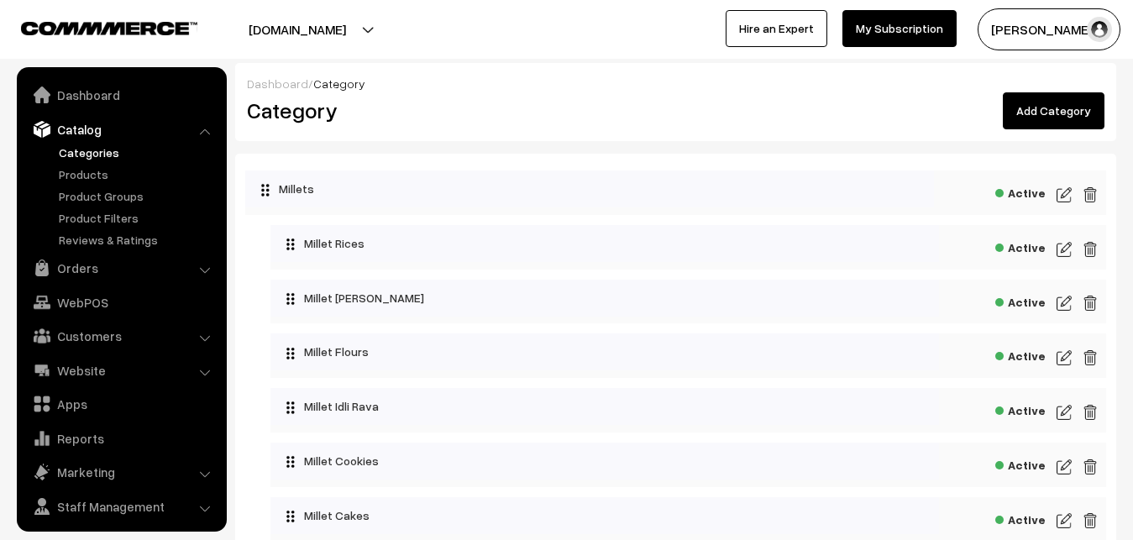
scroll to position [40, 0]
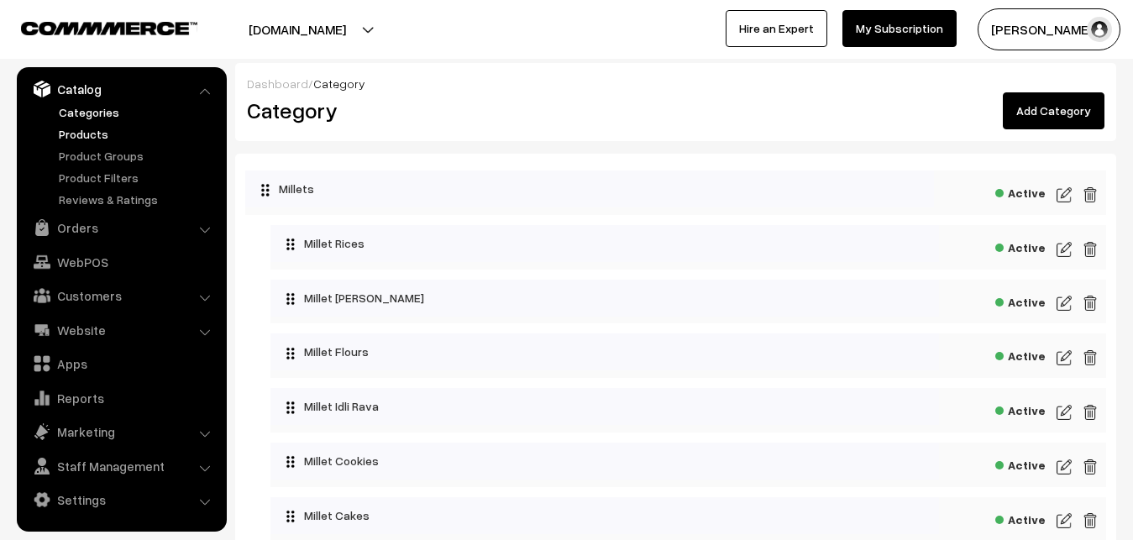
click at [92, 132] on link "Products" at bounding box center [138, 134] width 166 height 18
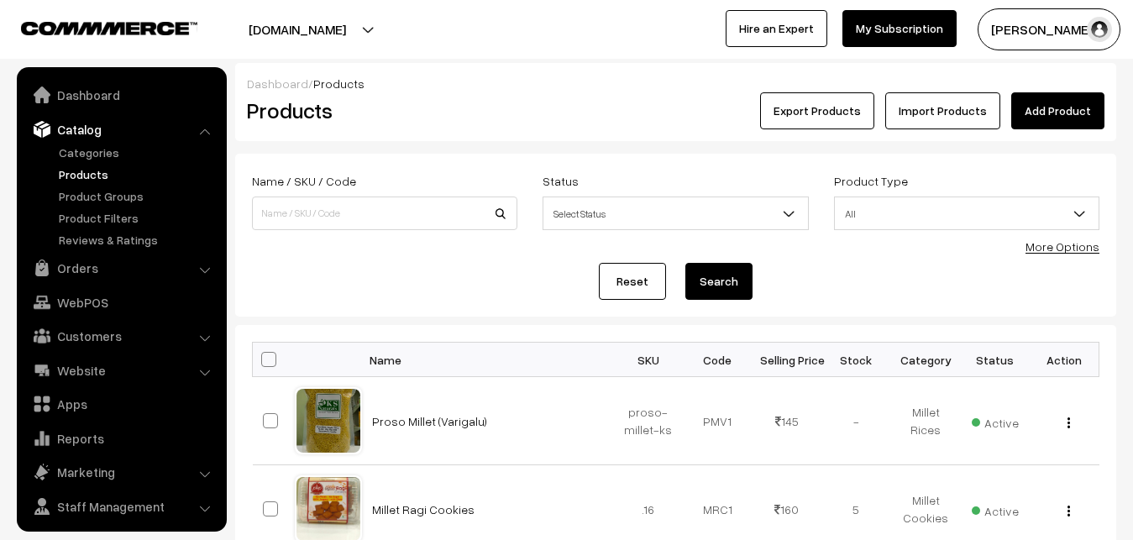
scroll to position [40, 0]
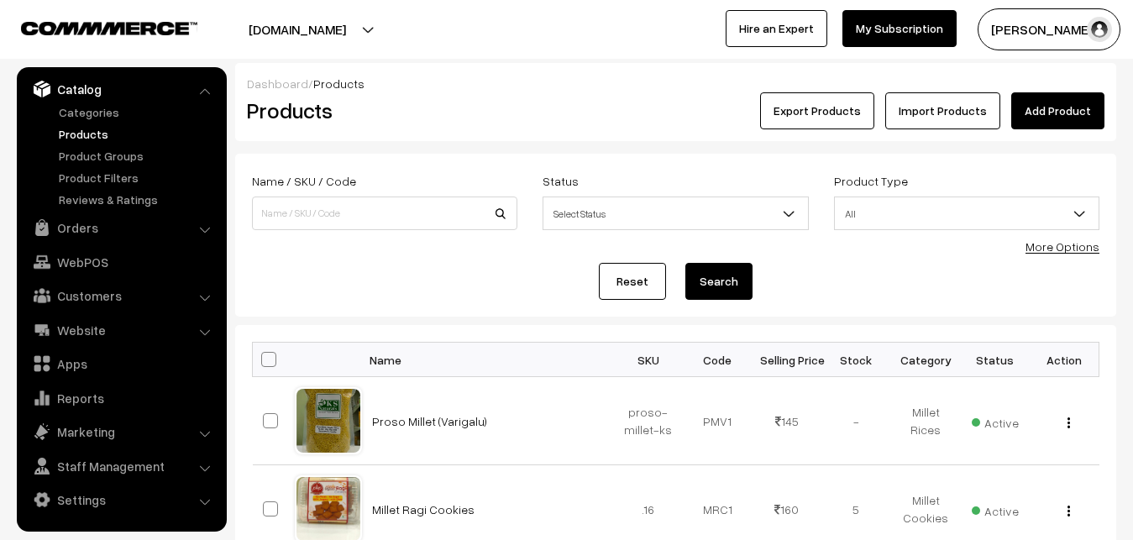
click at [1071, 248] on link "More Options" at bounding box center [1063, 246] width 74 height 14
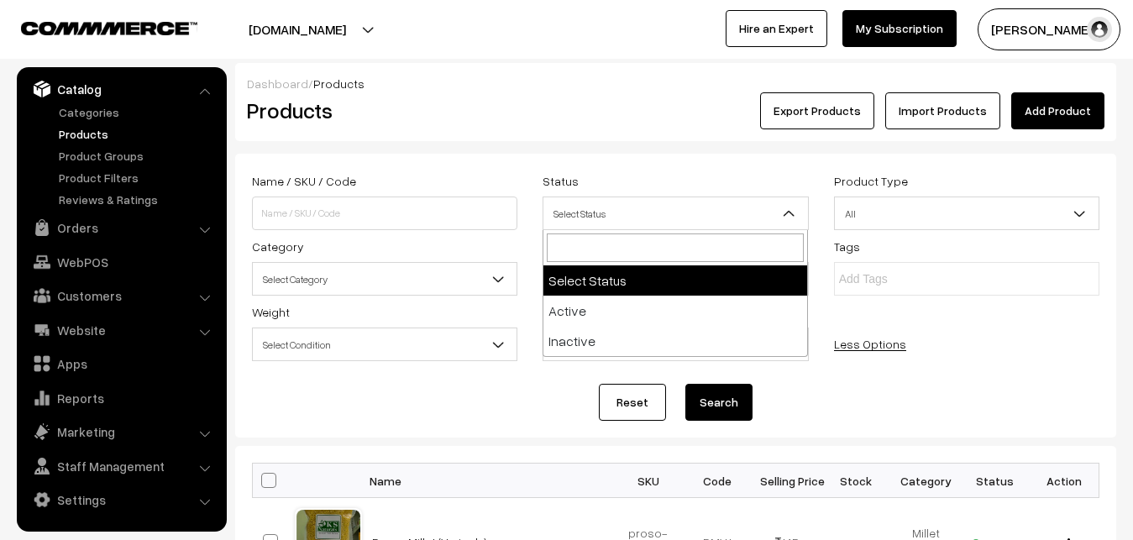
click at [674, 211] on span "Select Status" at bounding box center [676, 213] width 264 height 29
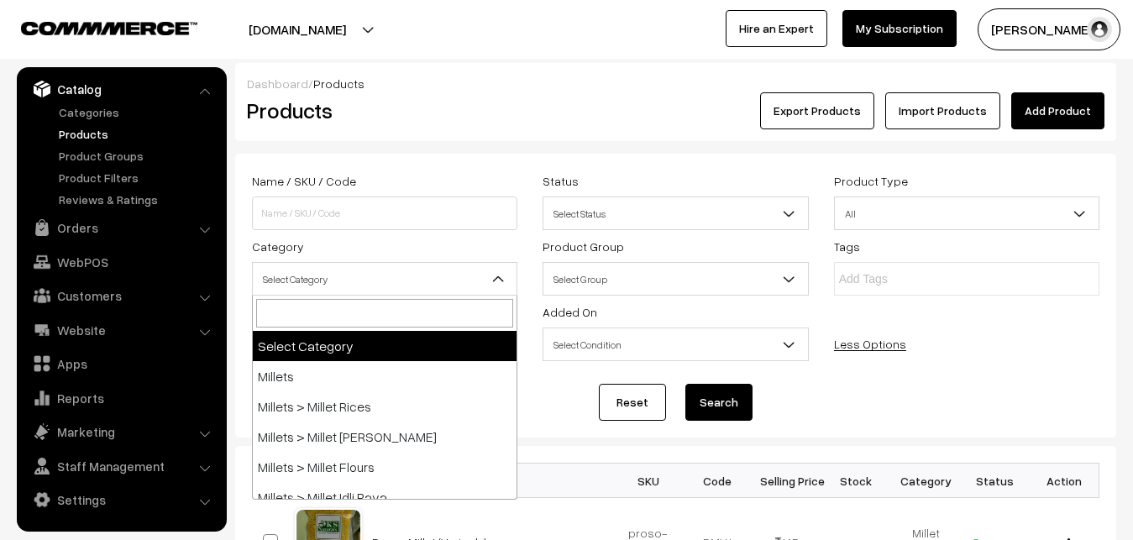
click at [400, 272] on span "Select Category" at bounding box center [385, 279] width 264 height 29
click at [348, 316] on input "search" at bounding box center [384, 313] width 257 height 29
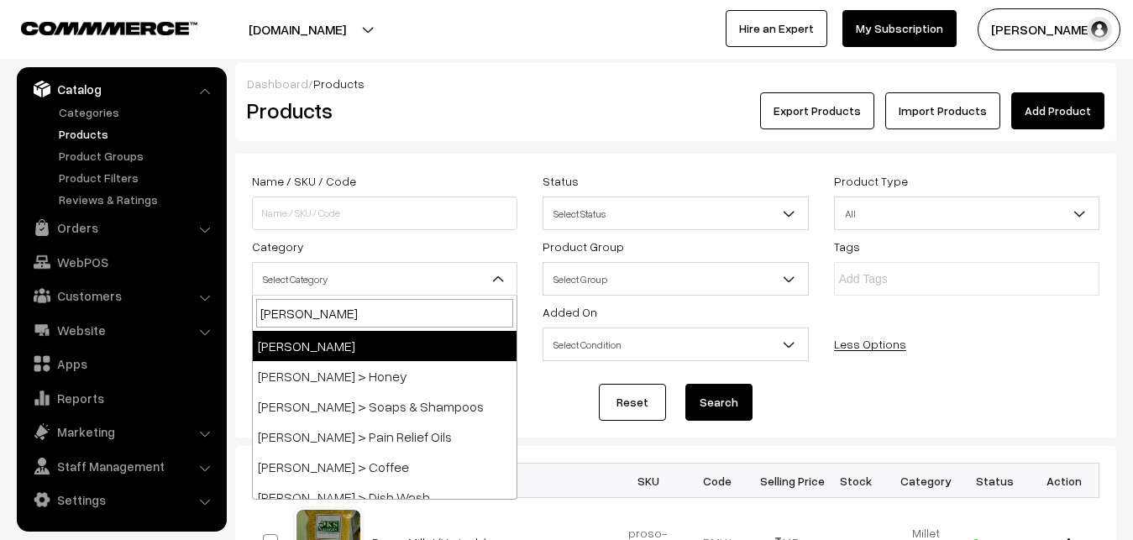
type input "giri"
select select "27"
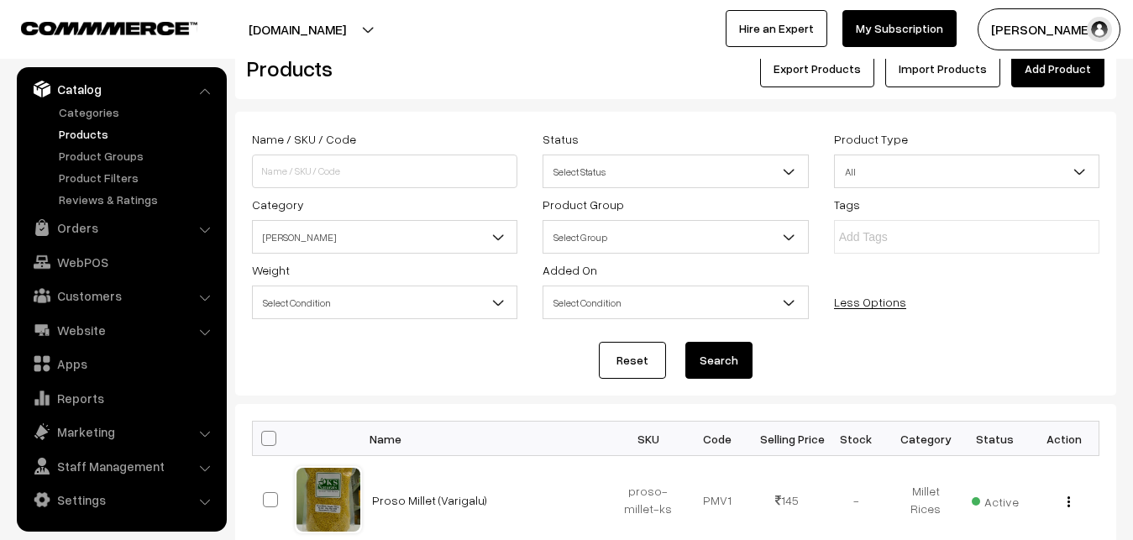
scroll to position [86, 0]
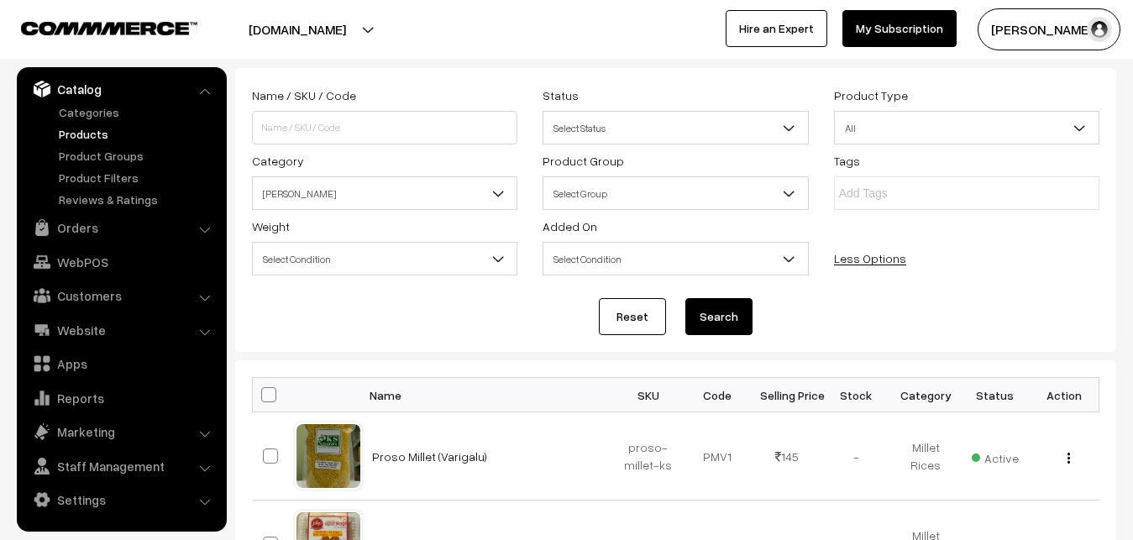
click at [730, 316] on button "Search" at bounding box center [719, 316] width 67 height 37
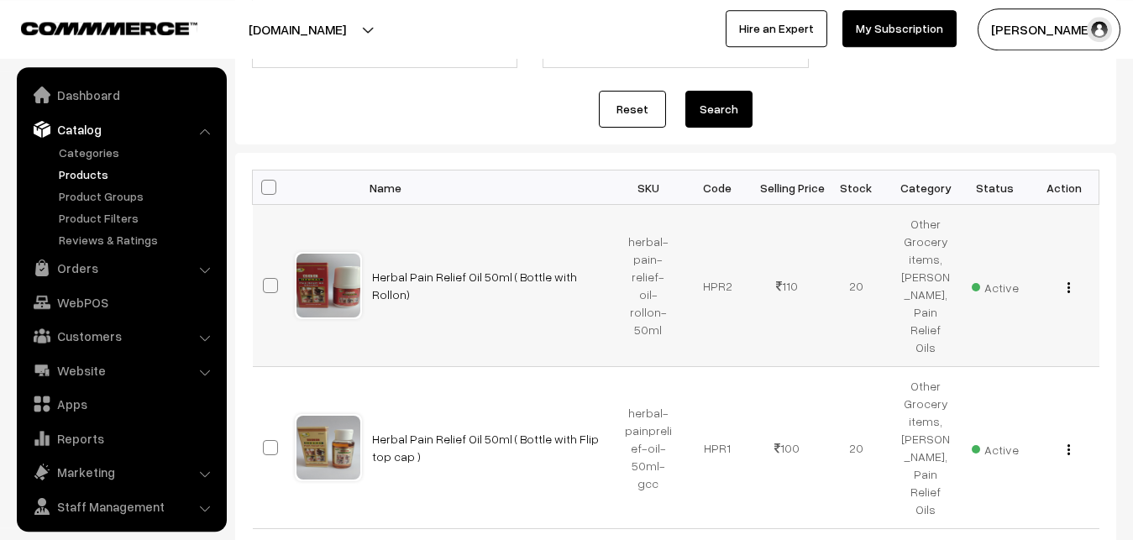
scroll to position [343, 0]
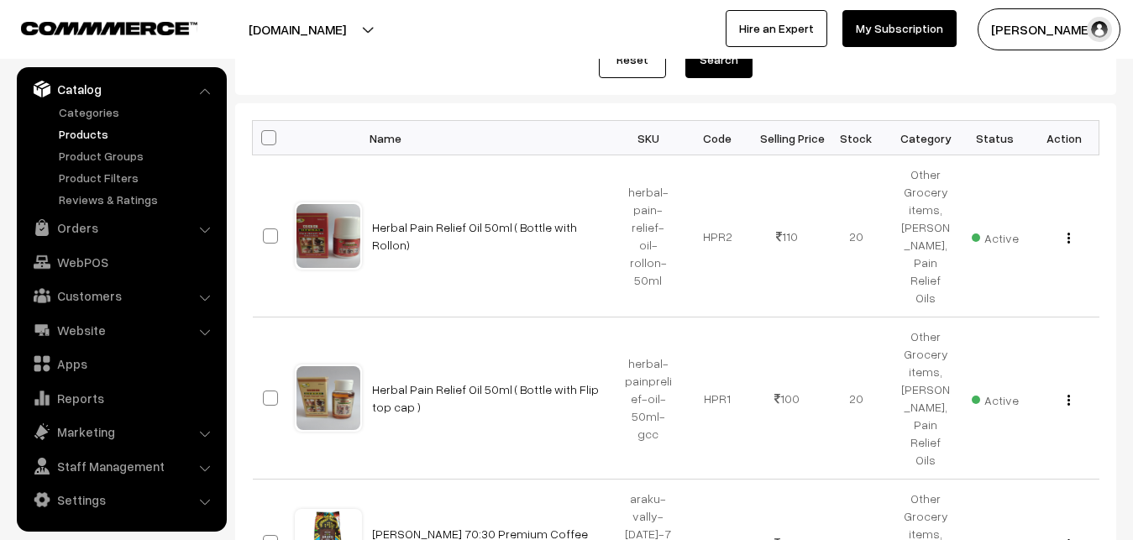
click at [263, 139] on span at bounding box center [268, 137] width 15 height 15
click at [263, 139] on input "checkbox" at bounding box center [258, 137] width 11 height 11
checkbox input "true"
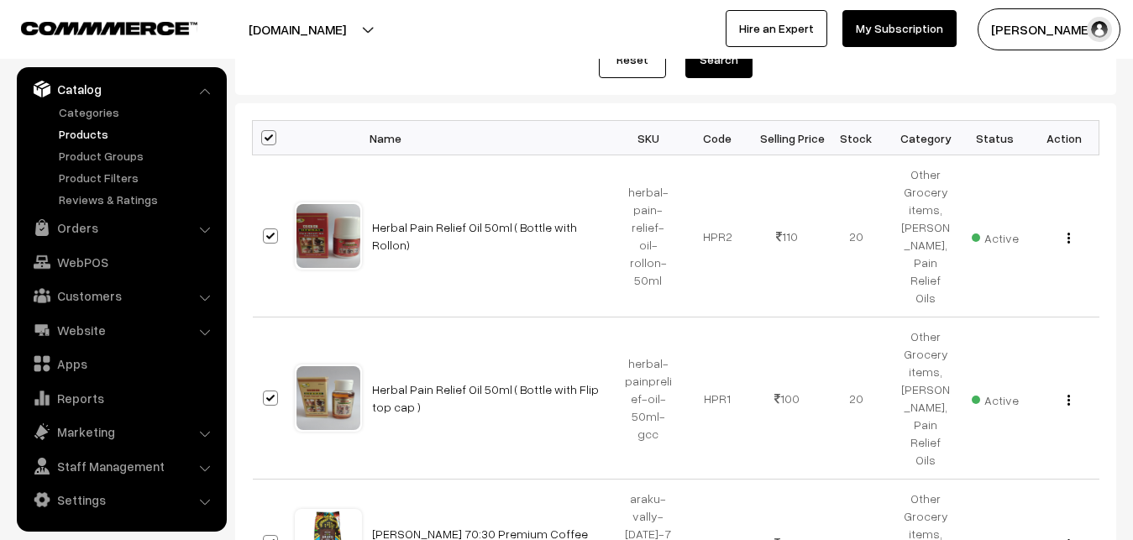
checkbox input "true"
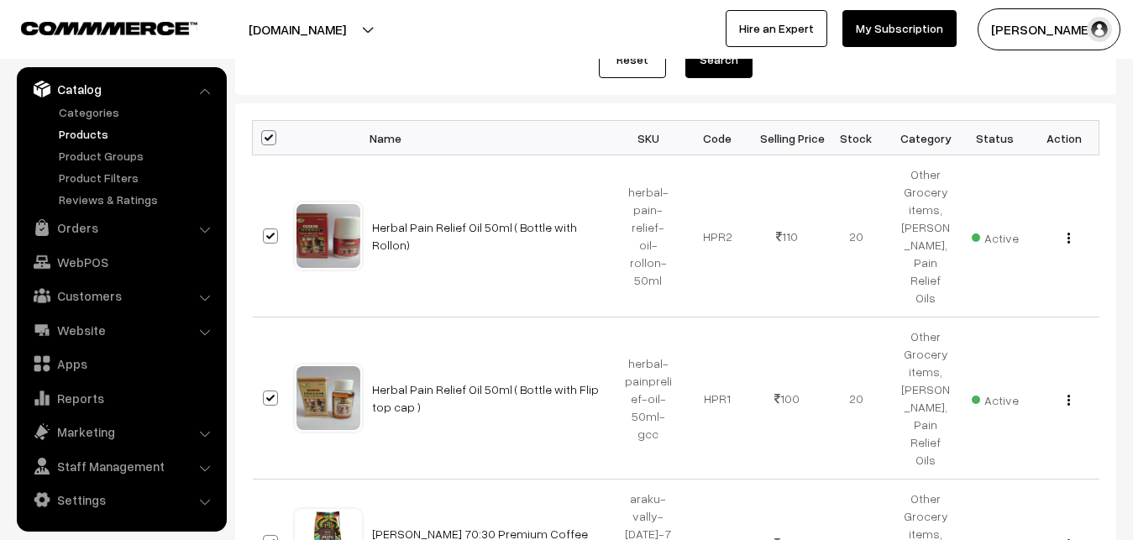
checkbox input "true"
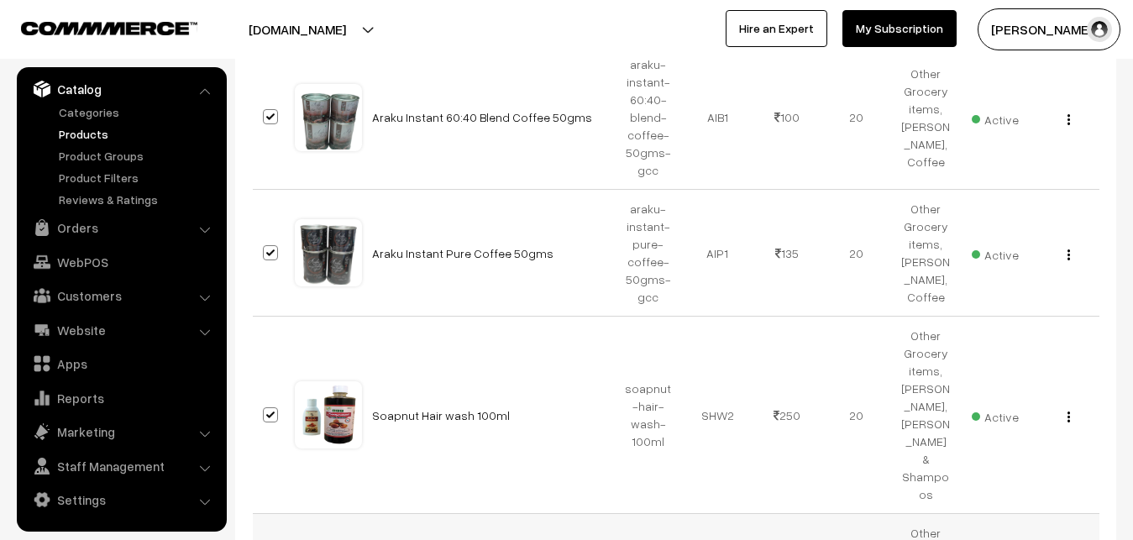
scroll to position [1746, 0]
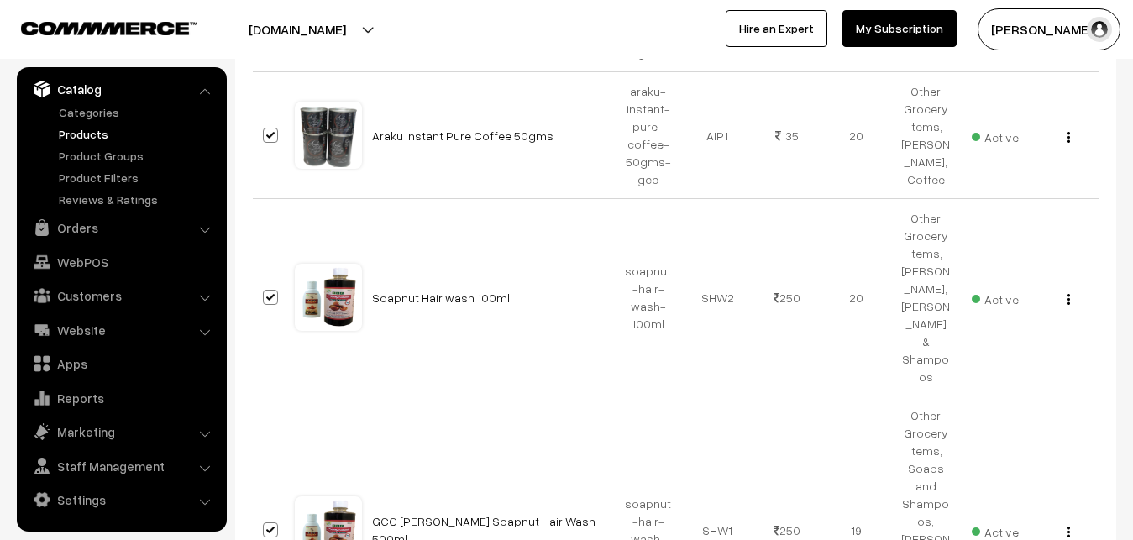
select select "100"
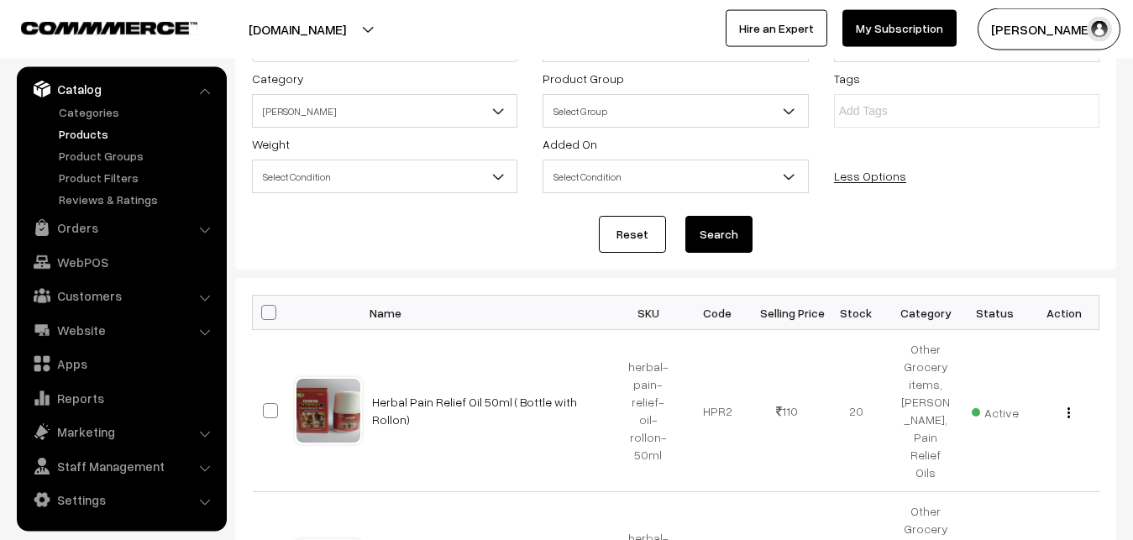
scroll to position [171, 0]
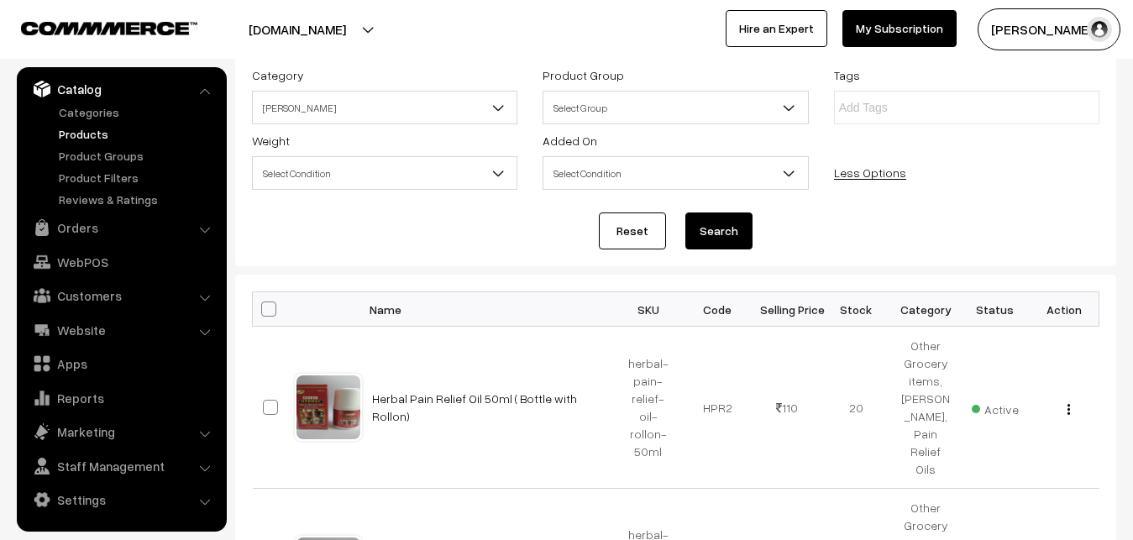
click at [271, 317] on span at bounding box center [268, 309] width 15 height 15
click at [264, 314] on input "checkbox" at bounding box center [258, 308] width 11 height 11
checkbox input "true"
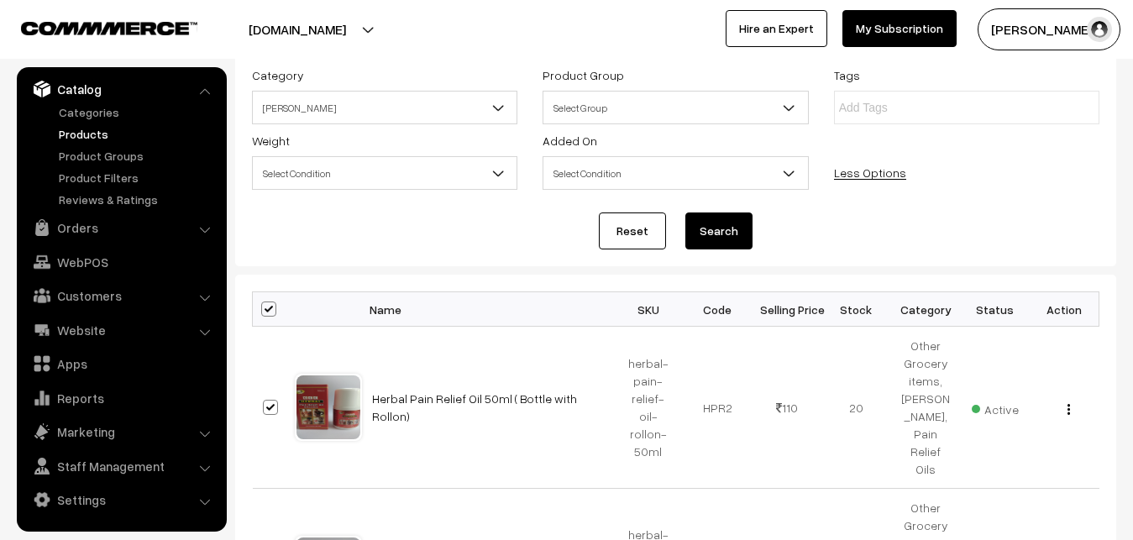
checkbox input "true"
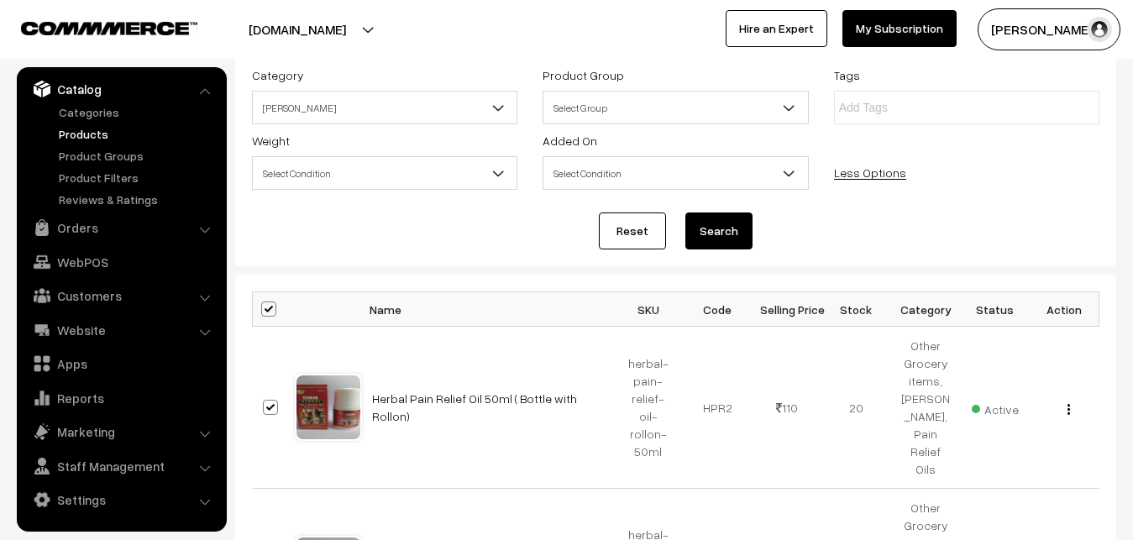
checkbox input "true"
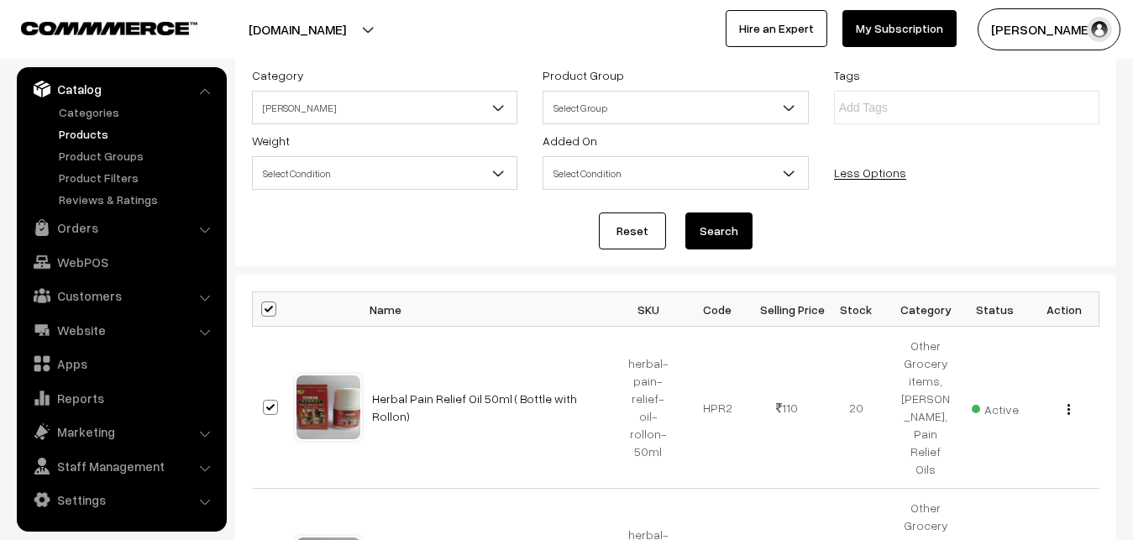
checkbox input "true"
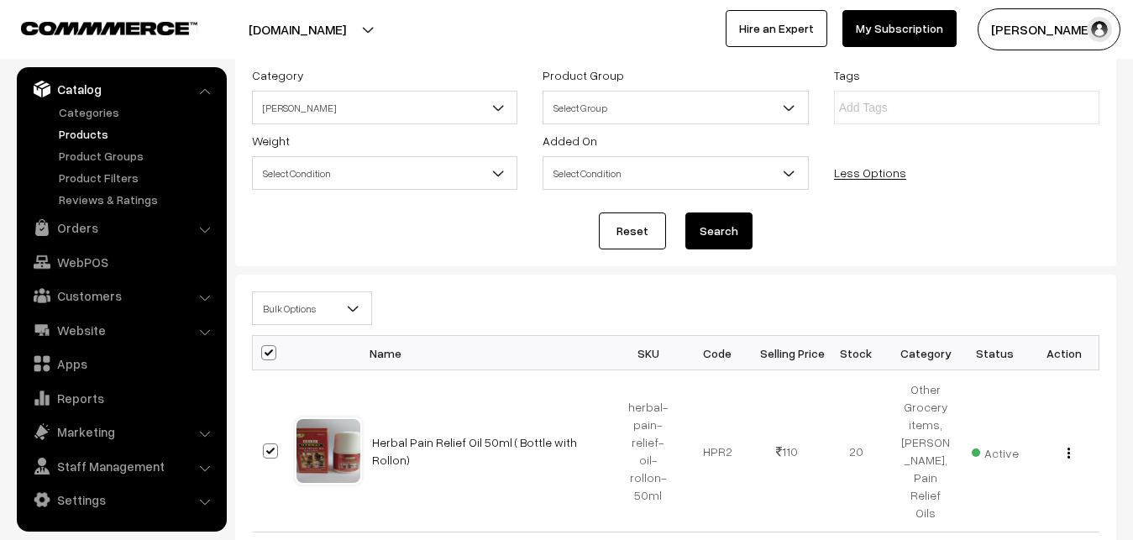
click at [360, 319] on span at bounding box center [359, 313] width 17 height 42
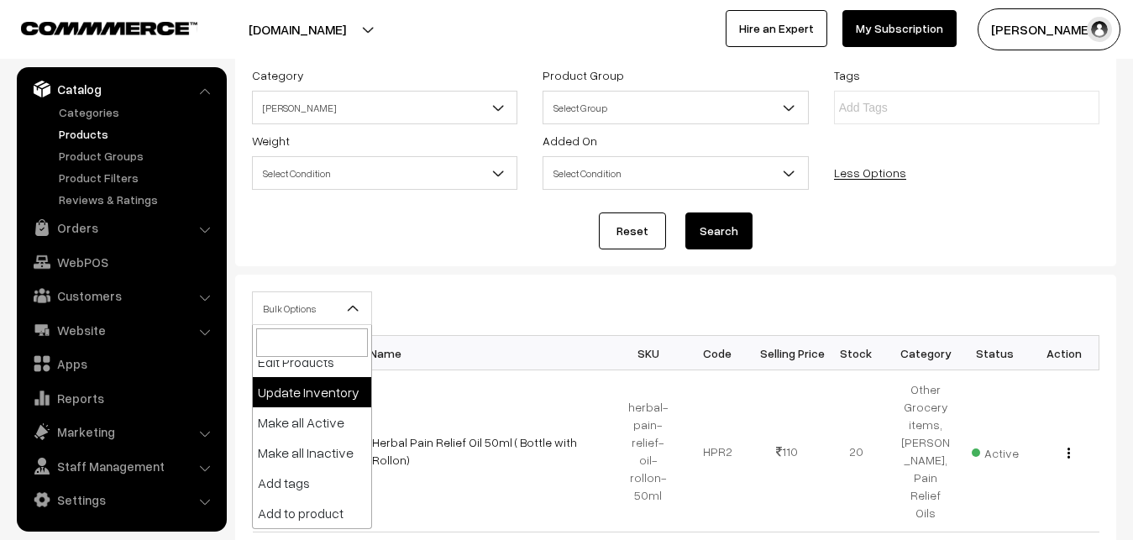
scroll to position [0, 0]
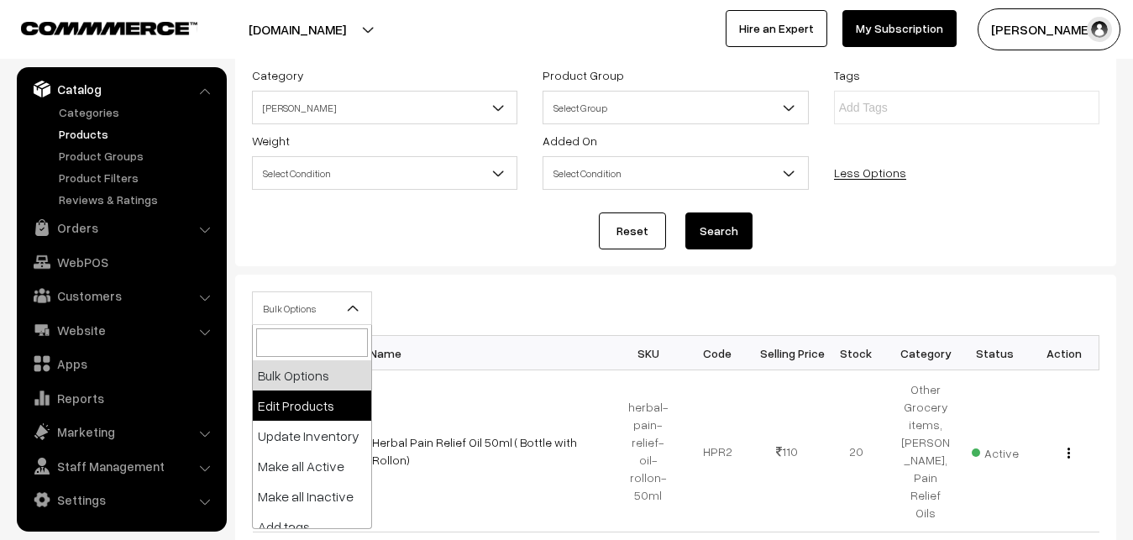
select select "editProduct"
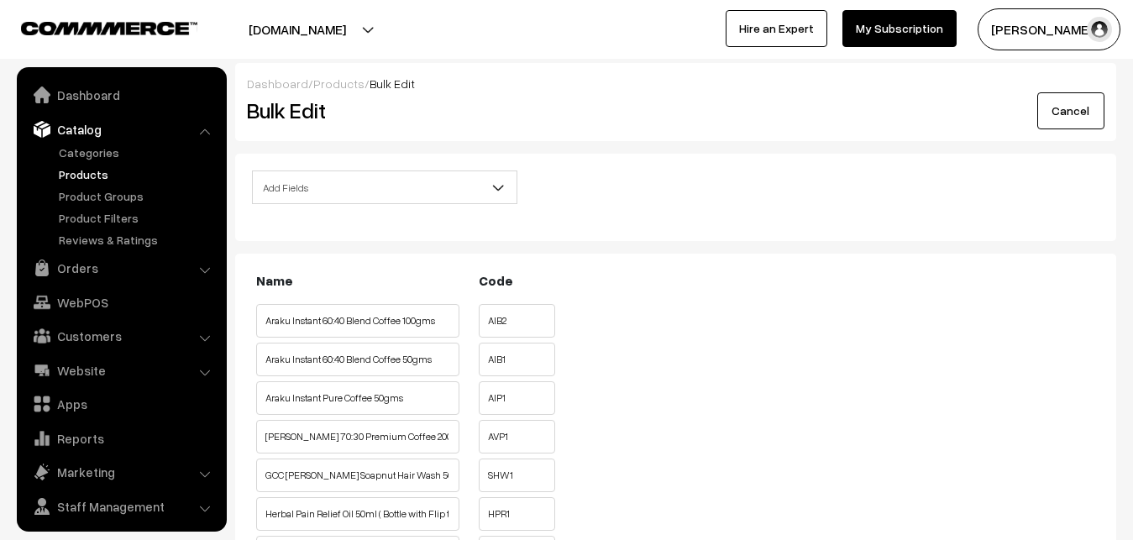
scroll to position [40, 0]
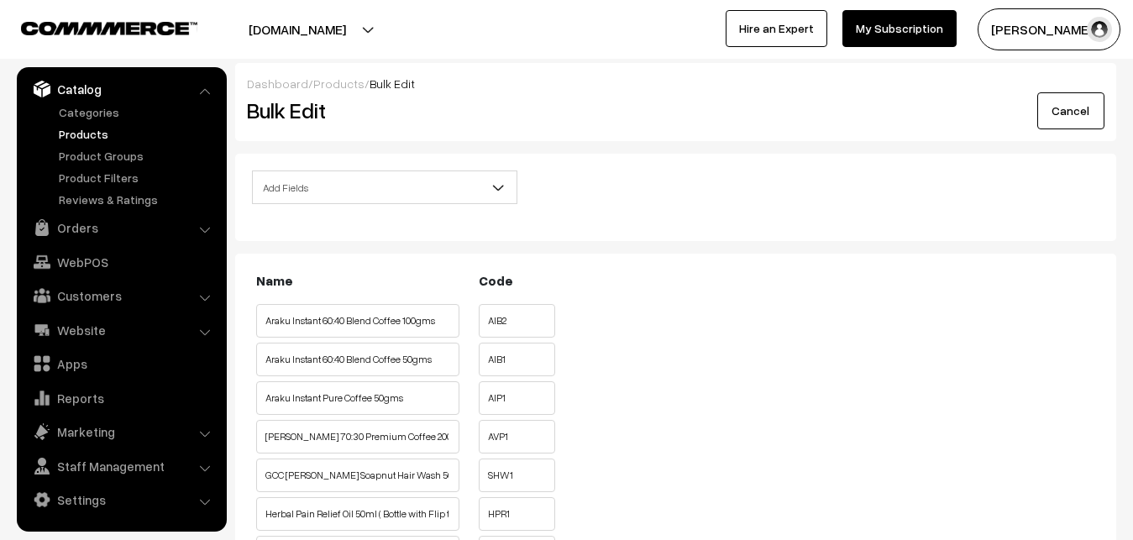
click at [497, 187] on b at bounding box center [498, 187] width 17 height 17
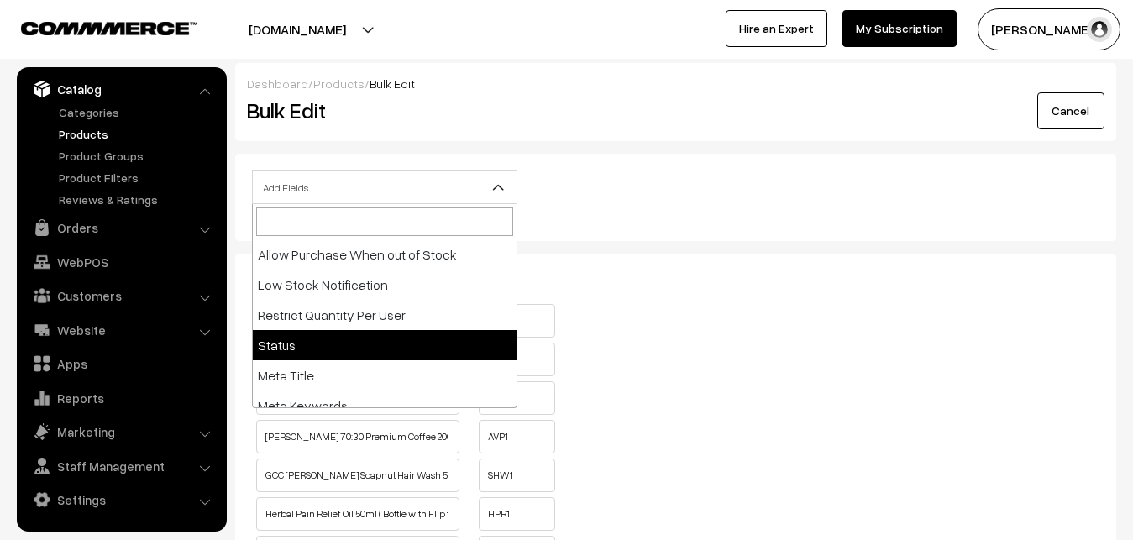
scroll to position [376, 0]
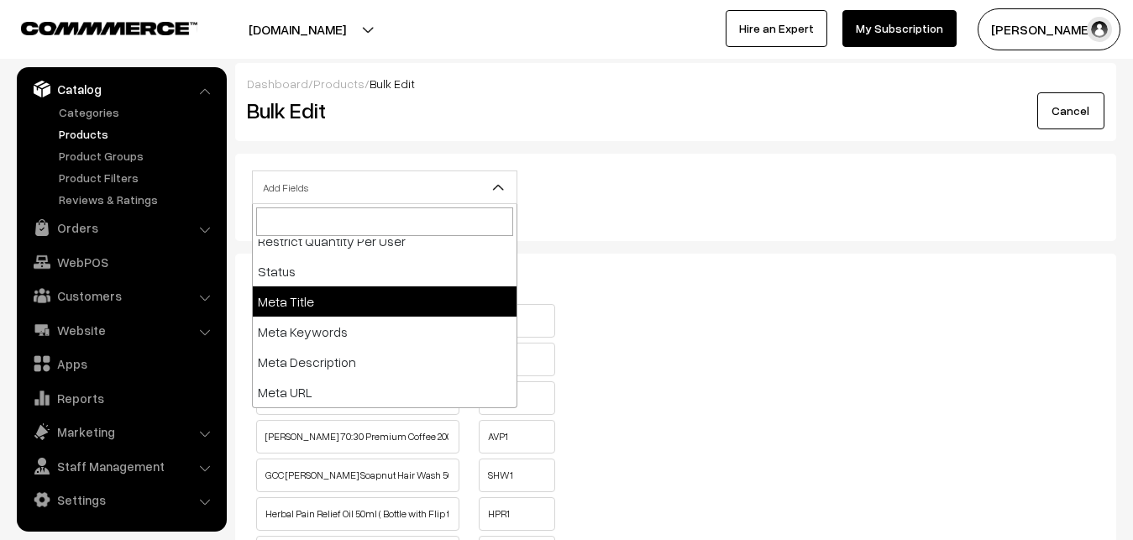
select select "meta-title"
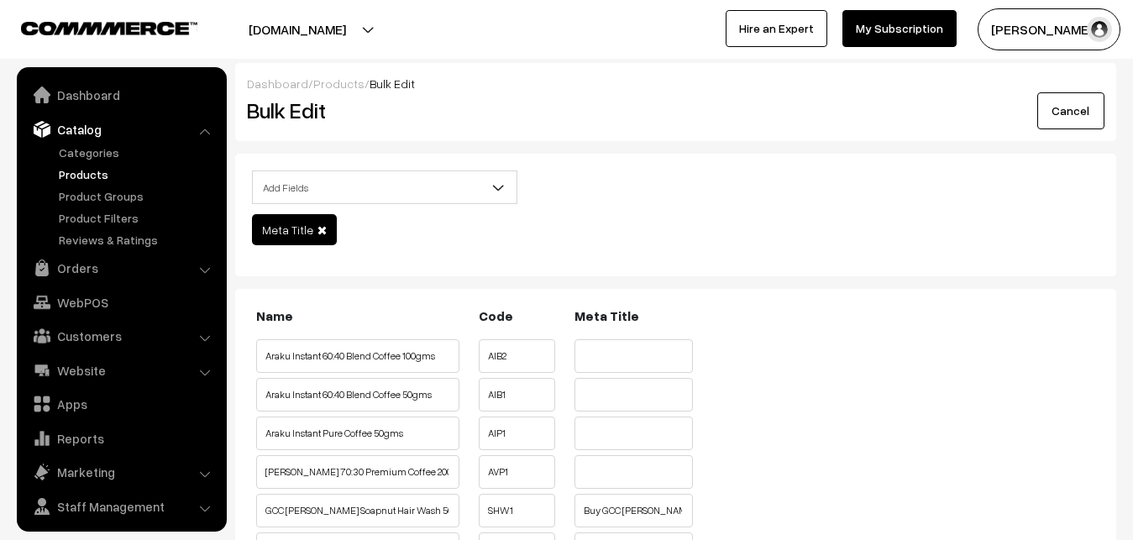
scroll to position [40, 0]
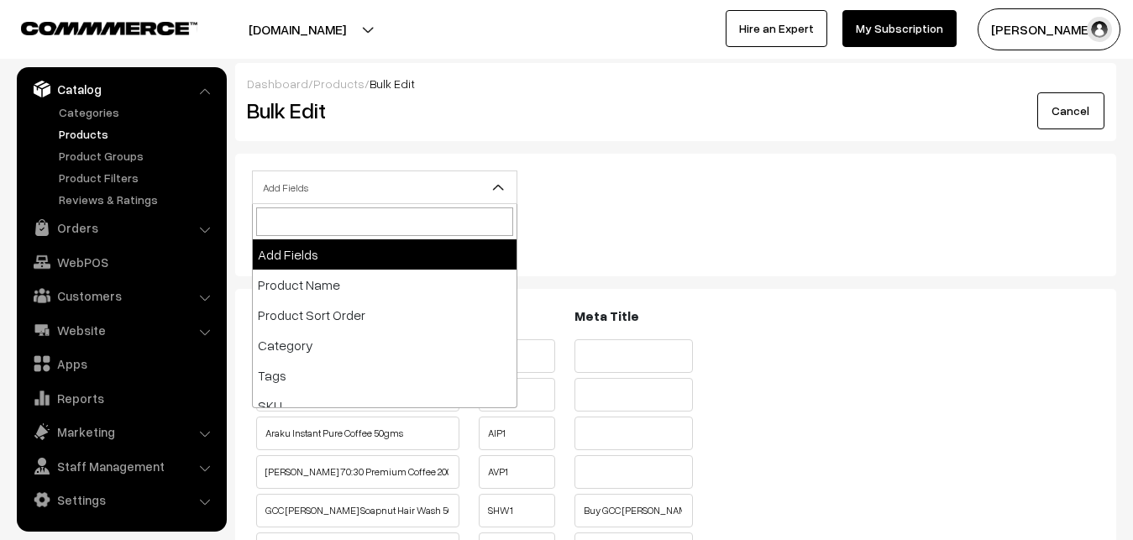
click at [455, 198] on span "Add Fields" at bounding box center [385, 187] width 264 height 29
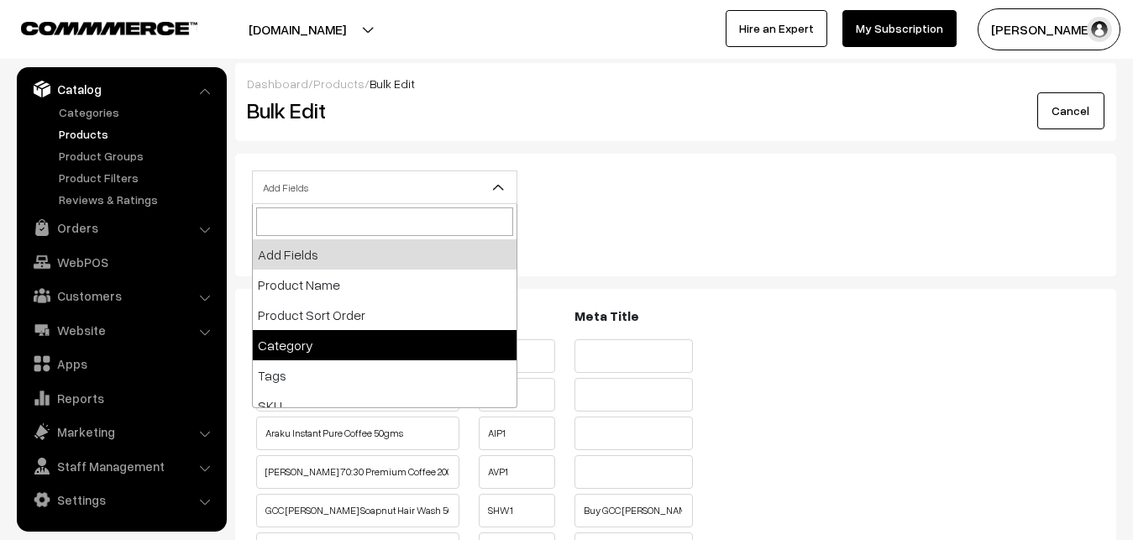
scroll to position [376, 0]
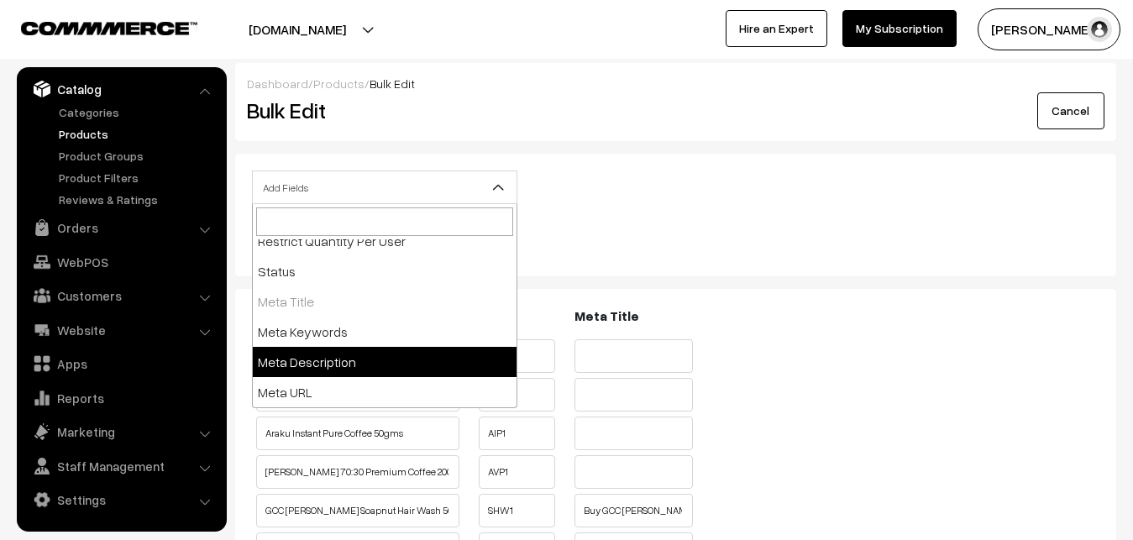
select select "meta-description"
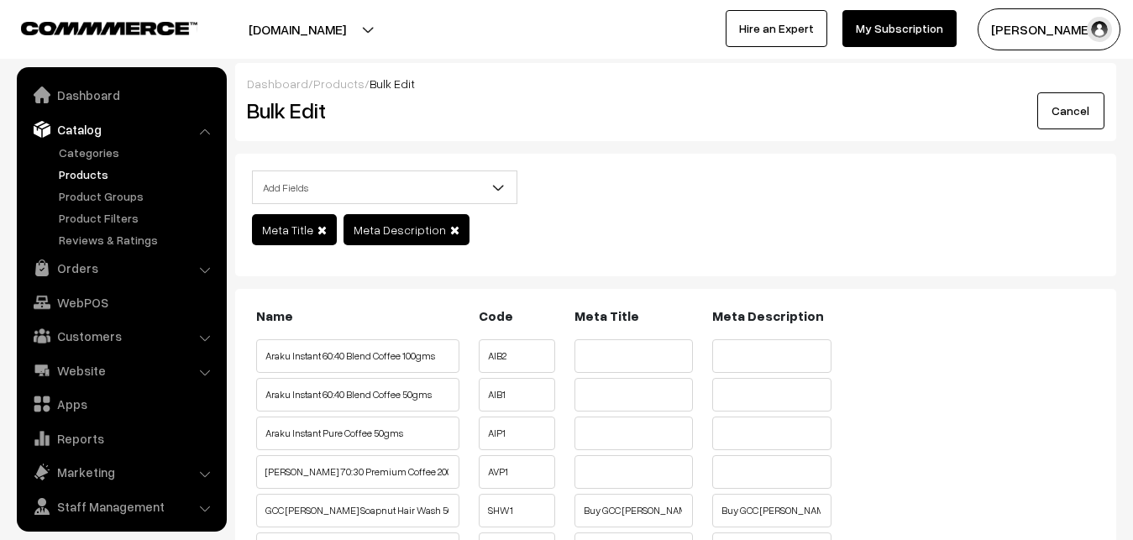
scroll to position [40, 0]
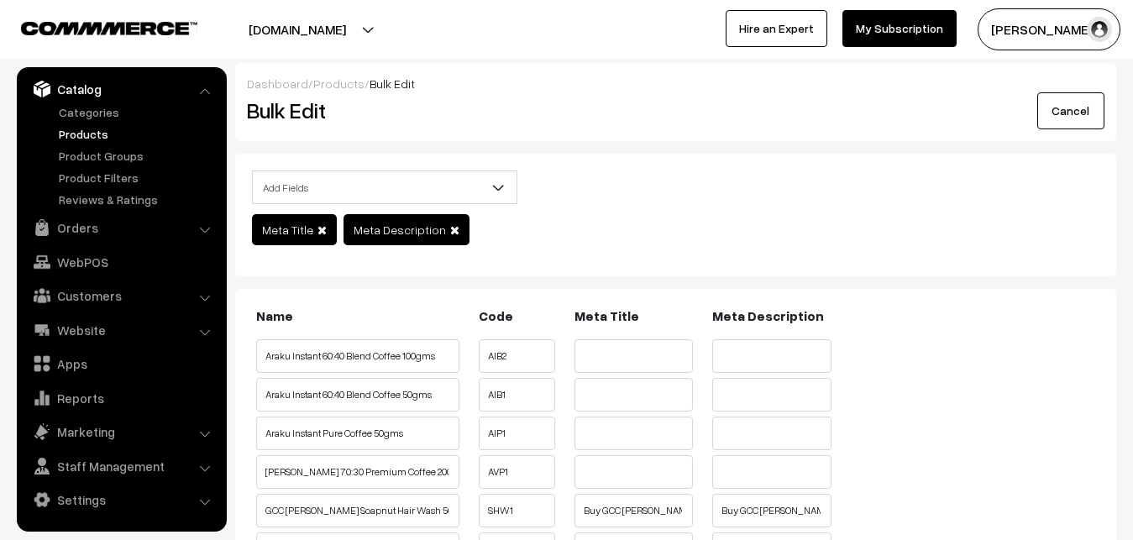
click at [507, 188] on b at bounding box center [498, 187] width 17 height 17
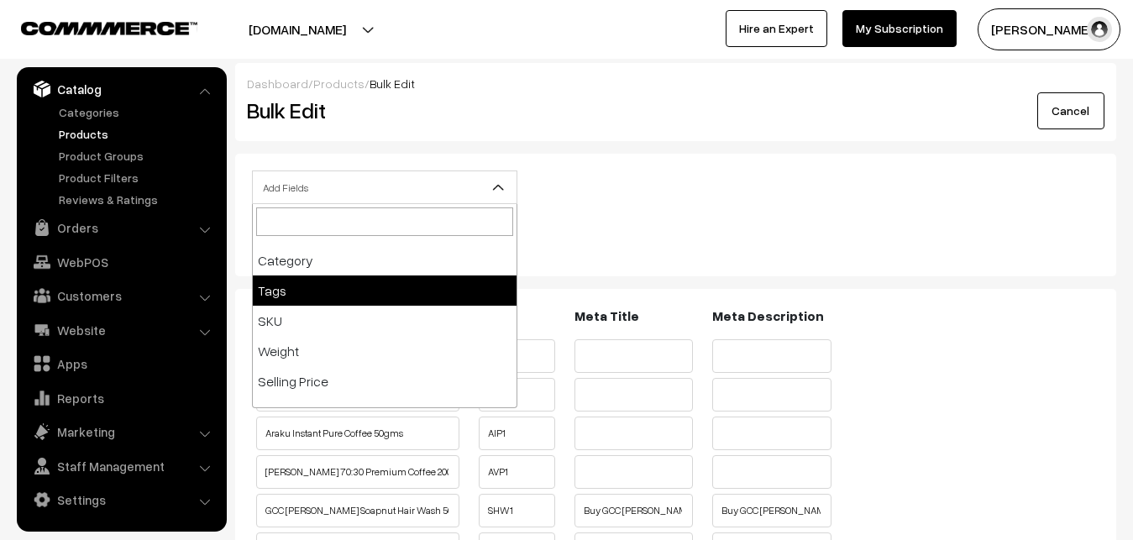
scroll to position [376, 0]
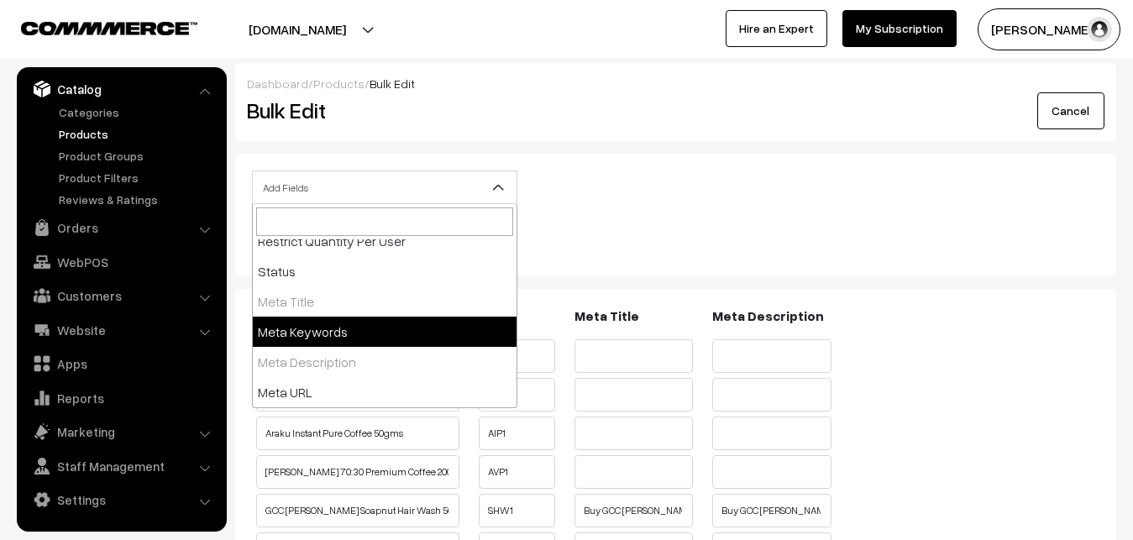
select select "meta-keywords"
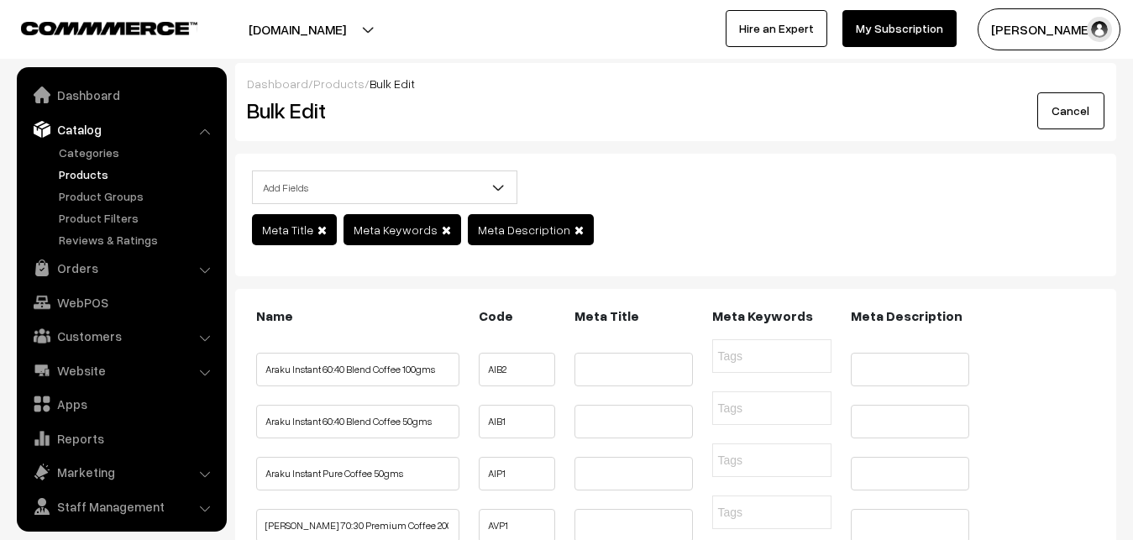
scroll to position [40, 0]
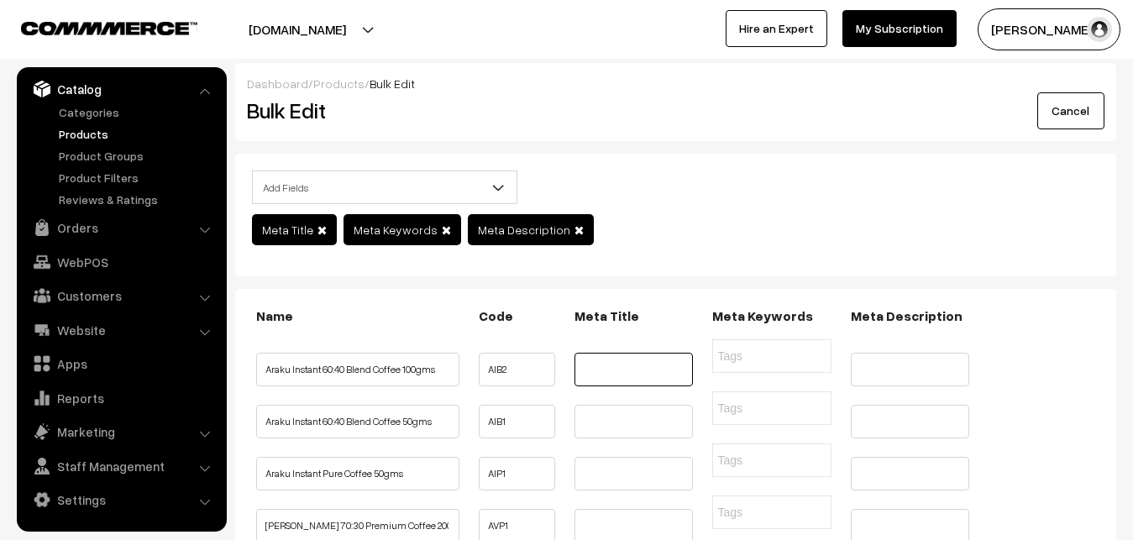
click at [591, 386] on input "text" at bounding box center [634, 370] width 118 height 34
paste input "Buy Araku Valley Instant Coffee Powder GCC online"
type input "Buy Araku Valley Instant Coffee Powder GCC online"
click at [907, 386] on input "text" at bounding box center [910, 370] width 118 height 34
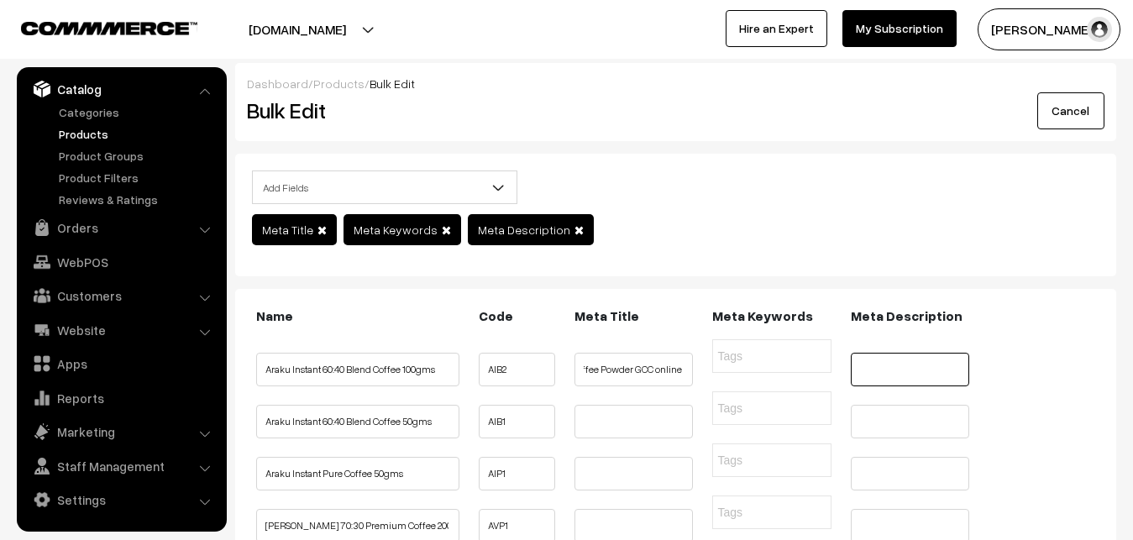
paste input "Buy Araku Valley Instant Coffee Powder GCC online Hyderabad, Araku valley insta…"
type input "Buy Araku Valley Instant Coffee Powder GCC online Hyderabad, Araku valley insta…"
click at [606, 439] on input "text" at bounding box center [634, 422] width 118 height 34
paste input "Buy Araku Valley Instant Coffee Powder Online"
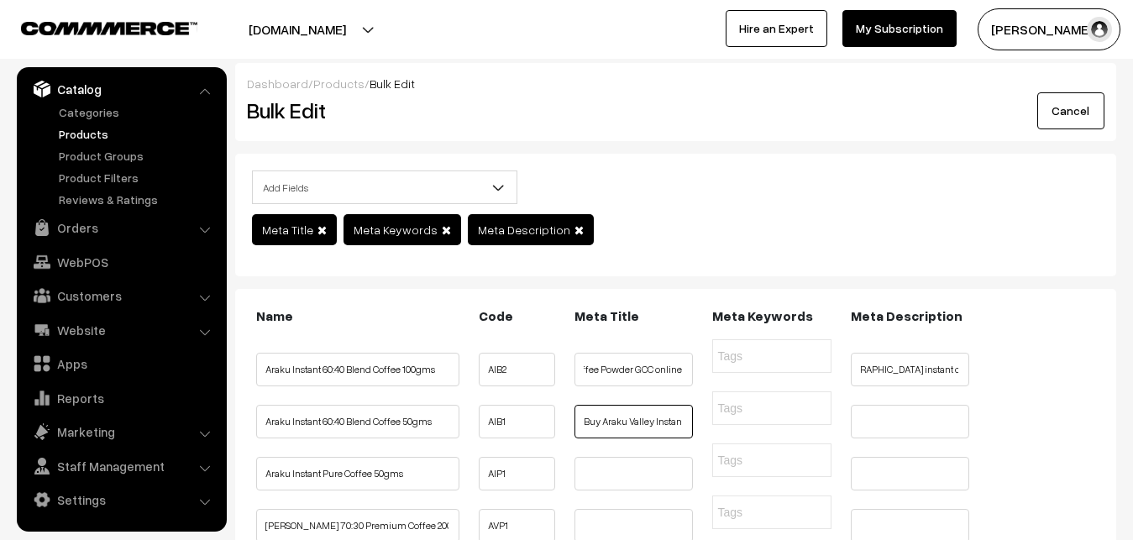
scroll to position [0, 97]
type input "Buy Araku Valley Instant Coffee Powder Online"
click at [857, 439] on input "text" at bounding box center [910, 422] width 118 height 34
paste input "Buy Araku Valley Instant Coffee Powder GCC online Hyderabad, Araku valley insta…"
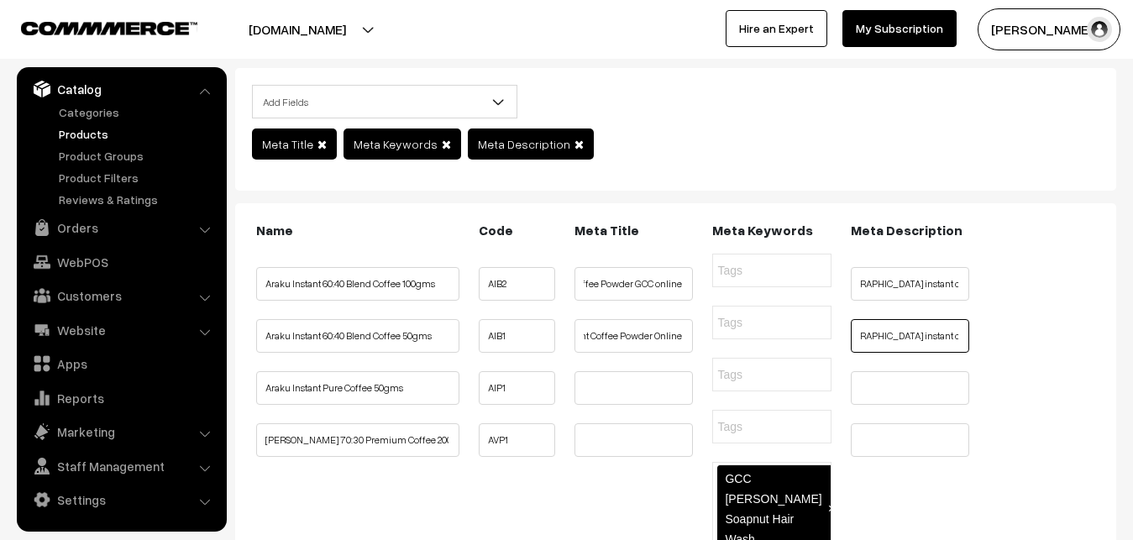
type input "Buy Araku Valley Instant Coffee Powder GCC online Hyderabad, Araku valley insta…"
drag, startPoint x: 414, startPoint y: 431, endPoint x: 267, endPoint y: 419, distance: 147.5
click at [267, 405] on input "Araku Instant Pure Coffee 50gms" at bounding box center [357, 388] width 203 height 34
click at [408, 405] on input "Araku Instant Pure Coffee 50gms" at bounding box center [357, 388] width 203 height 34
click at [410, 405] on input "Araku Instant Pure Coffee 50gms" at bounding box center [357, 388] width 203 height 34
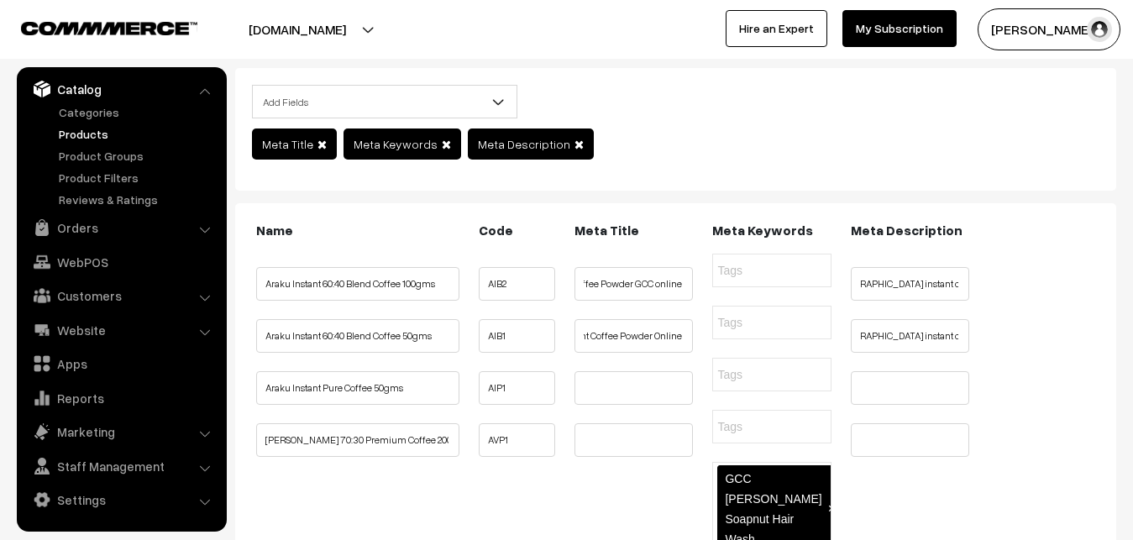
drag, startPoint x: 264, startPoint y: 428, endPoint x: 423, endPoint y: 432, distance: 158.8
click at [423, 405] on input "Araku Instant Pure Coffee 50gms" at bounding box center [357, 388] width 203 height 34
click at [581, 405] on input "text" at bounding box center [634, 388] width 118 height 34
paste input "Buy Araku Instant Pure Coffee Online | Girijan Shop in Hyderabad"
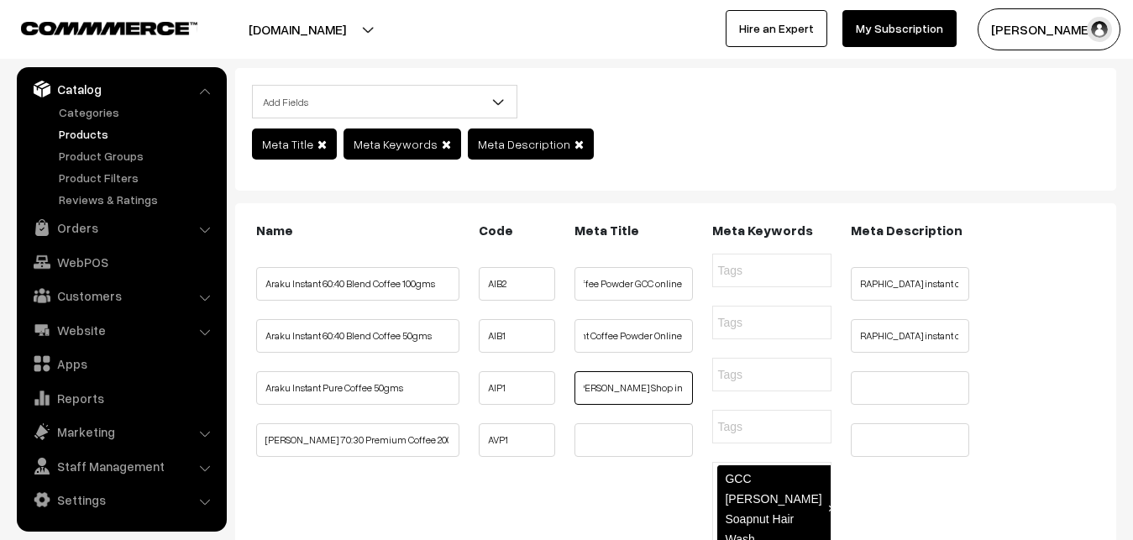
type input "Buy Araku Instant Pure Coffee Online | Girijan Shop in Hyderabad"
click at [905, 405] on input "text" at bounding box center [910, 388] width 118 height 34
paste input "Buy Araku Instant Pure Coffee Online Hyderabad, Araku valley instant coffee GCC…"
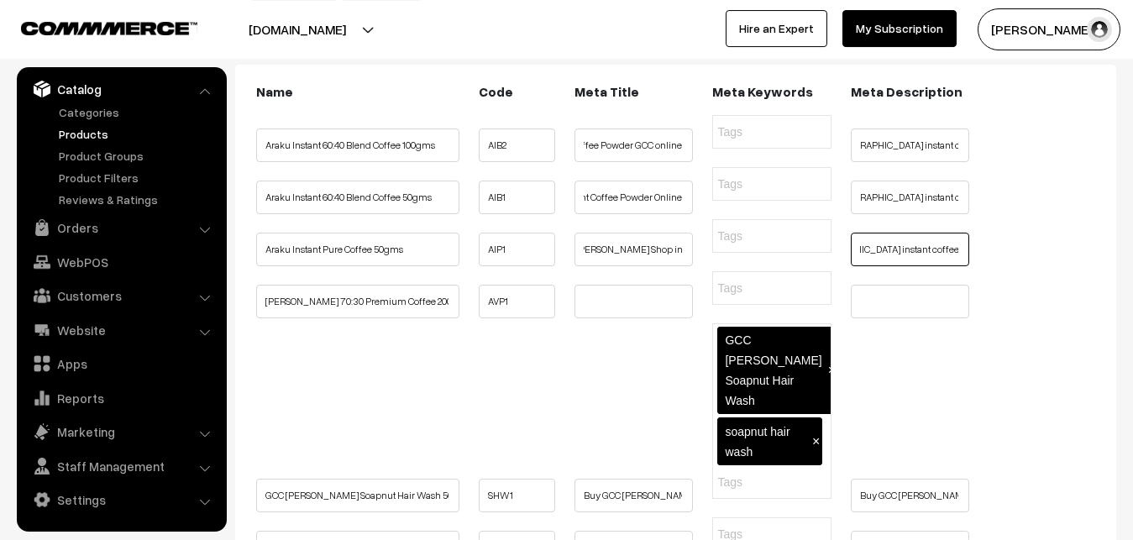
scroll to position [257, 0]
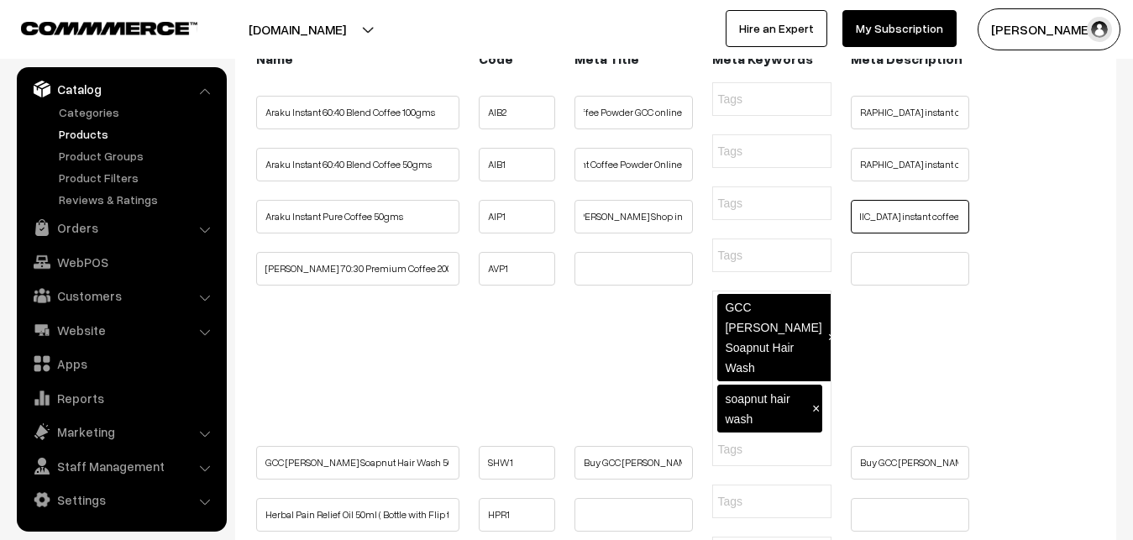
type input "Buy Araku Instant Pure Coffee Online Hyderabad, Araku valley instant coffee GCC…"
drag, startPoint x: 265, startPoint y: 322, endPoint x: 466, endPoint y: 328, distance: 201.7
click at [466, 277] on ul "Araku Vally 70:30 Premium Coffee 200 gms AVP1" at bounding box center [676, 258] width 848 height 39
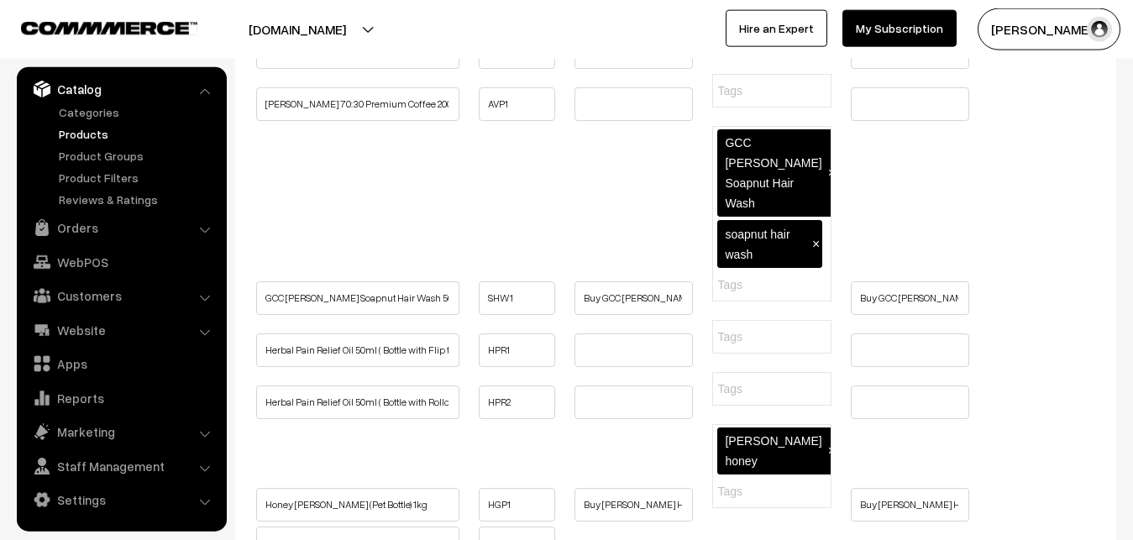
scroll to position [428, 0]
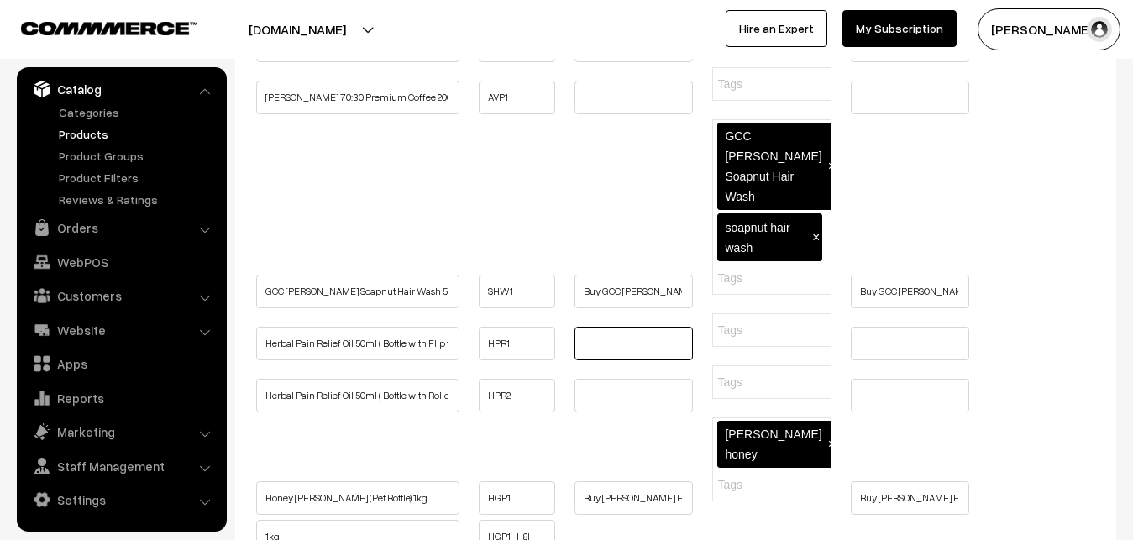
click at [610, 360] on input "text" at bounding box center [634, 344] width 118 height 34
click at [601, 114] on input "text" at bounding box center [634, 98] width 118 height 34
paste input "Buy Araku Instant Pure Coffee Online | Girijan Shop in Hyderabad"
type input "Buy Araku Instant Pure Coffee Online | Girijan Shop in Hyderabad"
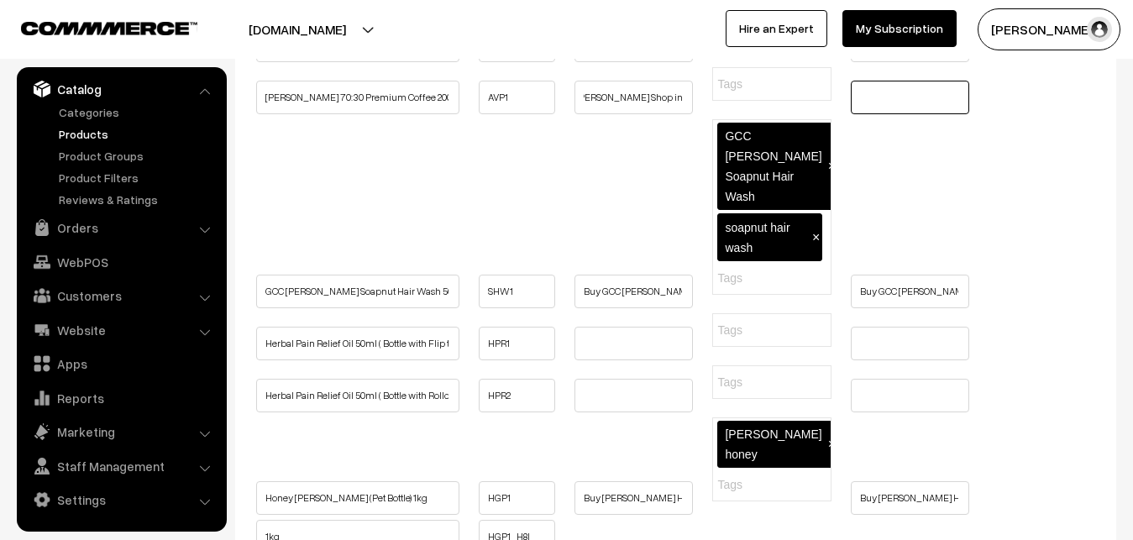
click at [890, 114] on input "text" at bounding box center [910, 98] width 118 height 34
paste input "Buy Araku Instant Pure Coffee Online Hyderabad, Araku valley instant coffee GCC…"
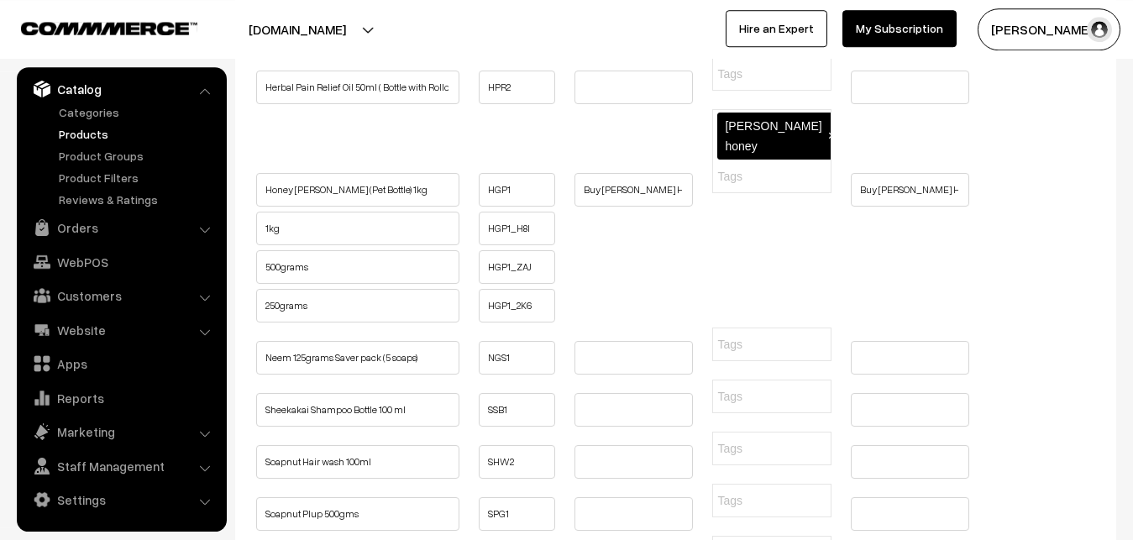
scroll to position [771, 0]
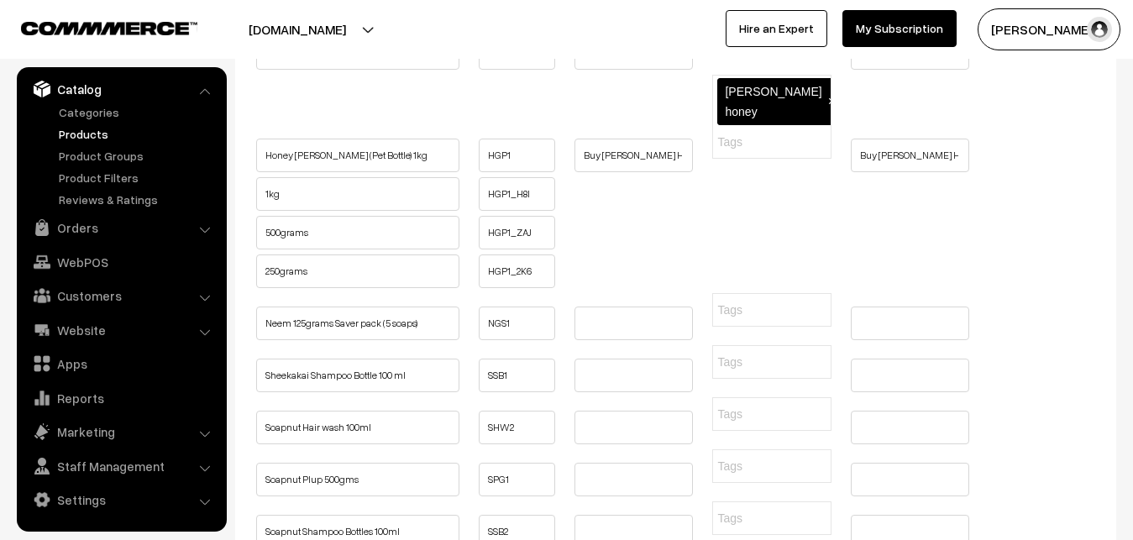
type input "Buy Araku Instant Pure Coffee Online Hyderabad, Araku valley instant coffee GCC…"
drag, startPoint x: 267, startPoint y: 414, endPoint x: 450, endPoint y: 414, distance: 183.1
click at [450, 340] on input "Neem 125grams Saver pack (5 soaps)" at bounding box center [357, 324] width 203 height 34
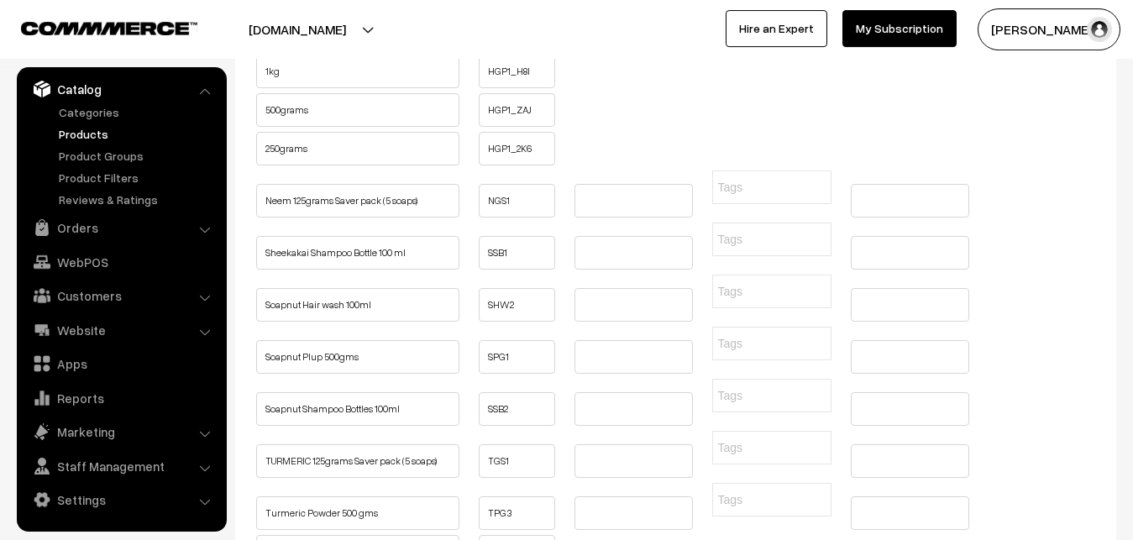
scroll to position [943, 0]
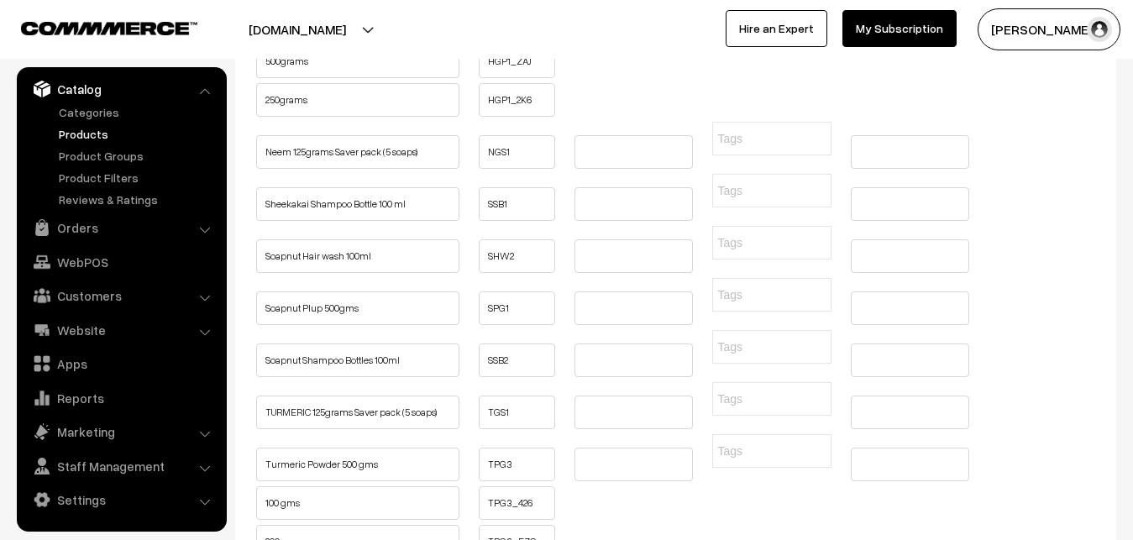
drag, startPoint x: 439, startPoint y: 245, endPoint x: 261, endPoint y: 246, distance: 178.1
click at [261, 169] on input "Neem 125grams Saver pack (5 soaps)" at bounding box center [357, 152] width 203 height 34
click at [599, 169] on input "text" at bounding box center [634, 152] width 118 height 34
paste input "Buy GCC Neem Soaps Online | Girijan Soaps in Hyderabad"
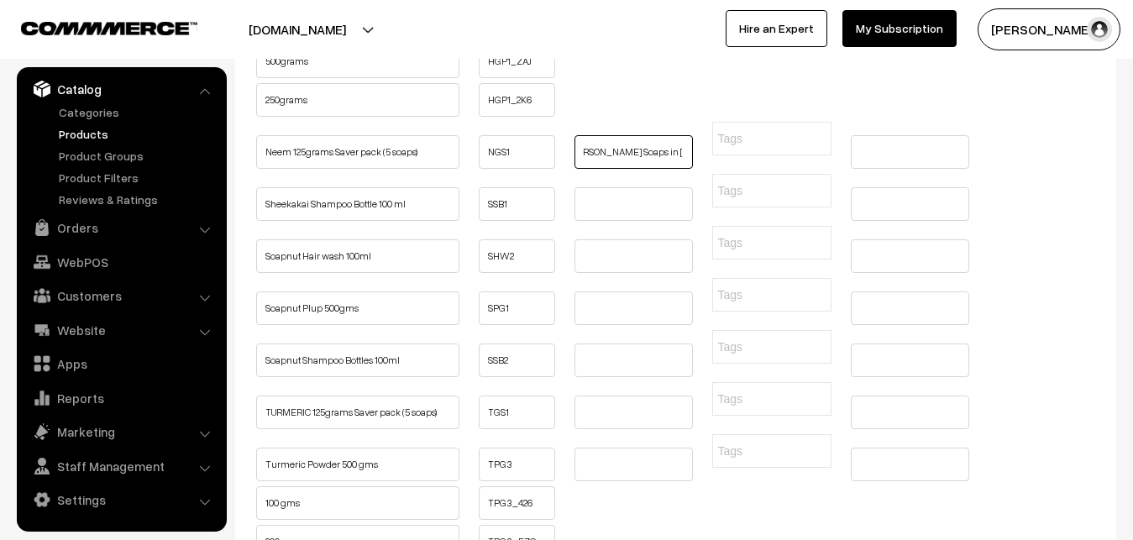
type input "Buy GCC Neem Soaps Online | Girijan Soaps in Hyderabad"
click at [922, 169] on input "text" at bounding box center [910, 152] width 118 height 34
click at [899, 169] on input "text" at bounding box center [910, 152] width 118 height 34
paste input "Buy GCC Neem Soaps Online, Girijan Neem Soap, Girijan co operative Corporation …"
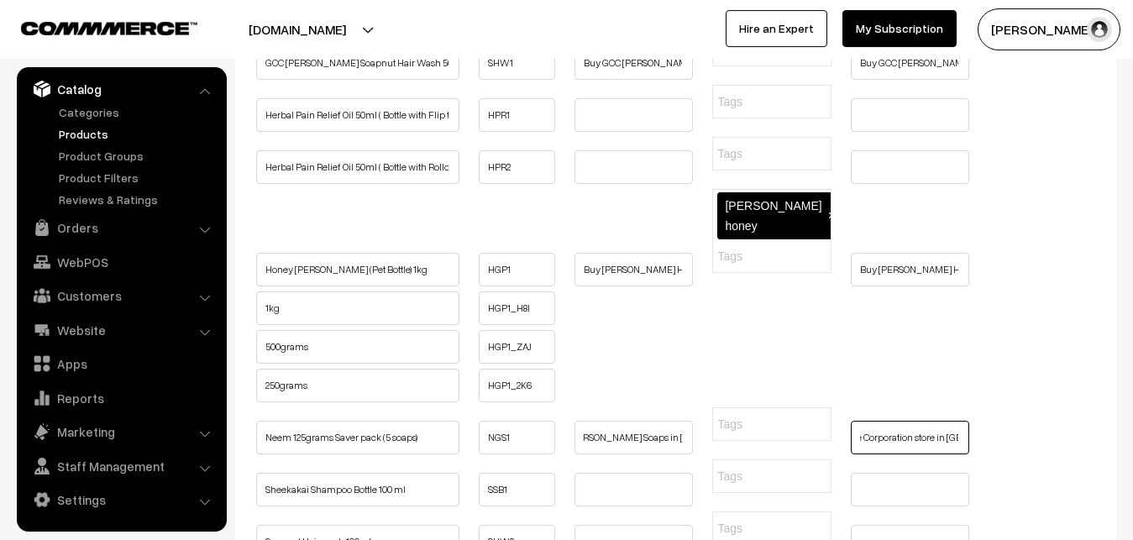
scroll to position [686, 0]
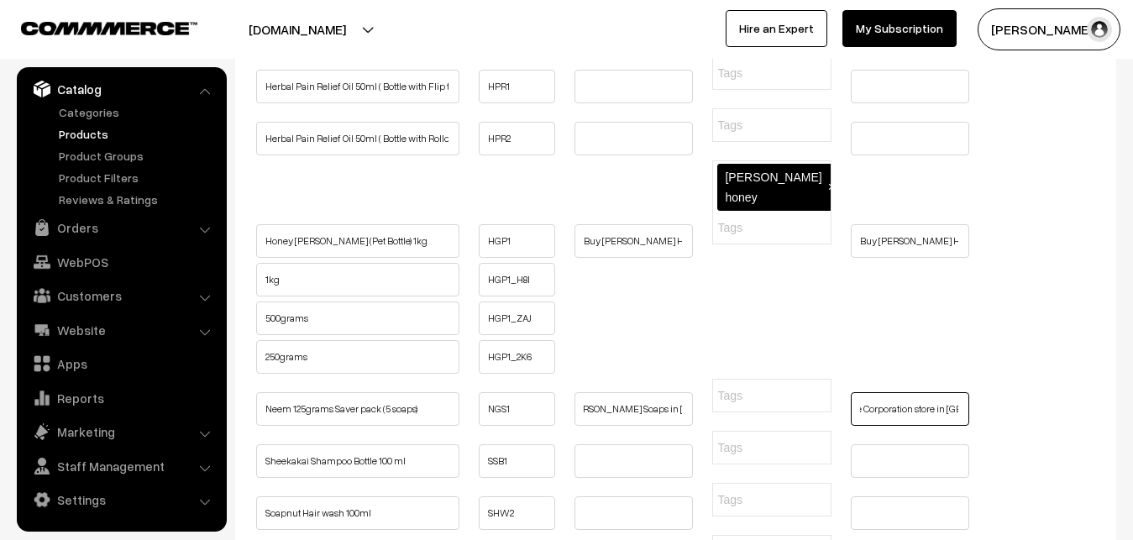
type input "Buy GCC Neem Soaps Online, Girijan Neem Soap, Girijan co operative Corporation …"
drag, startPoint x: 585, startPoint y: 315, endPoint x: 930, endPoint y: 302, distance: 345.5
click at [693, 258] on input "Buy AP GIRIJAN HONEY ONLINE | Best Quality Honey Online" at bounding box center [634, 241] width 118 height 34
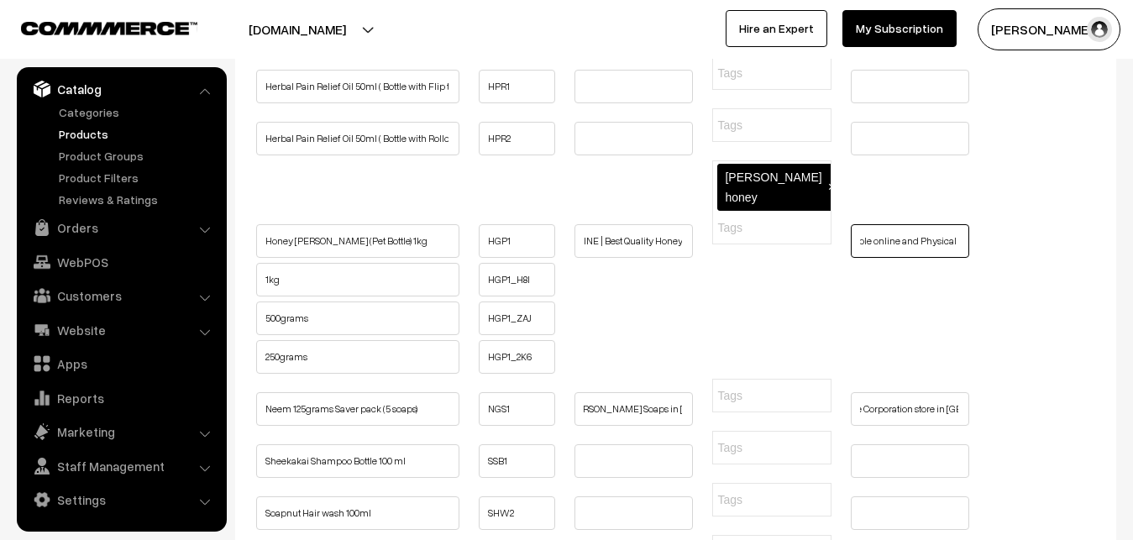
drag, startPoint x: 862, startPoint y: 313, endPoint x: 1119, endPoint y: 302, distance: 257.3
click at [969, 258] on input "Buy AP GIRIJAN HONEY ONLINE, Best quality Girijan Honey Online, Pure quality, B…" at bounding box center [910, 241] width 118 height 34
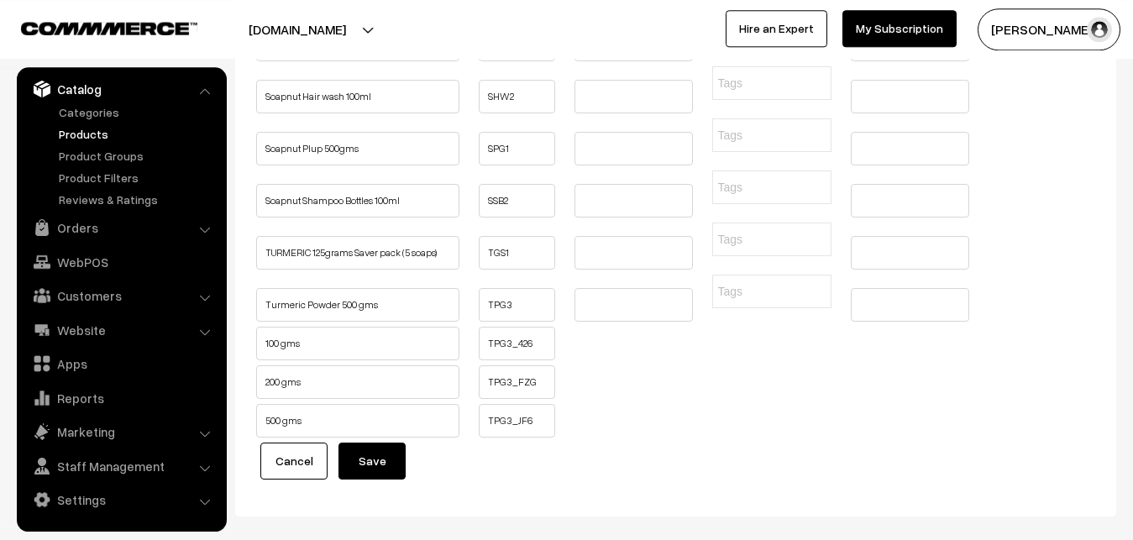
scroll to position [1114, 0]
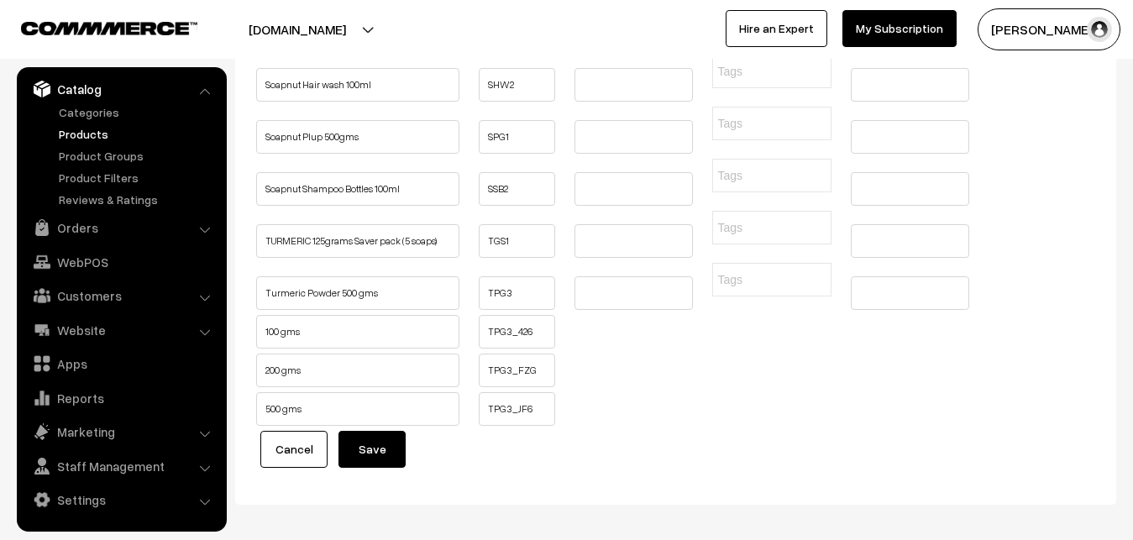
drag, startPoint x: 265, startPoint y: 265, endPoint x: 390, endPoint y: 265, distance: 125.2
click at [390, 154] on input "Soapnut Plup 500gms" at bounding box center [357, 137] width 203 height 34
click at [271, 154] on input "Soapnut Plup 500gms" at bounding box center [357, 137] width 203 height 34
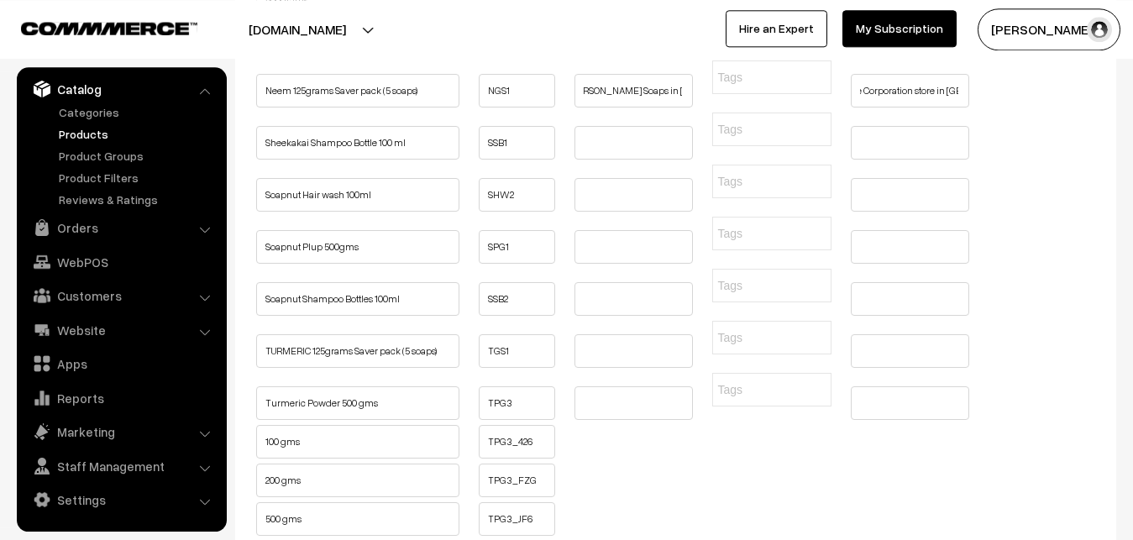
scroll to position [1028, 0]
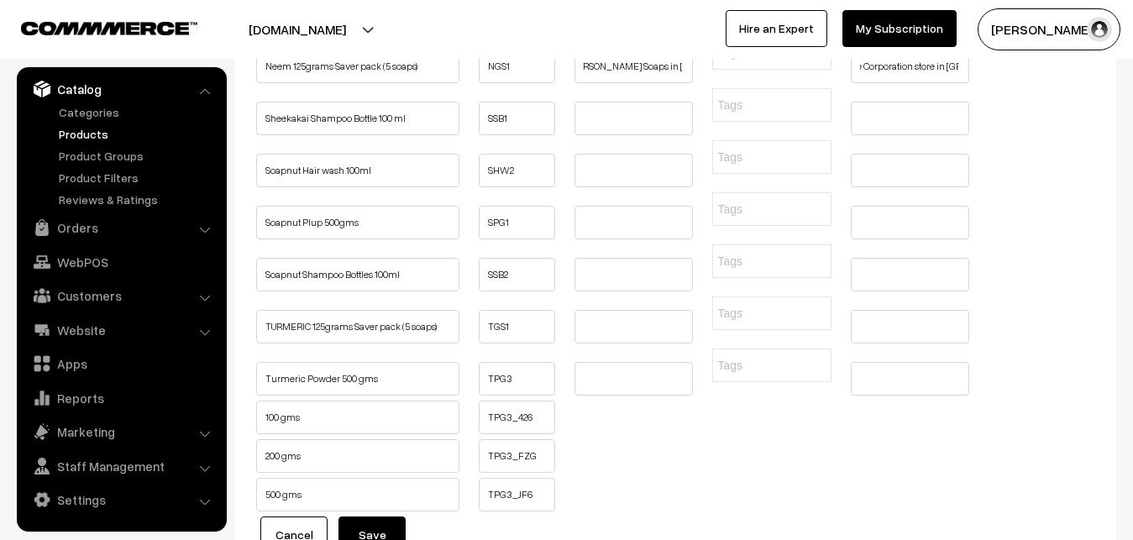
drag, startPoint x: 265, startPoint y: 354, endPoint x: 376, endPoint y: 354, distance: 111.7
click at [376, 239] on input "Soapnut Plup 500gms" at bounding box center [357, 223] width 203 height 34
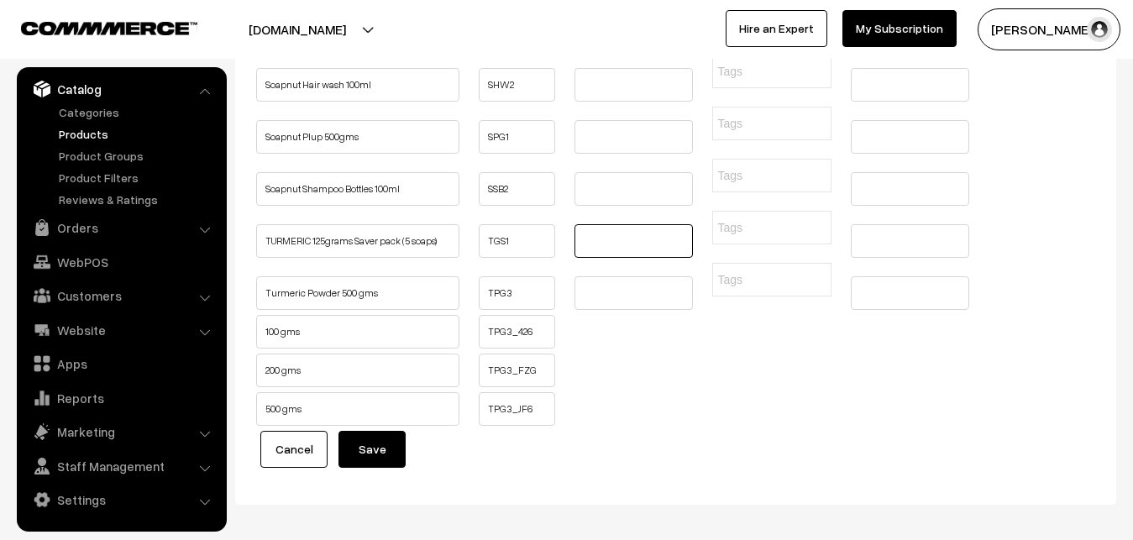
click at [586, 258] on input "text" at bounding box center [634, 241] width 118 height 34
paste input "Buy GCC Neem Soaps Online | Girijan Soaps in Hyderabad"
type input "Buy GCC Neem Soaps Online | Girijan Soaps in Hyderabad"
click at [890, 258] on input "text" at bounding box center [910, 241] width 118 height 34
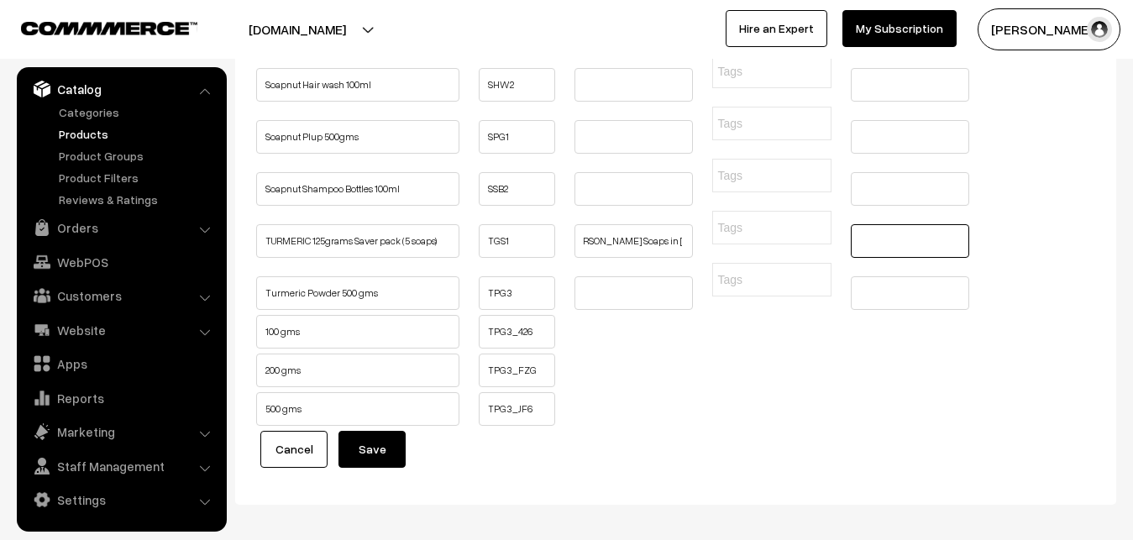
paste input "Buy GCC Turmeric Soaps Online, Girijan Turmeric Soap, Girijan co operative Corp…"
type input "Buy GCC Turmeric Soaps Online, Girijan Turmeric Soap, Girijan co operative Corp…"
drag, startPoint x: 268, startPoint y: 267, endPoint x: 391, endPoint y: 276, distance: 122.9
click at [391, 154] on input "Soapnut Plup 500gms" at bounding box center [357, 137] width 203 height 34
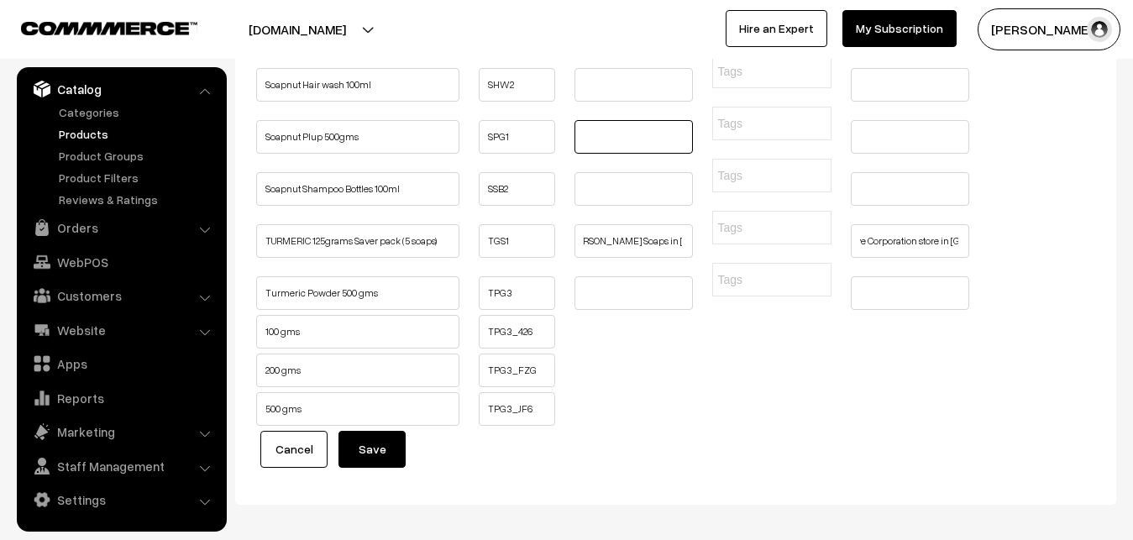
click at [612, 154] on input "text" at bounding box center [634, 137] width 118 height 34
paste input "Buy Girijan Soapnut Pulp Online | GCC Soapnut Plup in Hyderabad"
type input "Buy Girijan Soapnut Pulp Online | GCC Soapnut Plup in Hyderabad"
click at [896, 154] on input "text" at bounding box center [910, 137] width 118 height 34
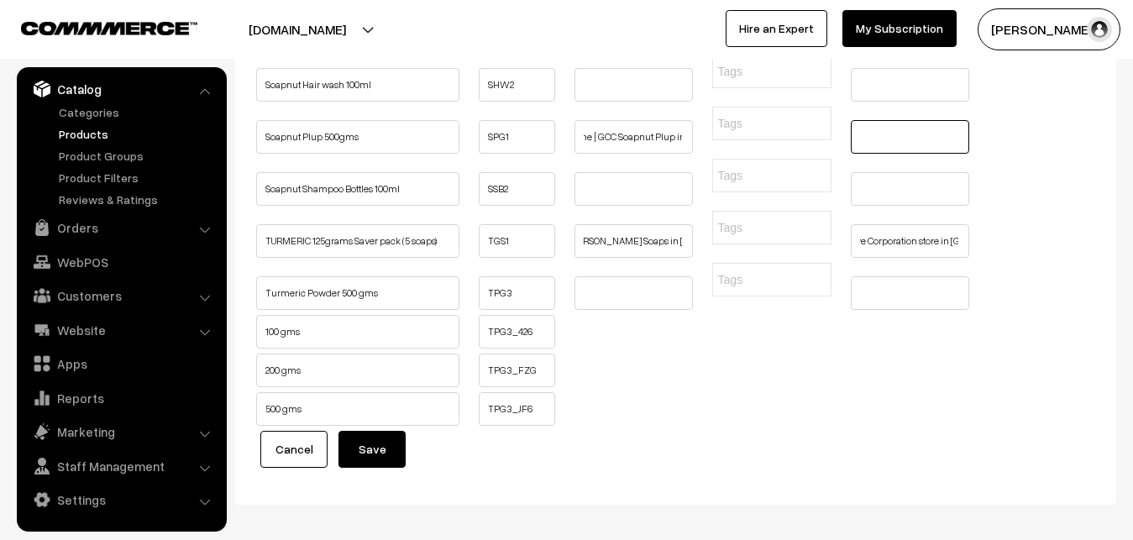
paste input "Buy Girijan Soapnut Pulp Online, GCC Soapnut Plup in Hyderabad, GCC and Girijan…"
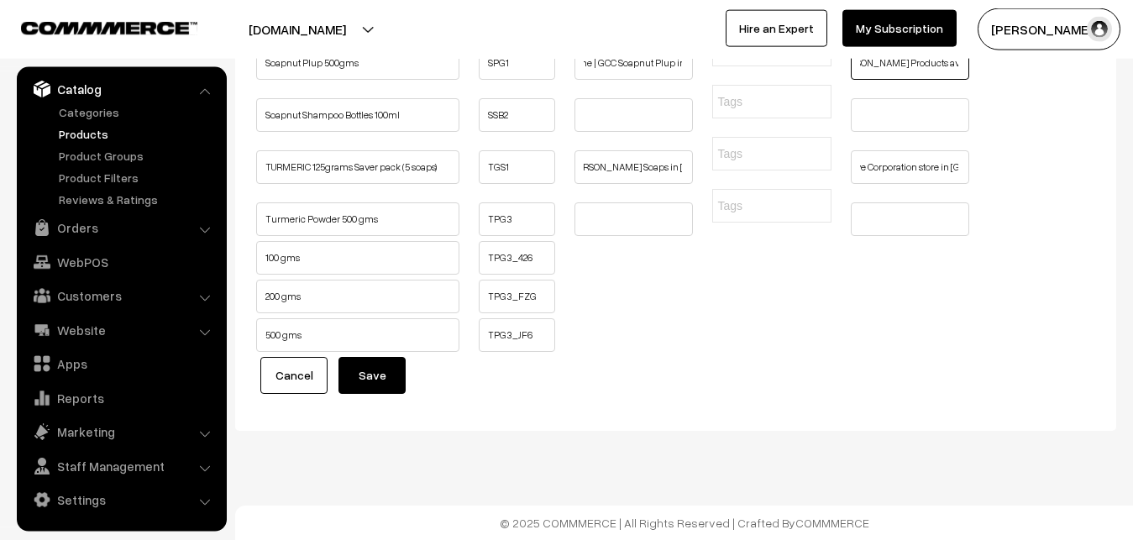
scroll to position [1285, 0]
type input "Buy Girijan Soapnut Pulp Online, GCC Soapnut Plup in Hyderabad, GCC and Girijan…"
click at [386, 394] on button "Save" at bounding box center [372, 375] width 67 height 37
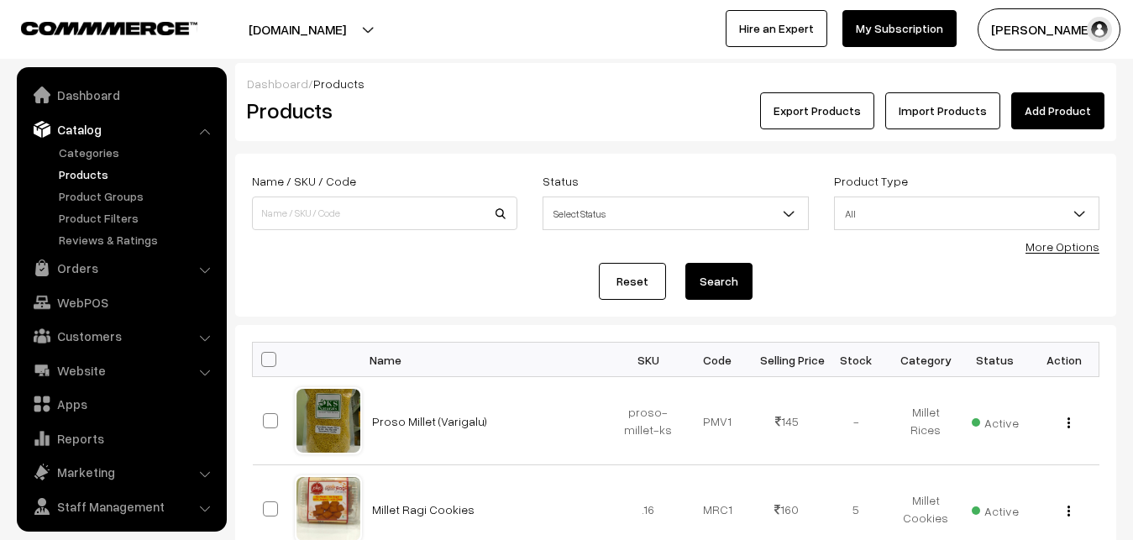
scroll to position [40, 0]
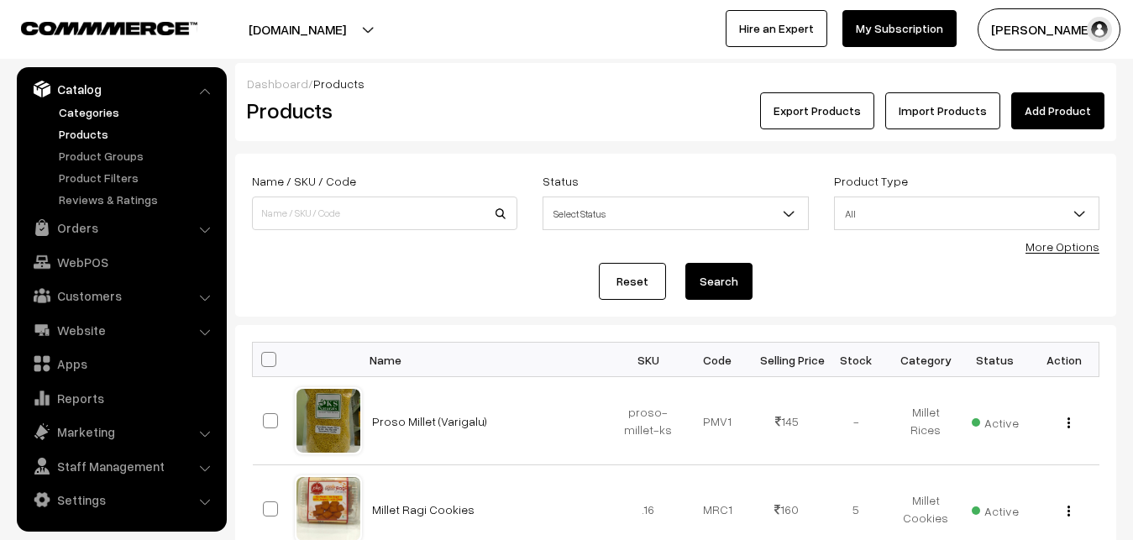
click at [76, 113] on link "Categories" at bounding box center [138, 112] width 166 height 18
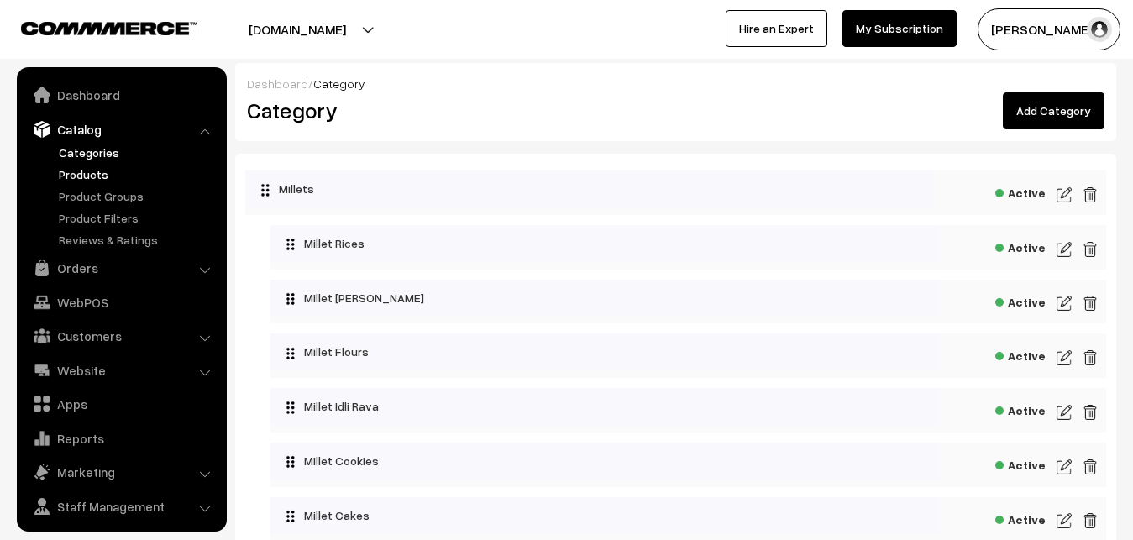
scroll to position [40, 0]
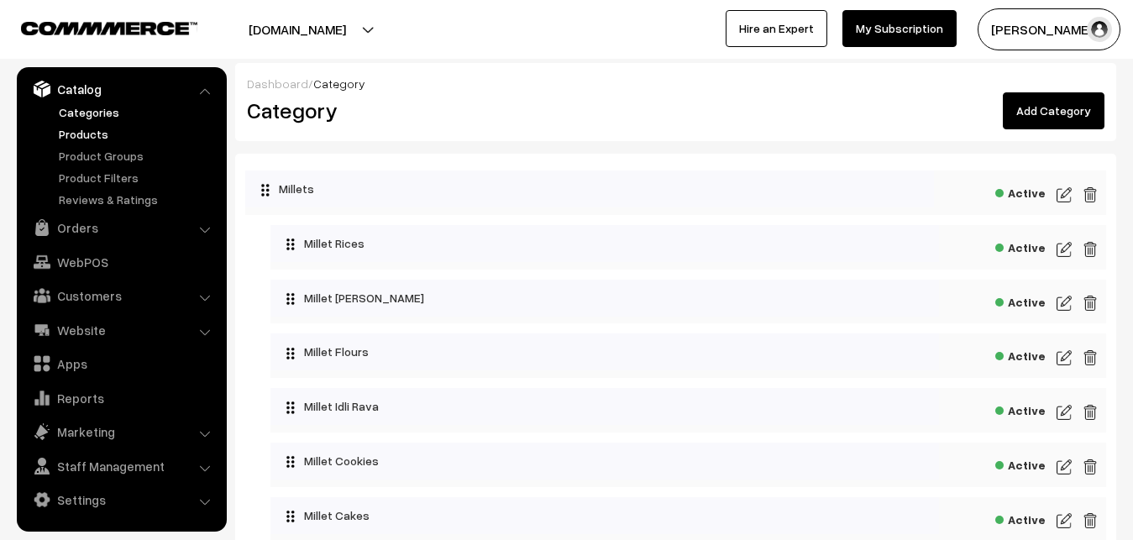
click at [88, 139] on link "Products" at bounding box center [138, 134] width 166 height 18
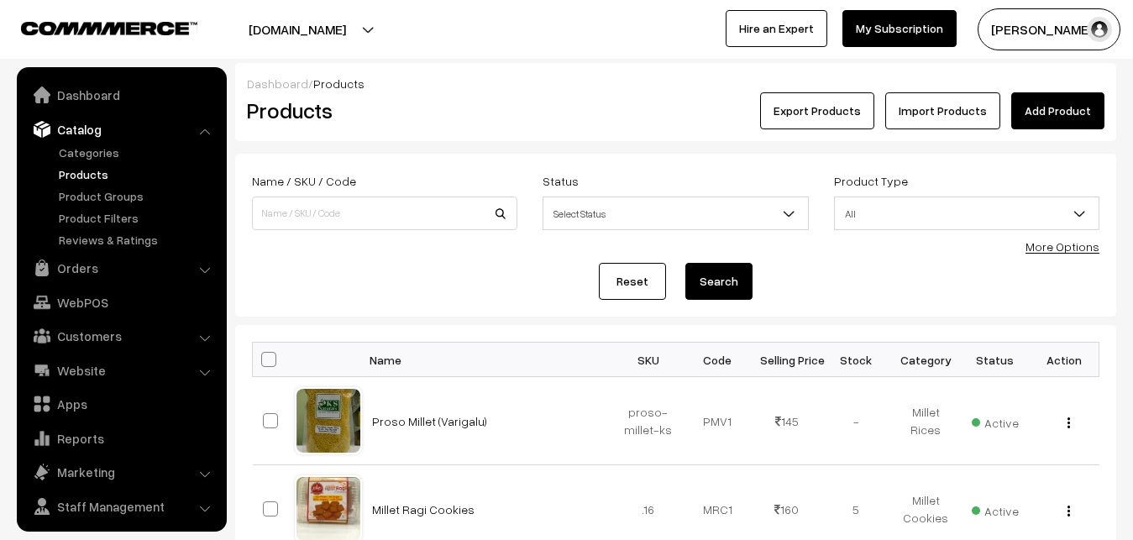
scroll to position [40, 0]
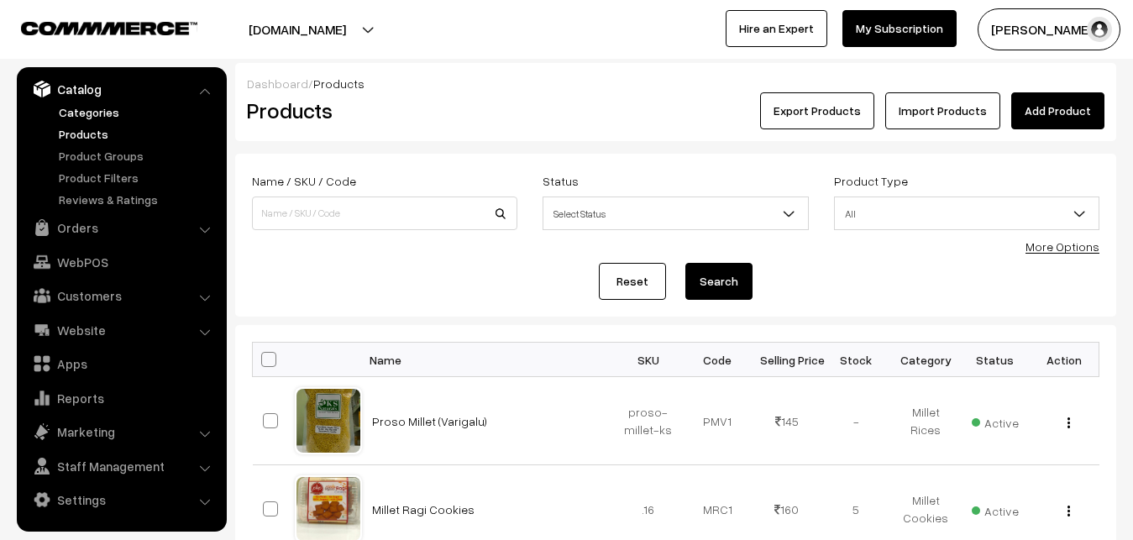
click at [97, 108] on link "Categories" at bounding box center [138, 112] width 166 height 18
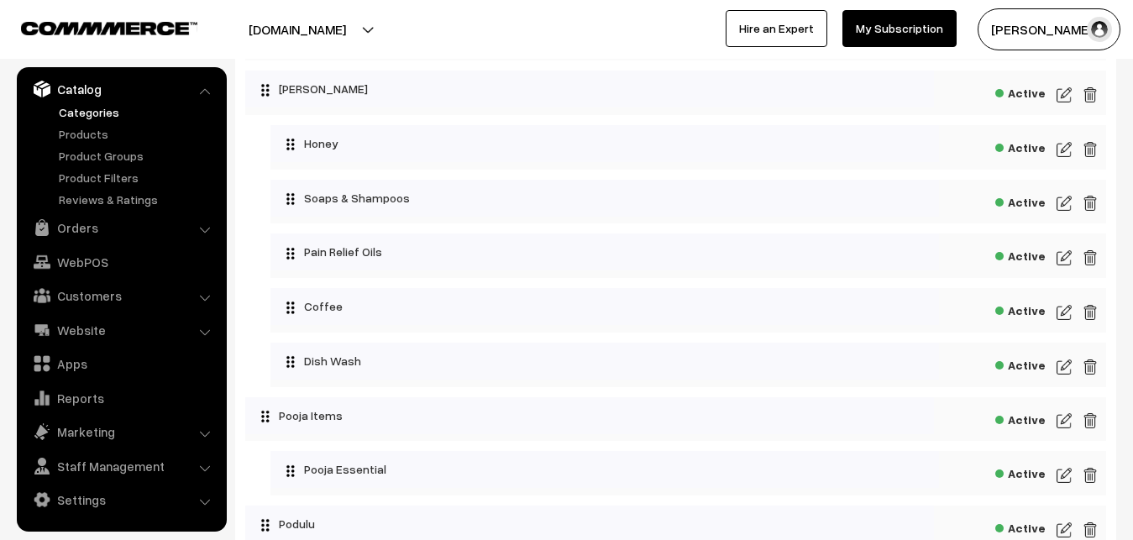
scroll to position [2322, 0]
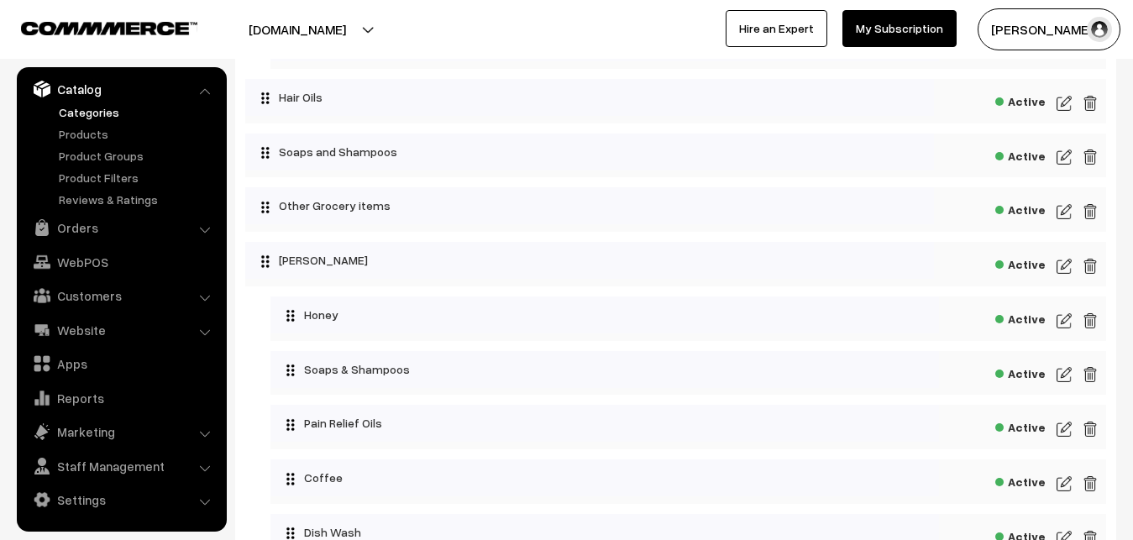
click at [1069, 276] on img at bounding box center [1064, 266] width 15 height 20
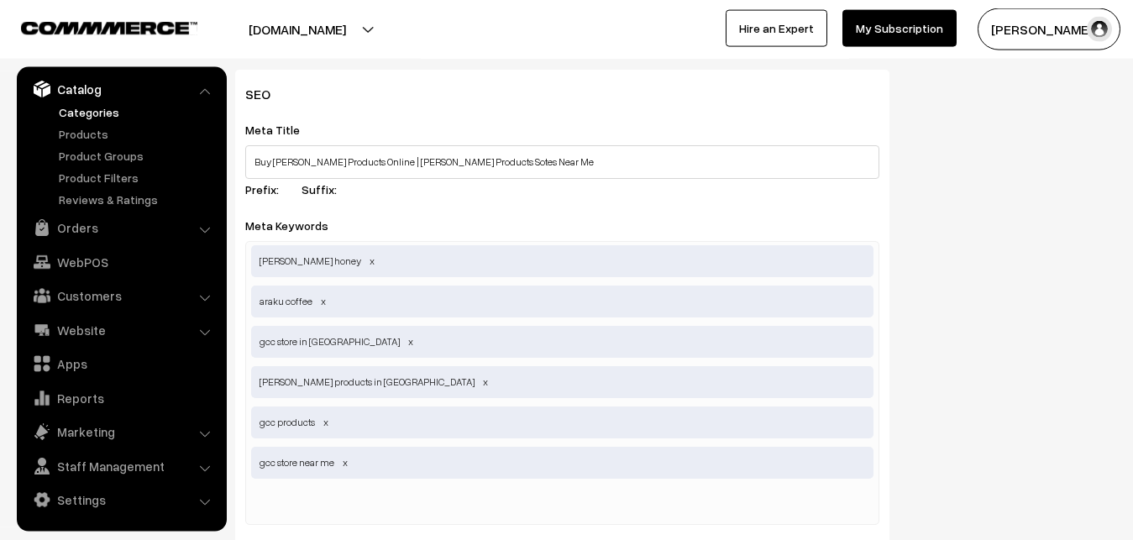
scroll to position [594, 0]
